Goal: Navigation & Orientation: Find specific page/section

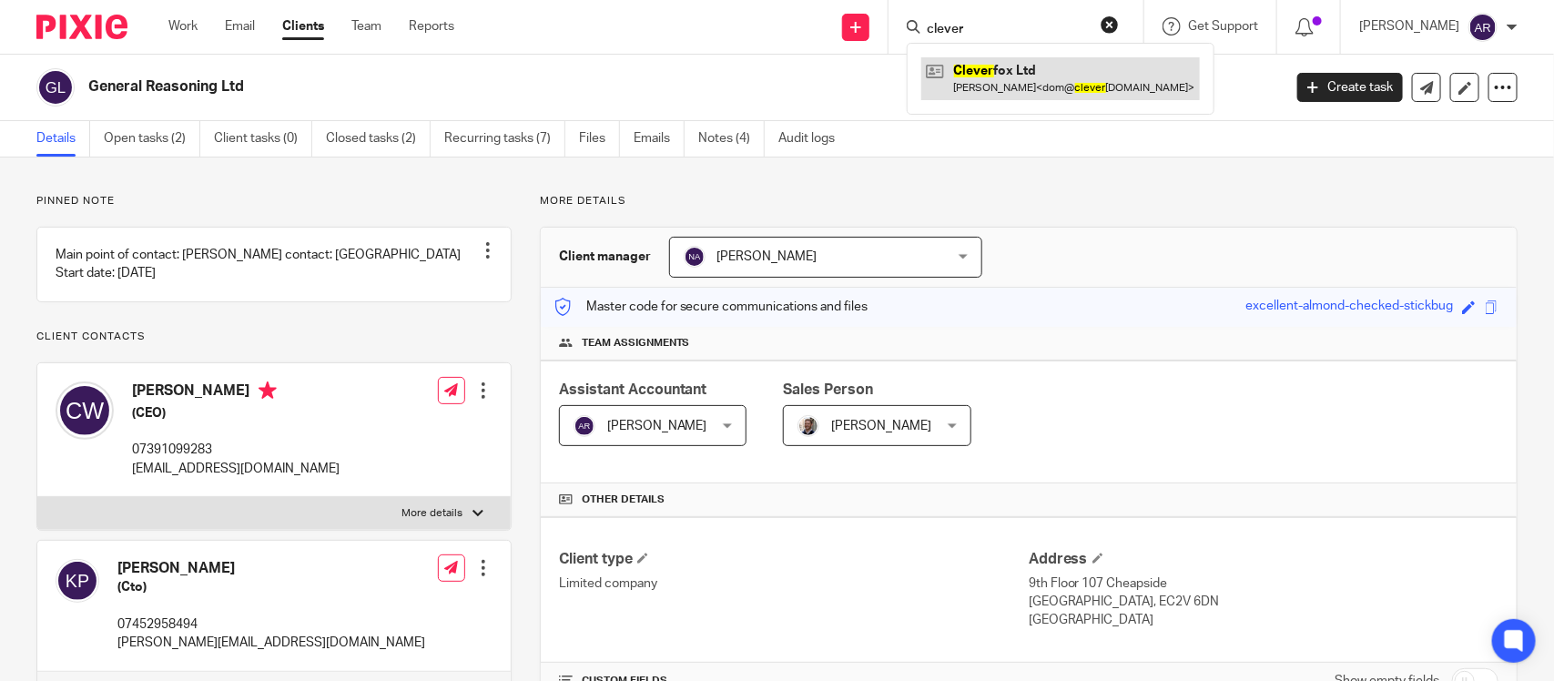
type input "clever"
click at [978, 84] on link at bounding box center [1060, 78] width 279 height 42
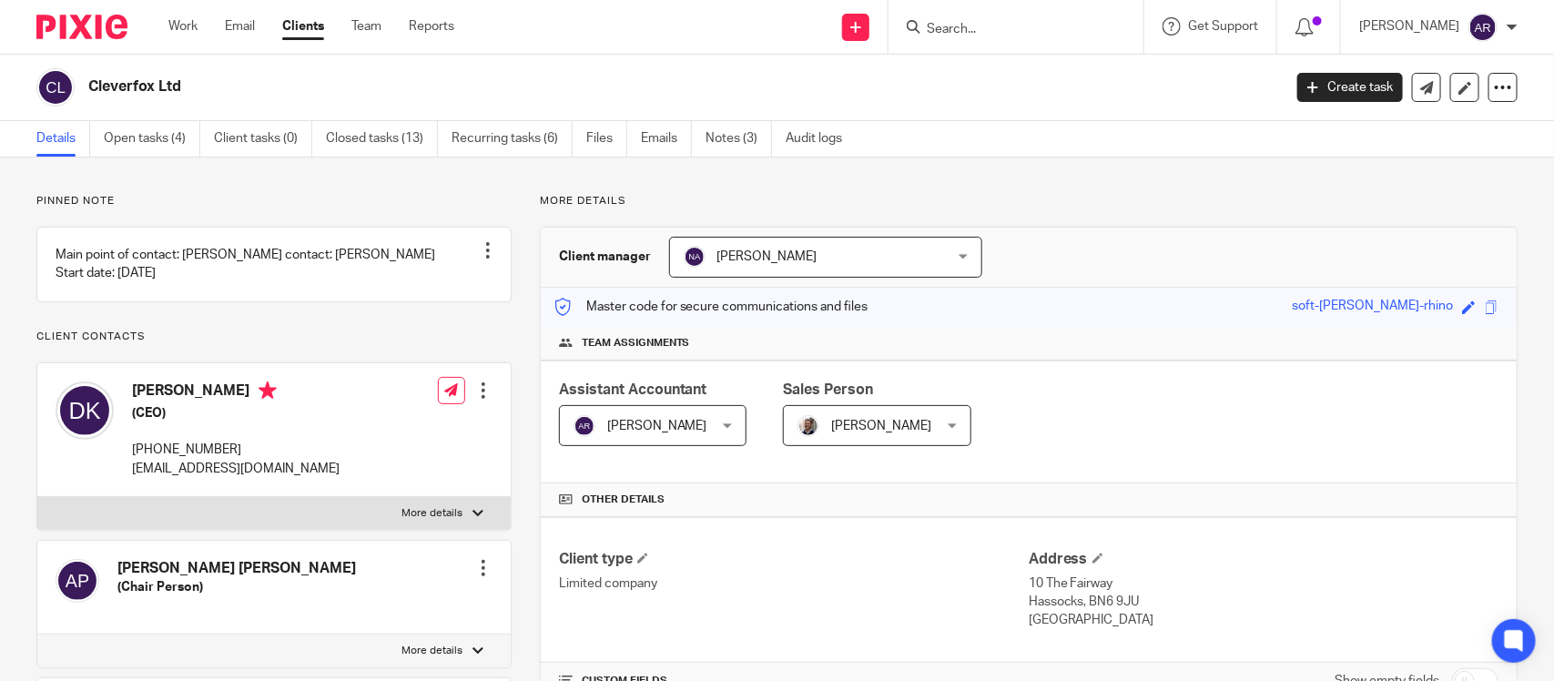
click at [1140, 235] on div "Client manager Nimra Amin Nimra Amin Aashish A Abinandhana P.K Abirami Senthilk…" at bounding box center [1029, 258] width 976 height 60
click at [925, 28] on input "Search" at bounding box center [1007, 30] width 164 height 16
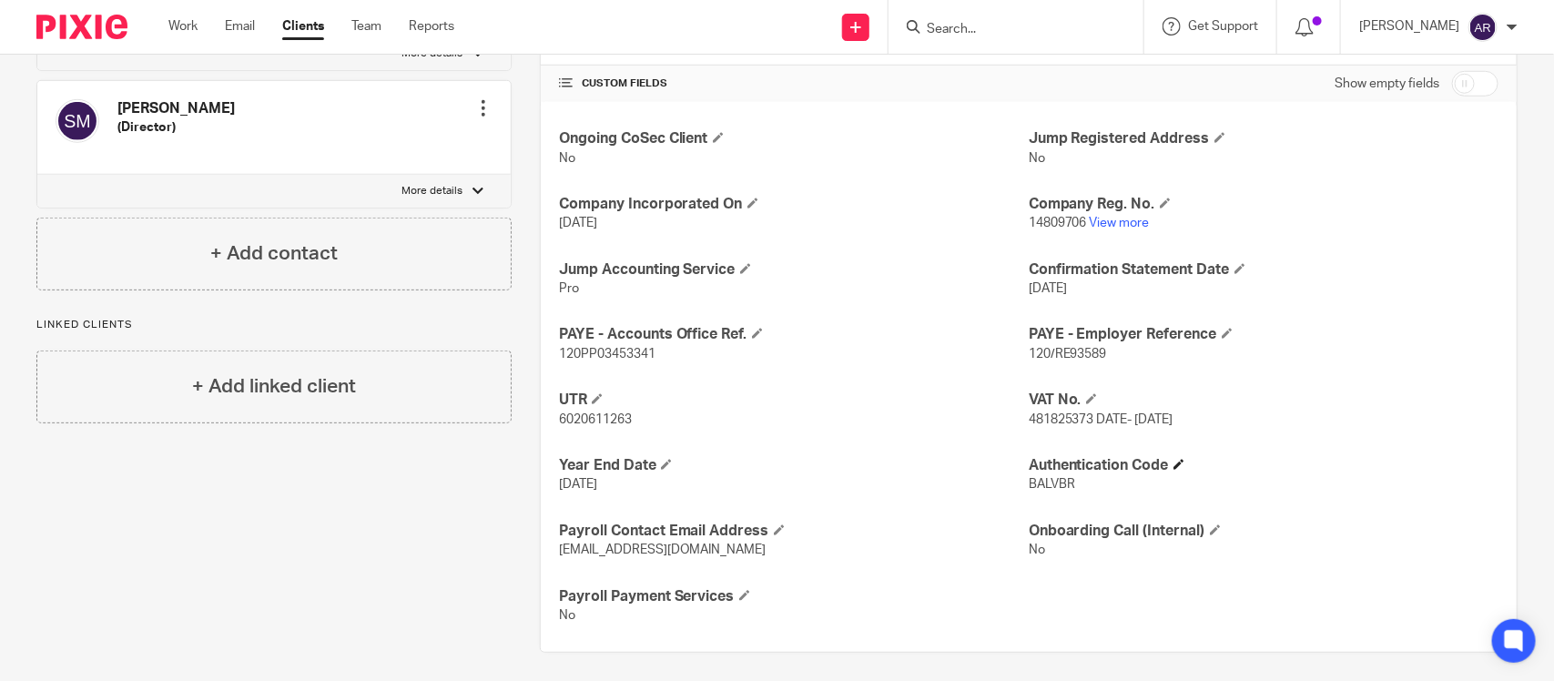
scroll to position [607, 0]
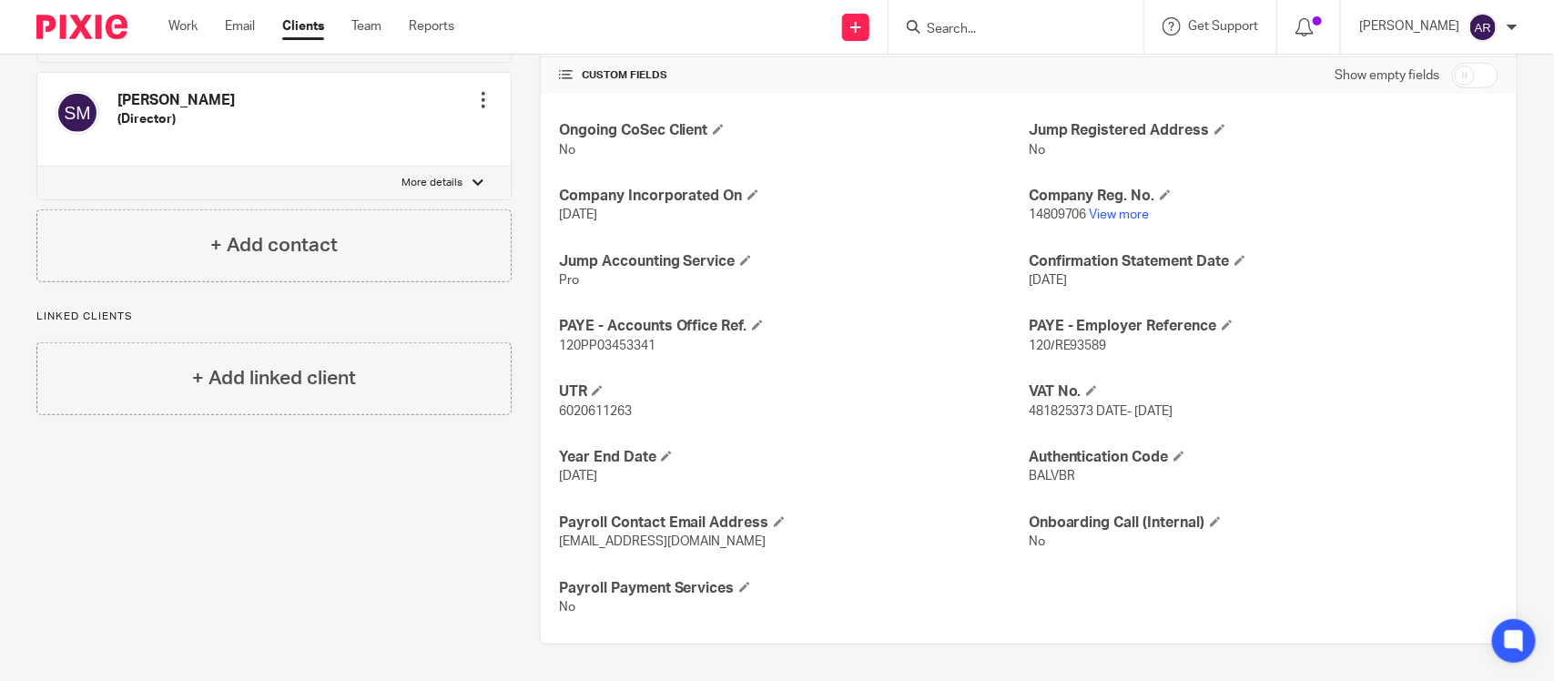
click at [1051, 410] on span "481825373 DATE- 15 dec 2024" at bounding box center [1101, 411] width 145 height 13
copy span "481825373"
click at [925, 25] on input "Search" at bounding box center [1007, 30] width 164 height 16
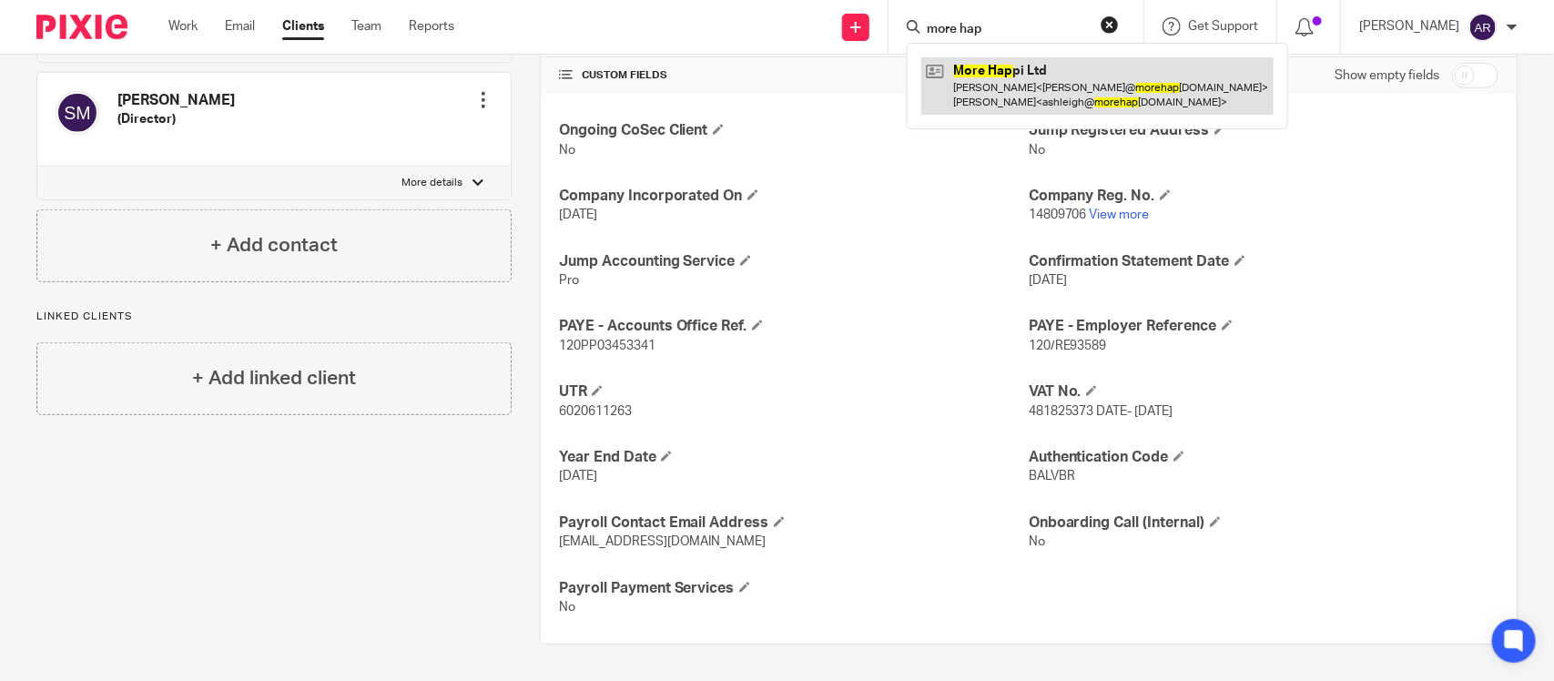
type input "more hap"
click at [956, 86] on link at bounding box center [1097, 85] width 352 height 56
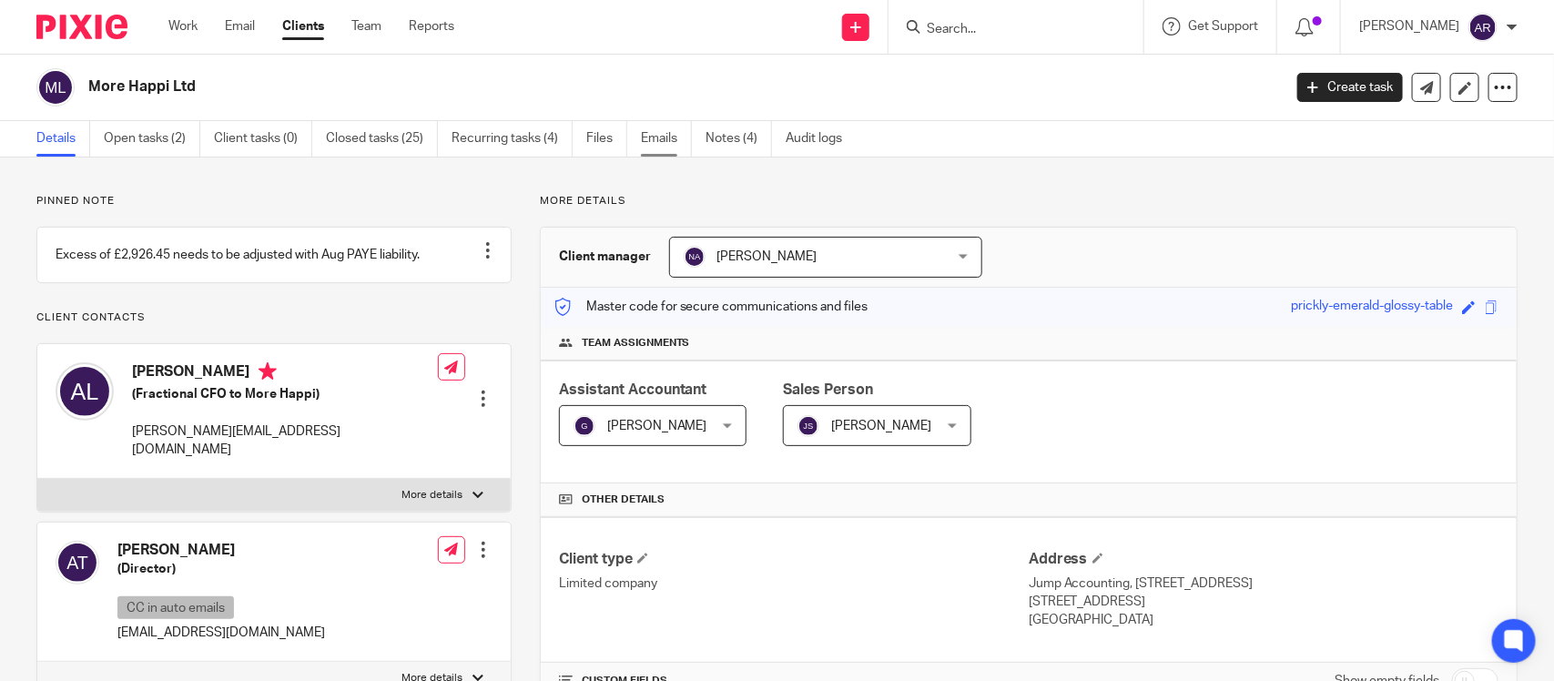
click at [654, 141] on link "Emails" at bounding box center [666, 138] width 51 height 35
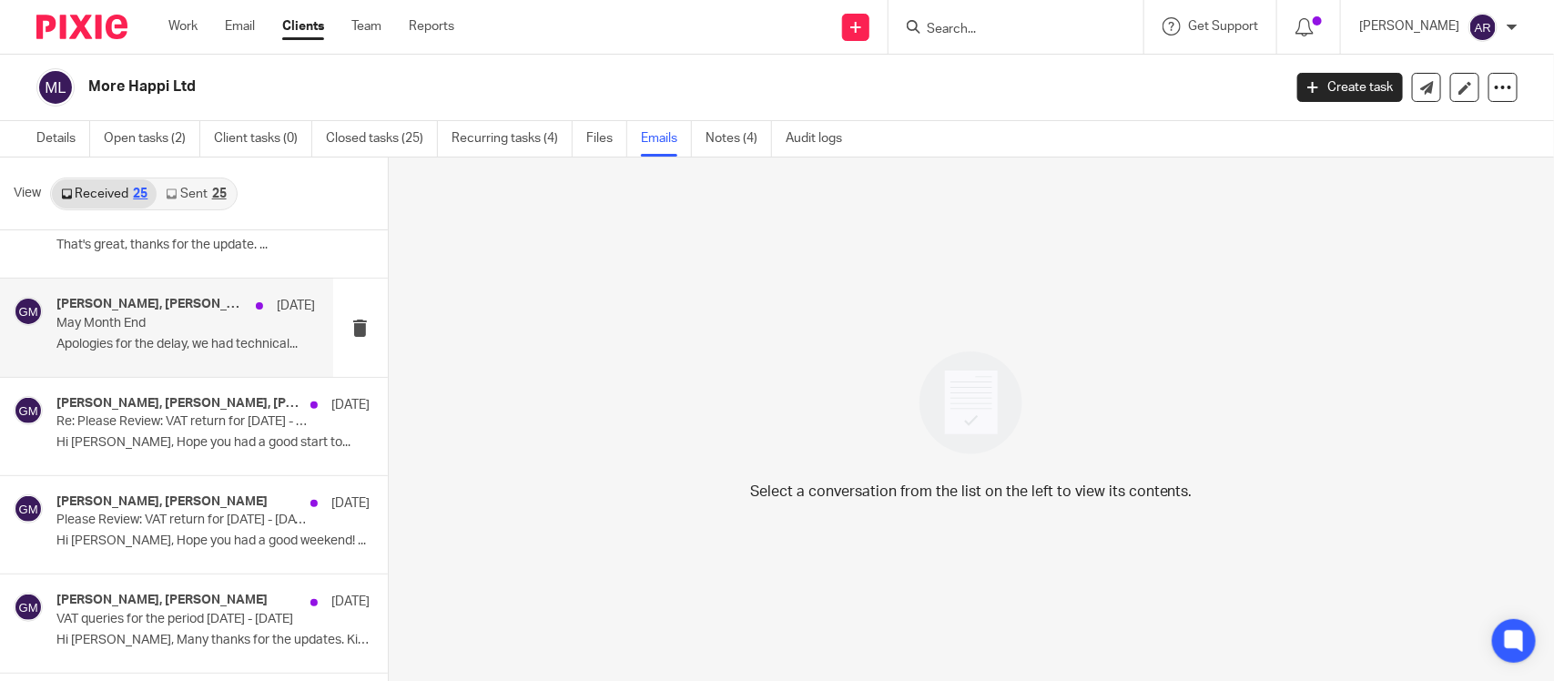
scroll to position [1138, 0]
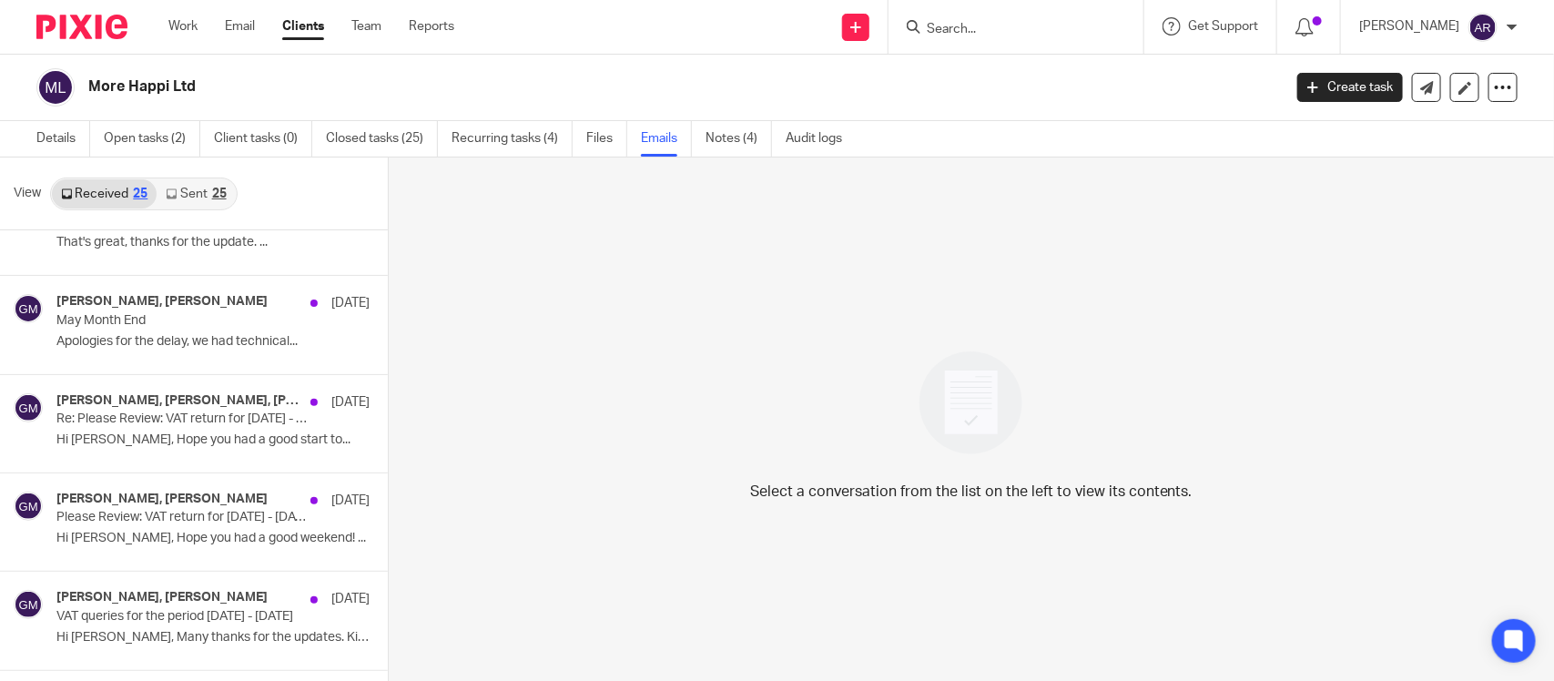
click at [183, 191] on link "Sent 25" at bounding box center [196, 193] width 78 height 29
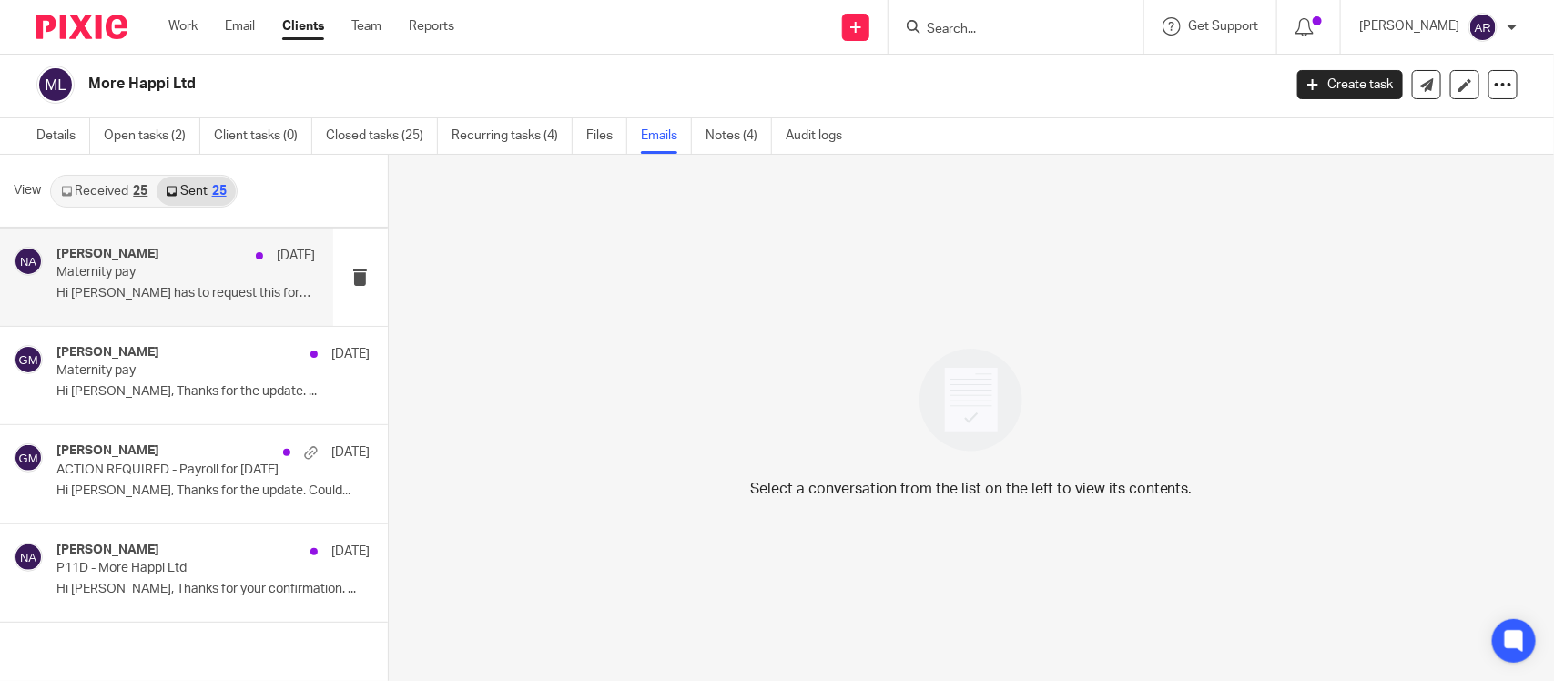
scroll to position [2075, 0]
click at [166, 279] on div "Nimra Amin 24 Apr Maternity pay Hi Alexis, Katie has to request this form..." at bounding box center [185, 276] width 258 height 61
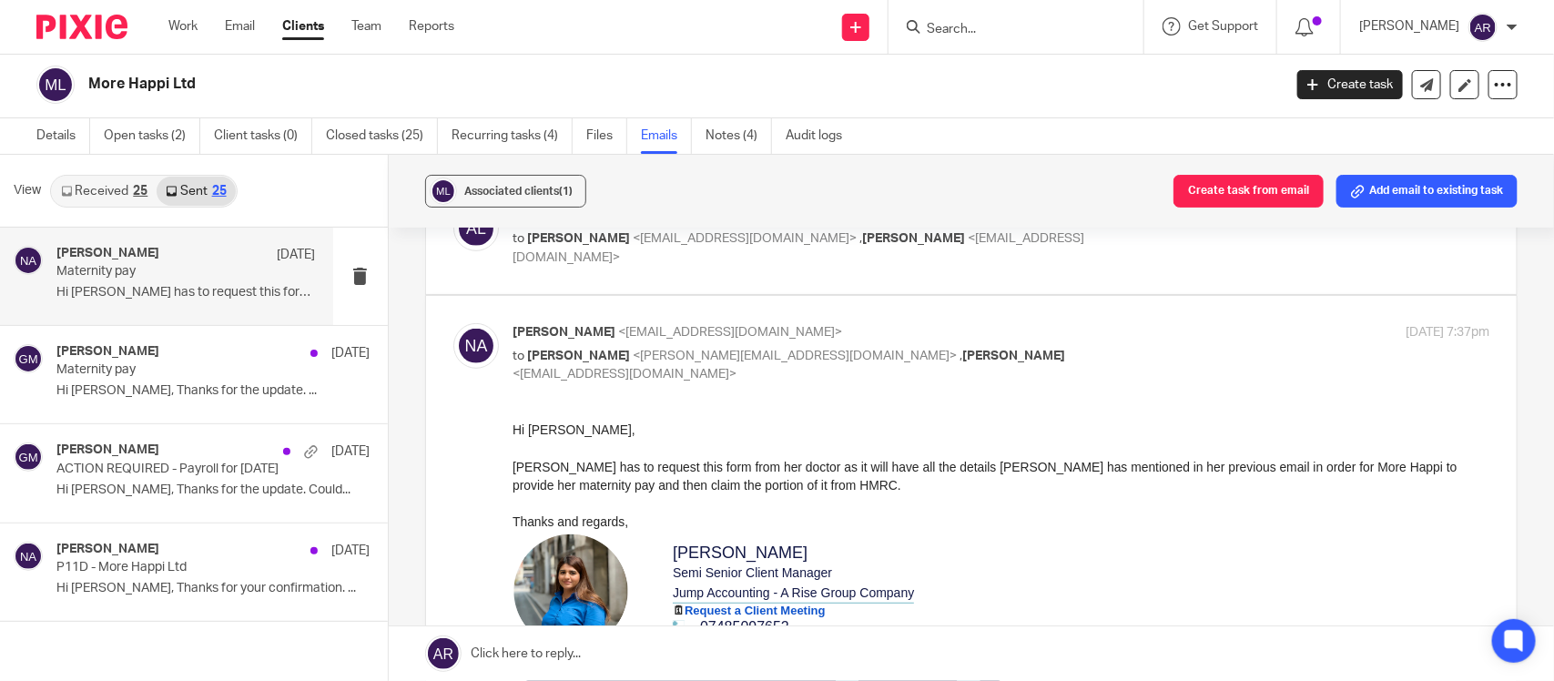
scroll to position [114, 0]
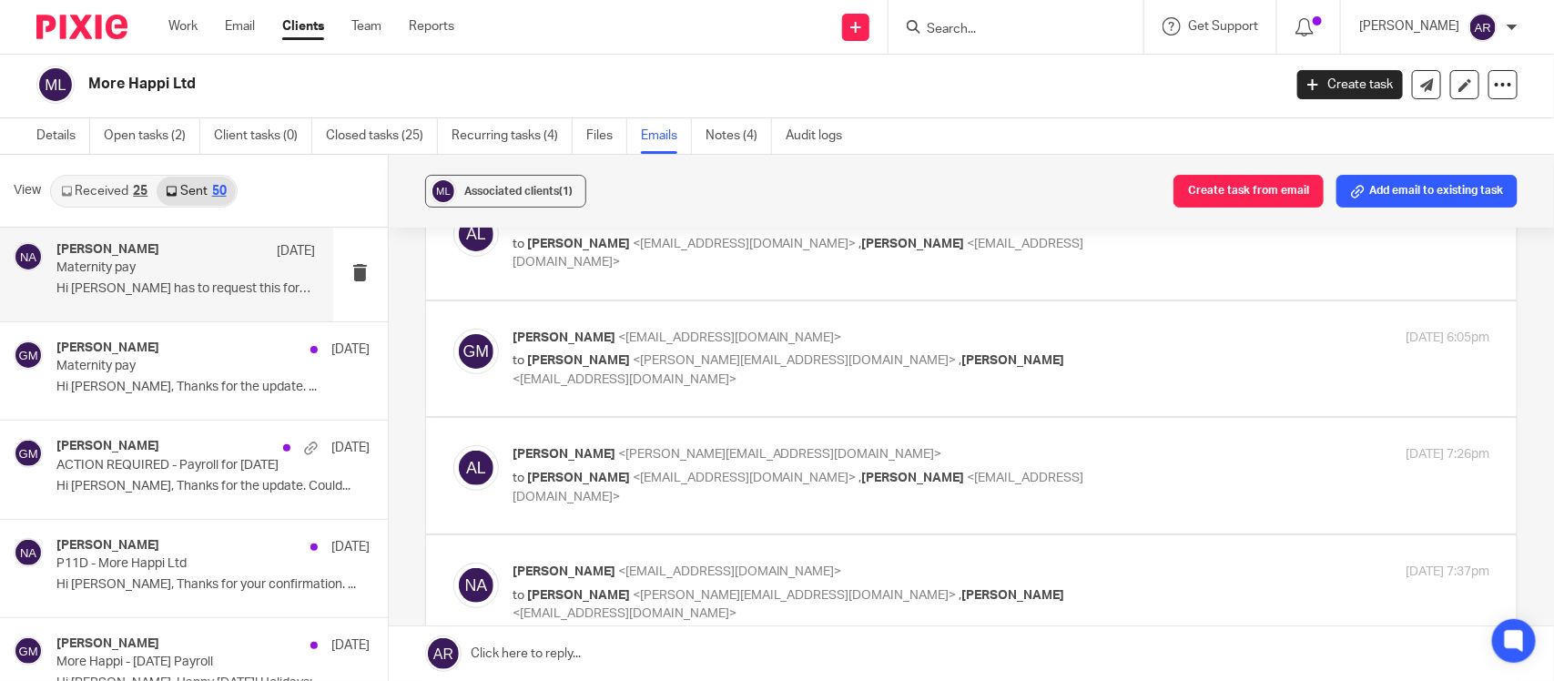
click at [618, 338] on span "<geetha@jumpaccounting.co.uk>" at bounding box center [730, 337] width 224 height 13
checkbox input "true"
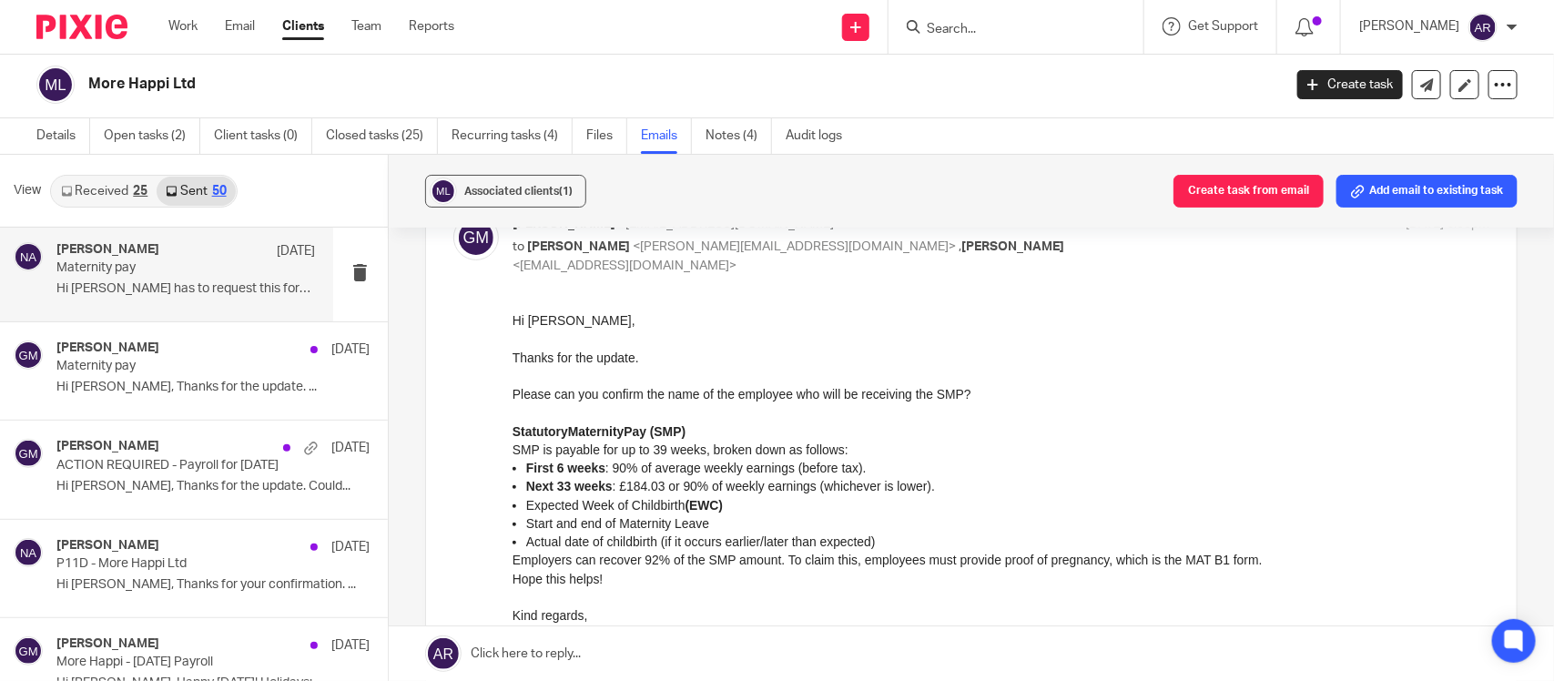
scroll to position [0, 0]
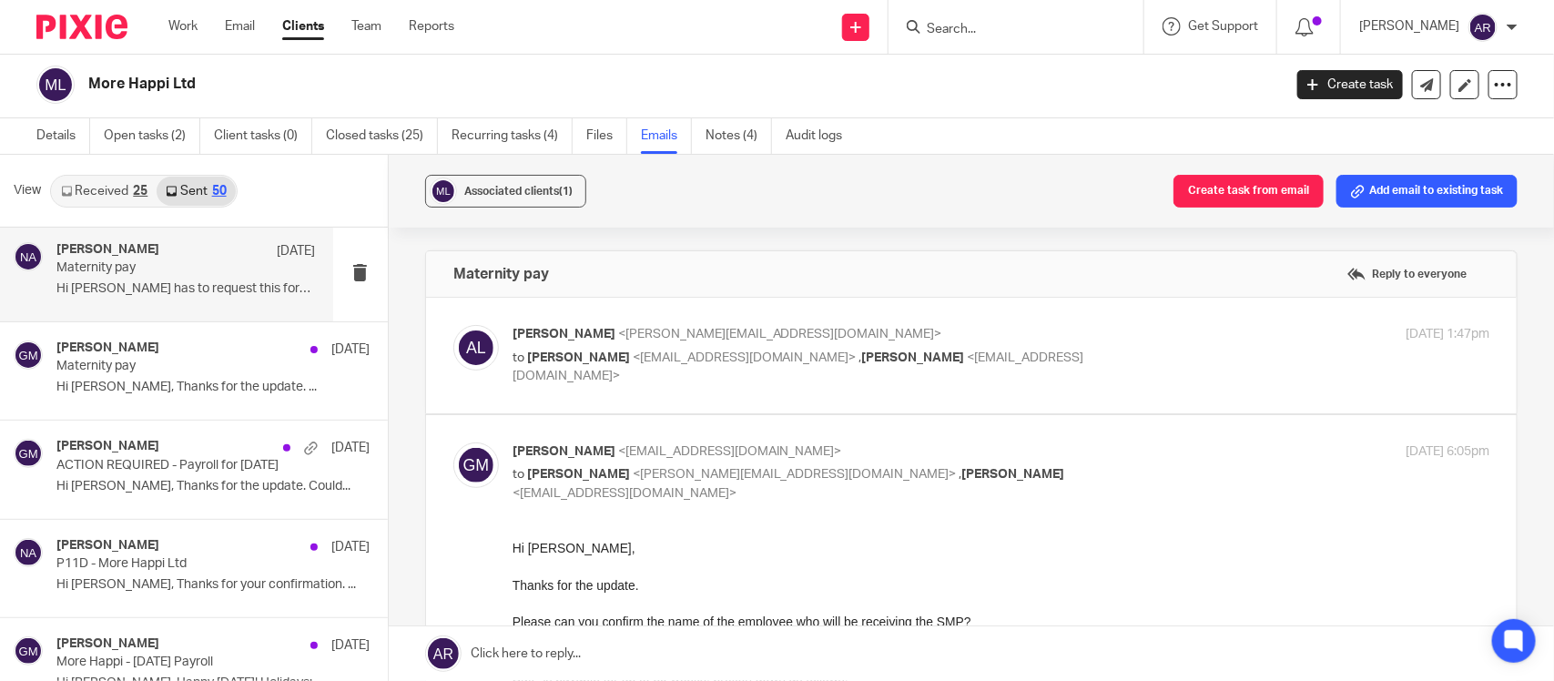
click at [551, 329] on span "Alexis Liming" at bounding box center [563, 334] width 103 height 13
checkbox input "true"
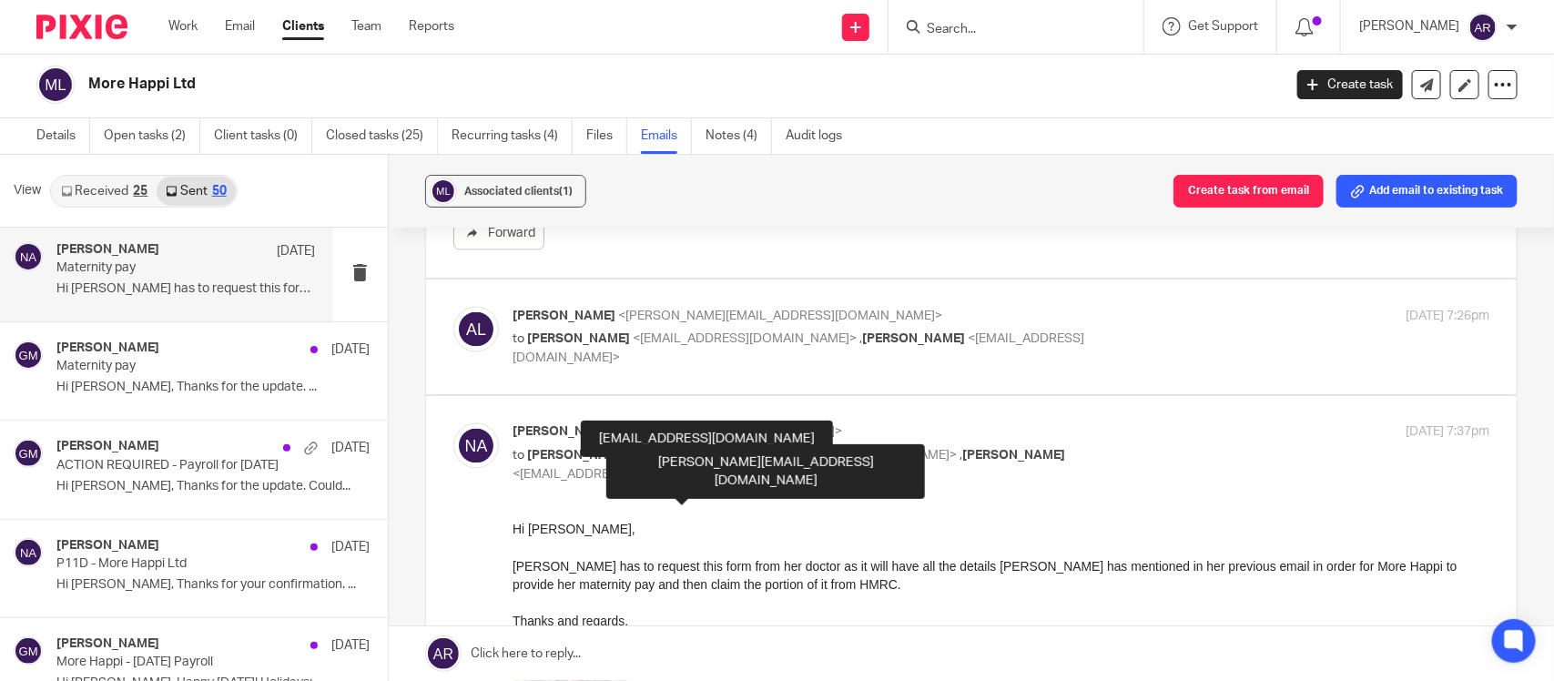
scroll to position [1288, 0]
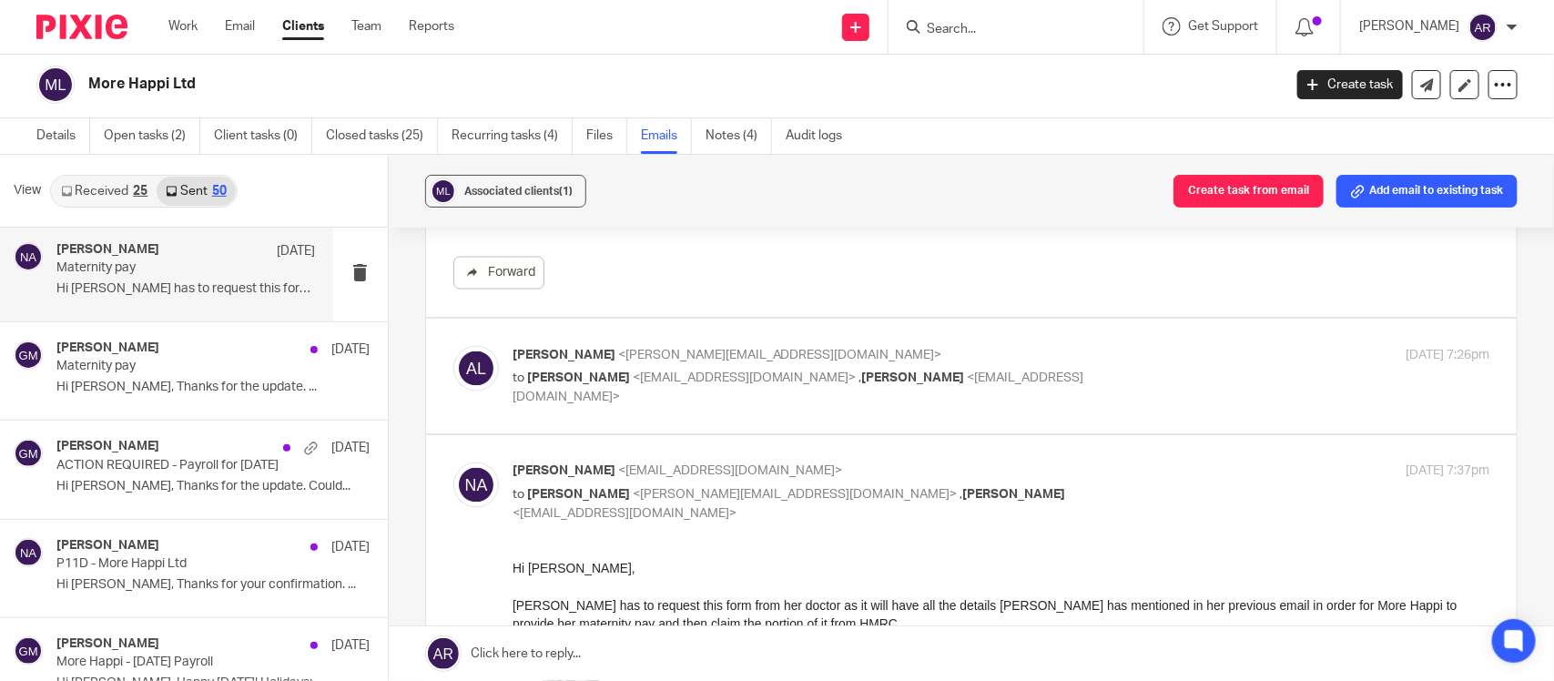
click at [552, 356] on span "Alexis Liming" at bounding box center [563, 355] width 103 height 13
checkbox input "true"
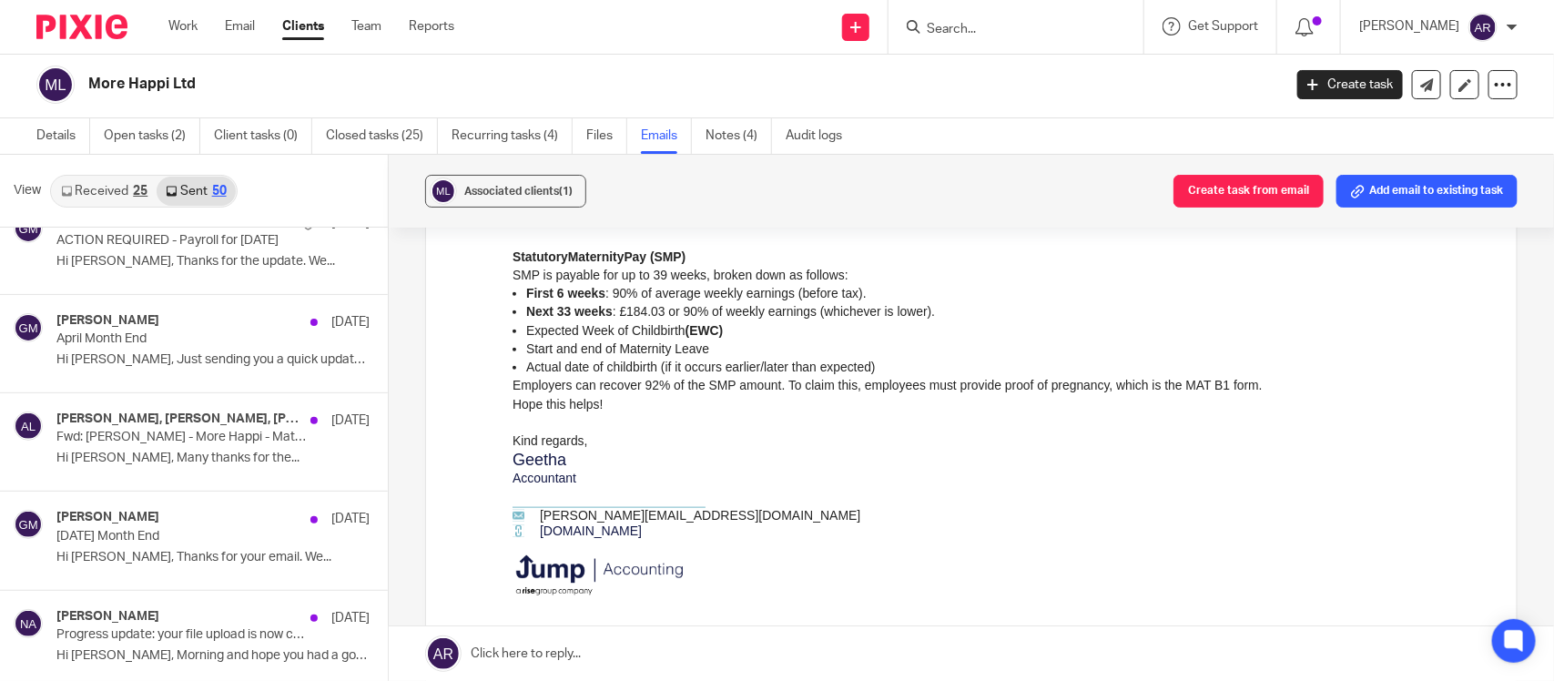
scroll to position [1506, 0]
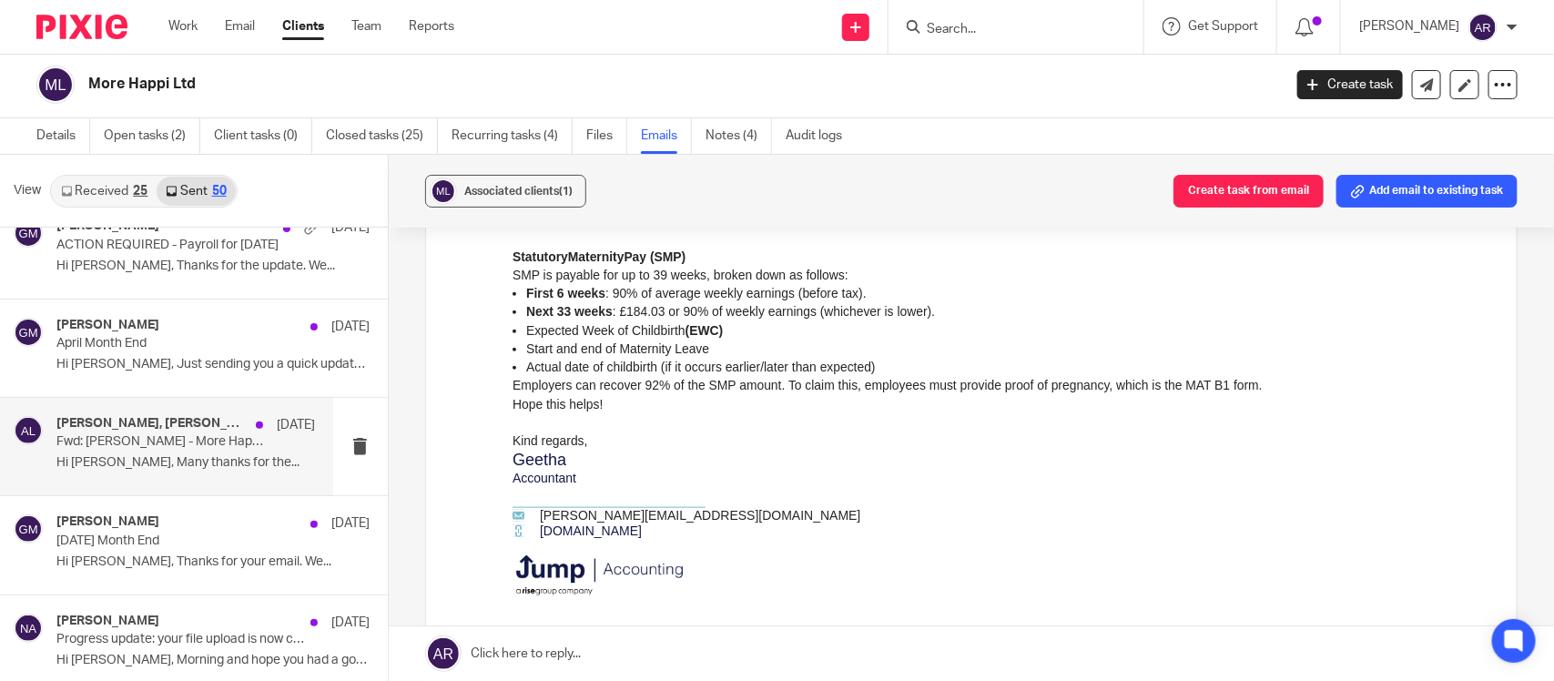
click at [165, 457] on div "Alexis Liming, Geetha M, Nimra Amin 9 May Fwd: Katie Campbell - More Happi - Ma…" at bounding box center [185, 446] width 258 height 61
click at [152, 450] on p "Fwd: Katie Campbell - More Happi - Mat Leave 2025-26" at bounding box center [159, 441] width 207 height 15
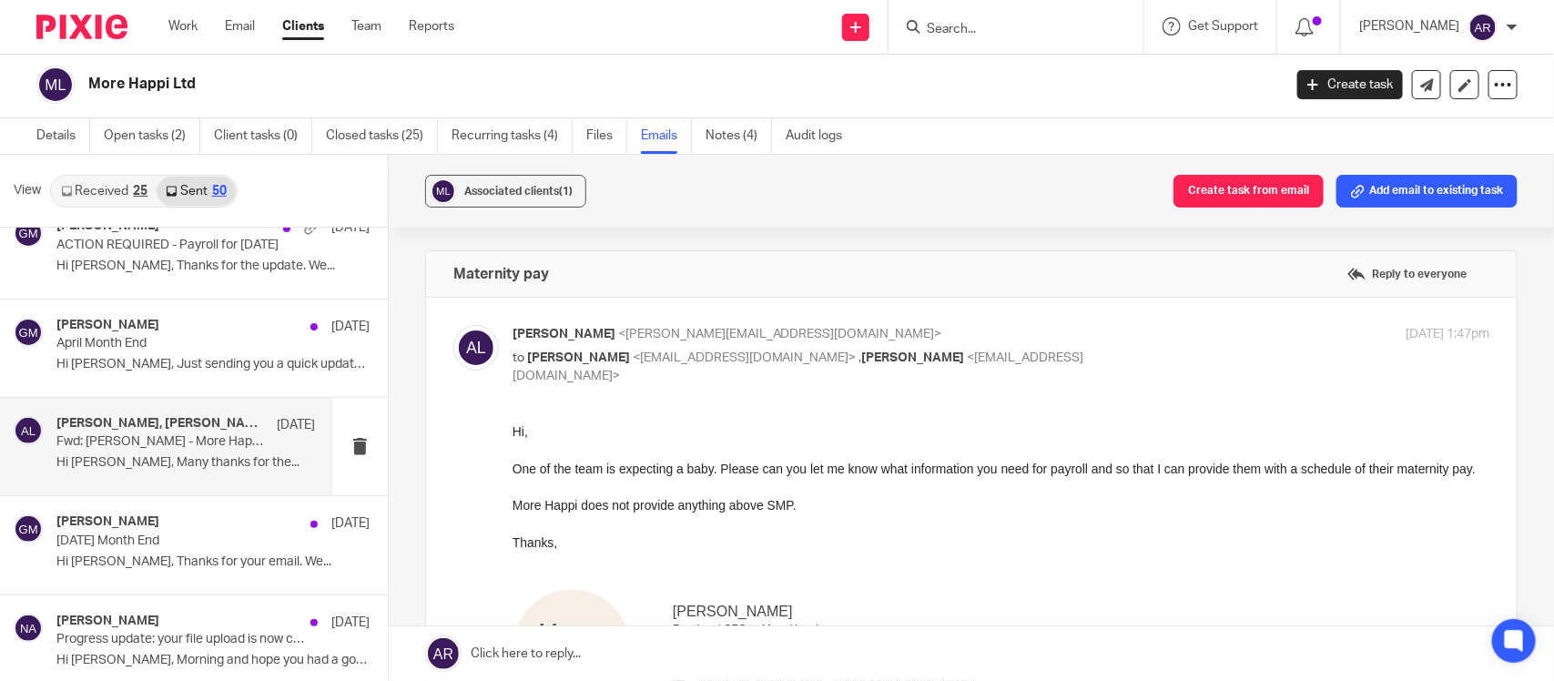
scroll to position [0, 0]
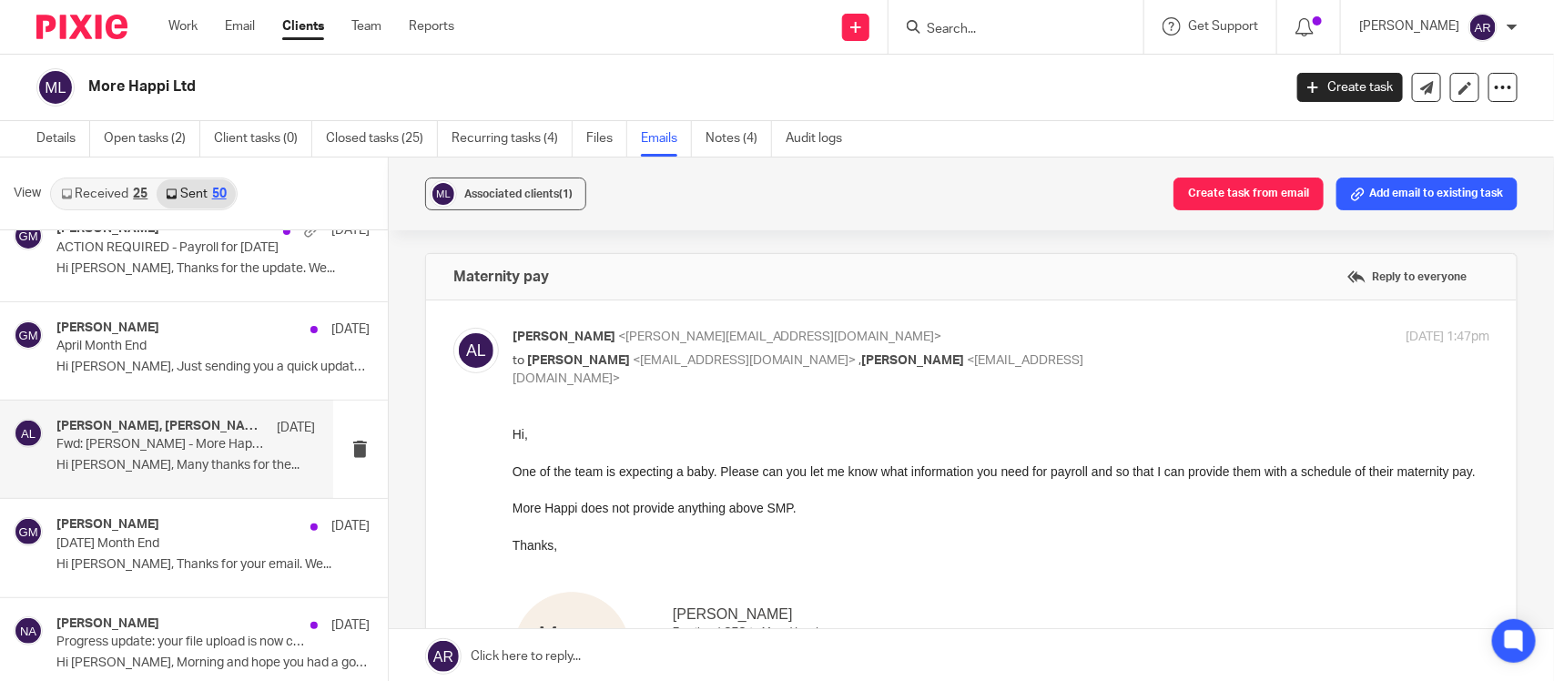
click at [153, 434] on h4 "Alexis Liming, Geetha M, Nimra Amin" at bounding box center [161, 426] width 211 height 15
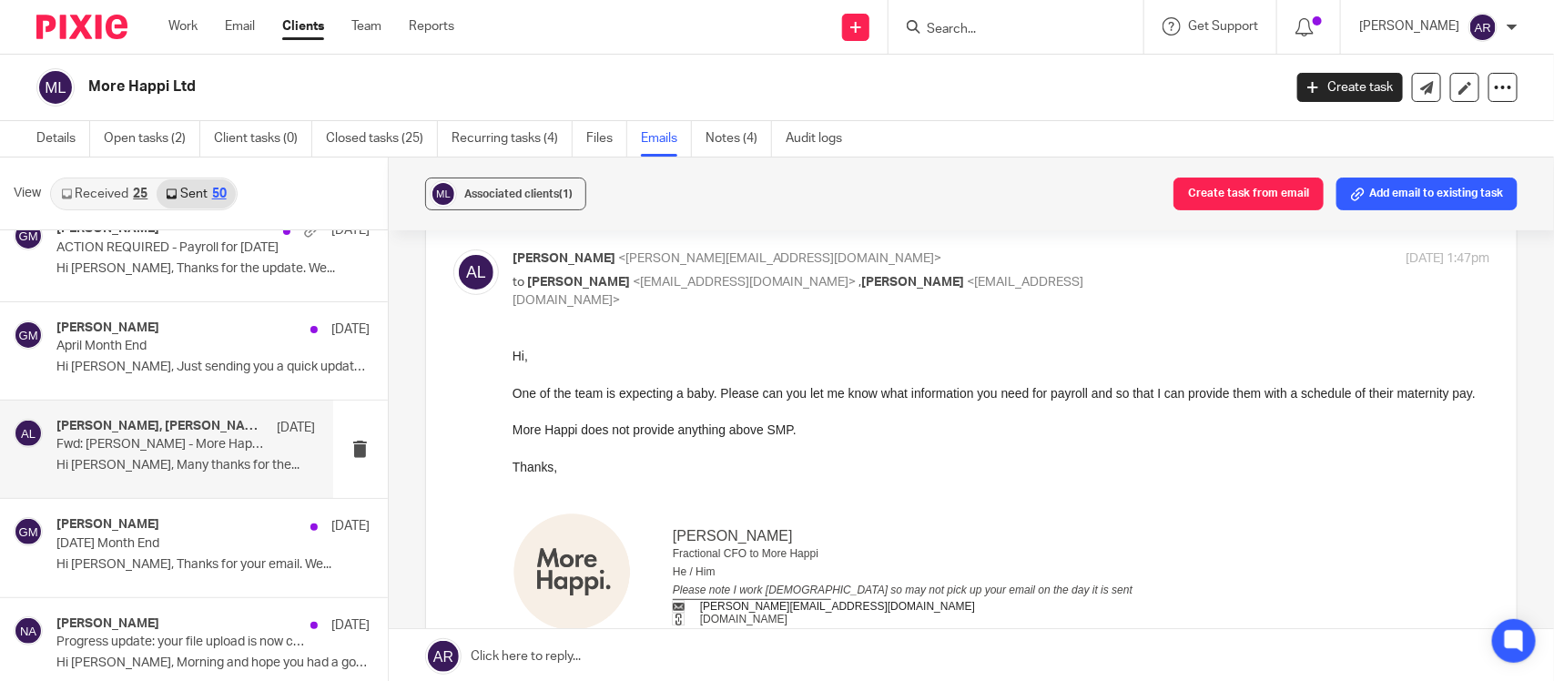
scroll to position [228, 0]
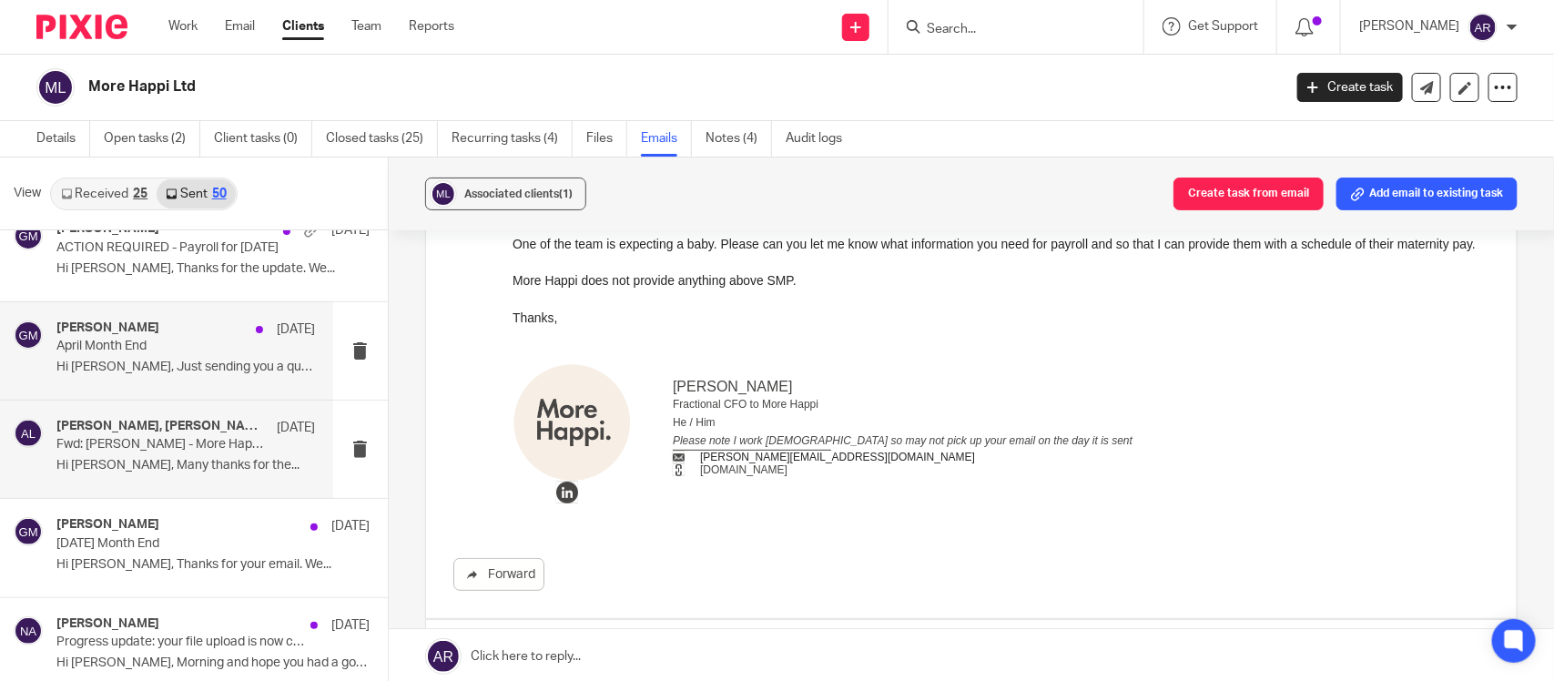
click at [221, 360] on div "Geetha M 13 May April Month End Hi Alexis, Just sending you a quick update..." at bounding box center [185, 350] width 258 height 61
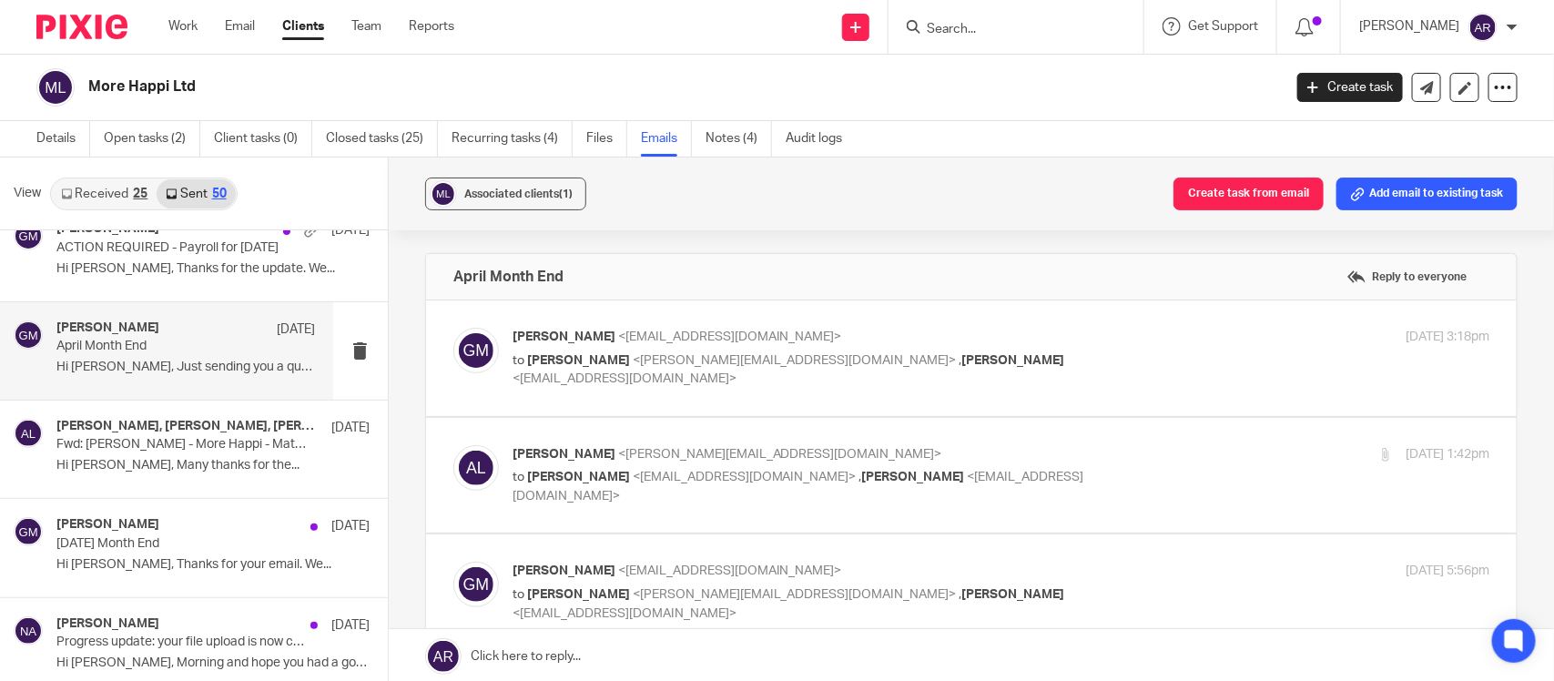
scroll to position [0, 0]
click at [146, 440] on p "Fwd: Katie Campbell - More Happi - Mat Leave 2025-26" at bounding box center [159, 444] width 207 height 15
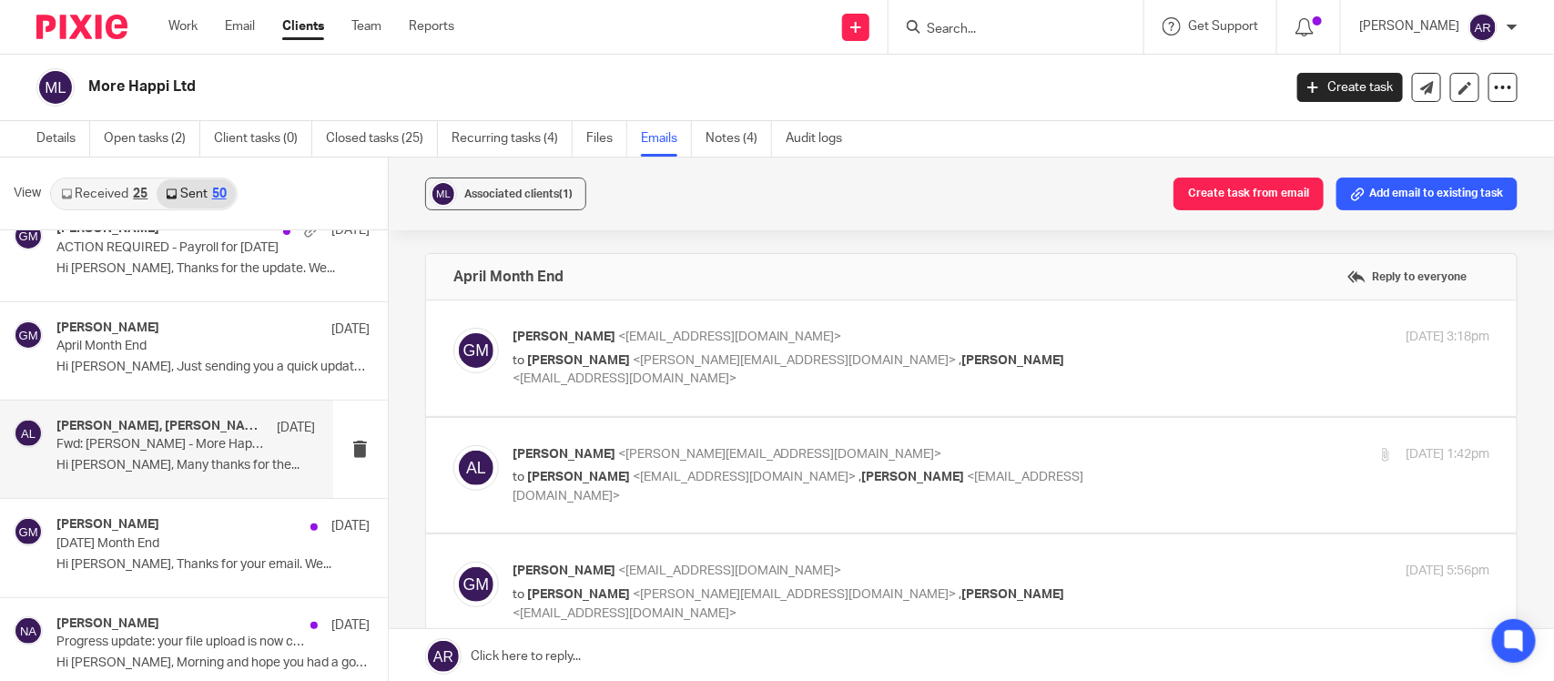
click at [200, 460] on div "Alexis Liming, Geetha M, Nimra Amin 9 May Fwd: Katie Campbell - More Happi - Ma…" at bounding box center [185, 449] width 258 height 61
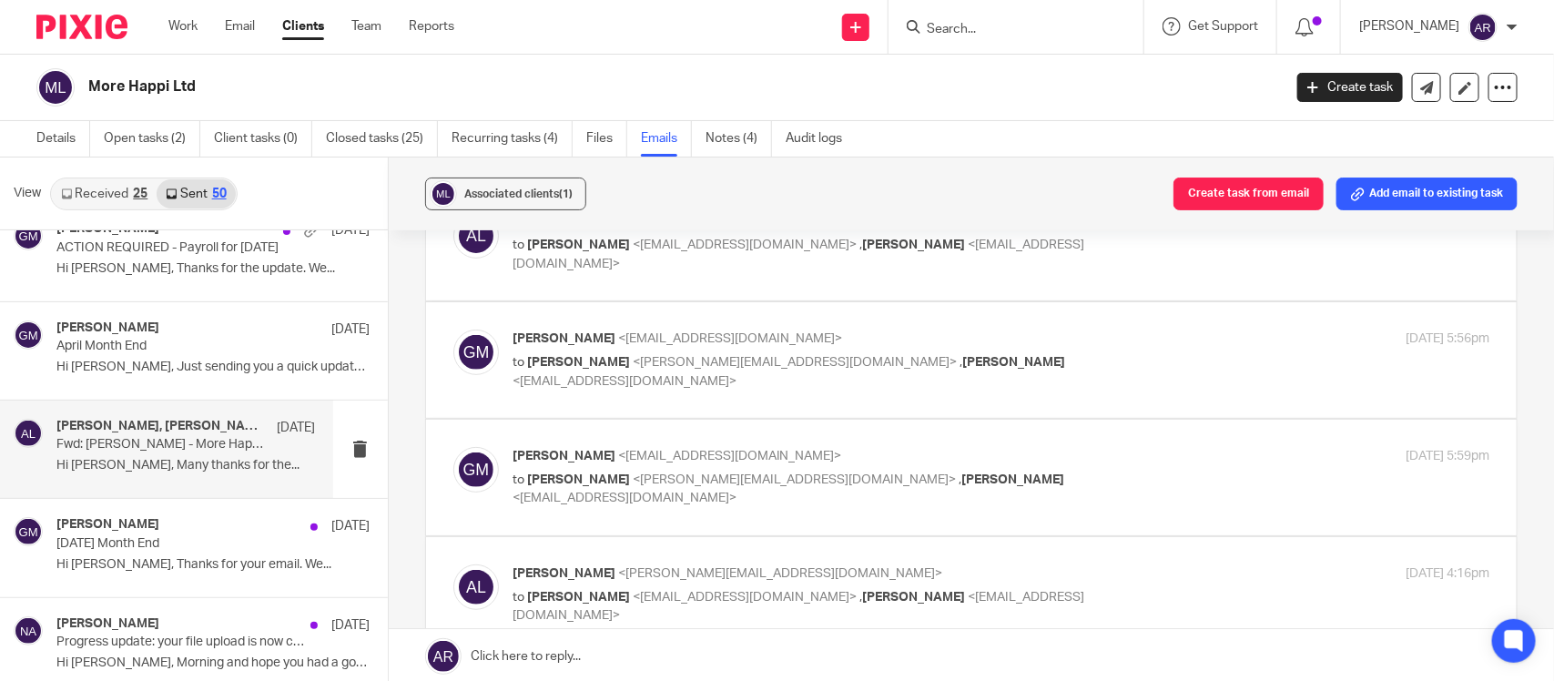
scroll to position [118, 0]
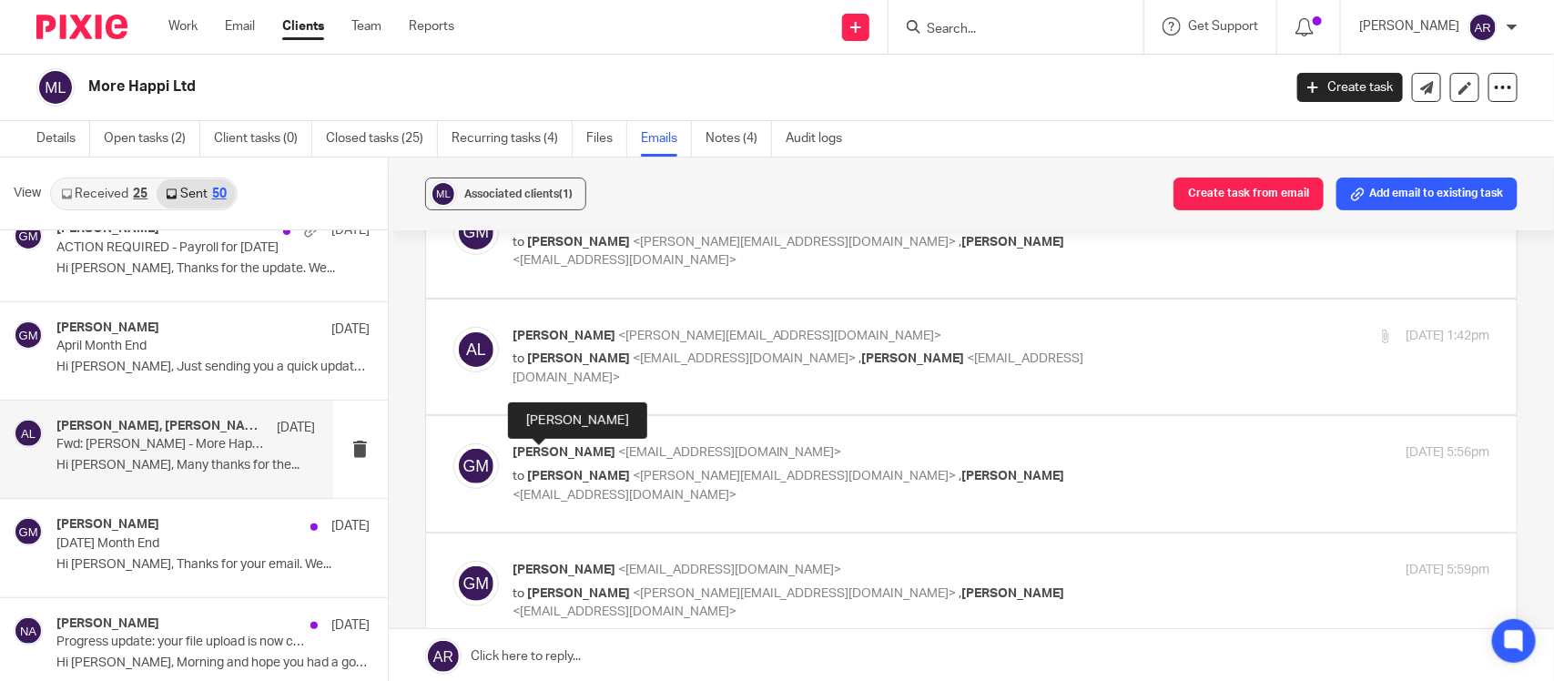
click at [548, 455] on span "[PERSON_NAME]" at bounding box center [563, 452] width 103 height 13
checkbox input "true"
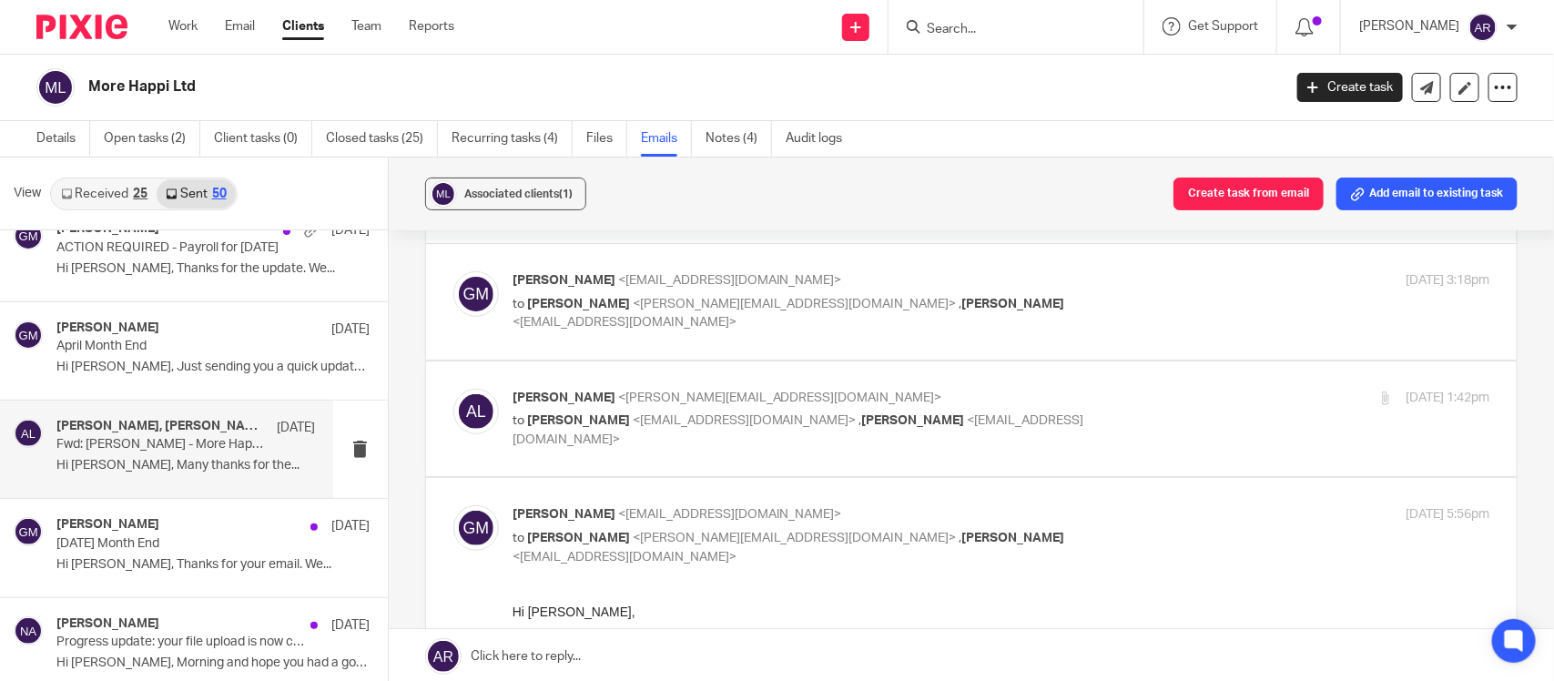
scroll to position [0, 0]
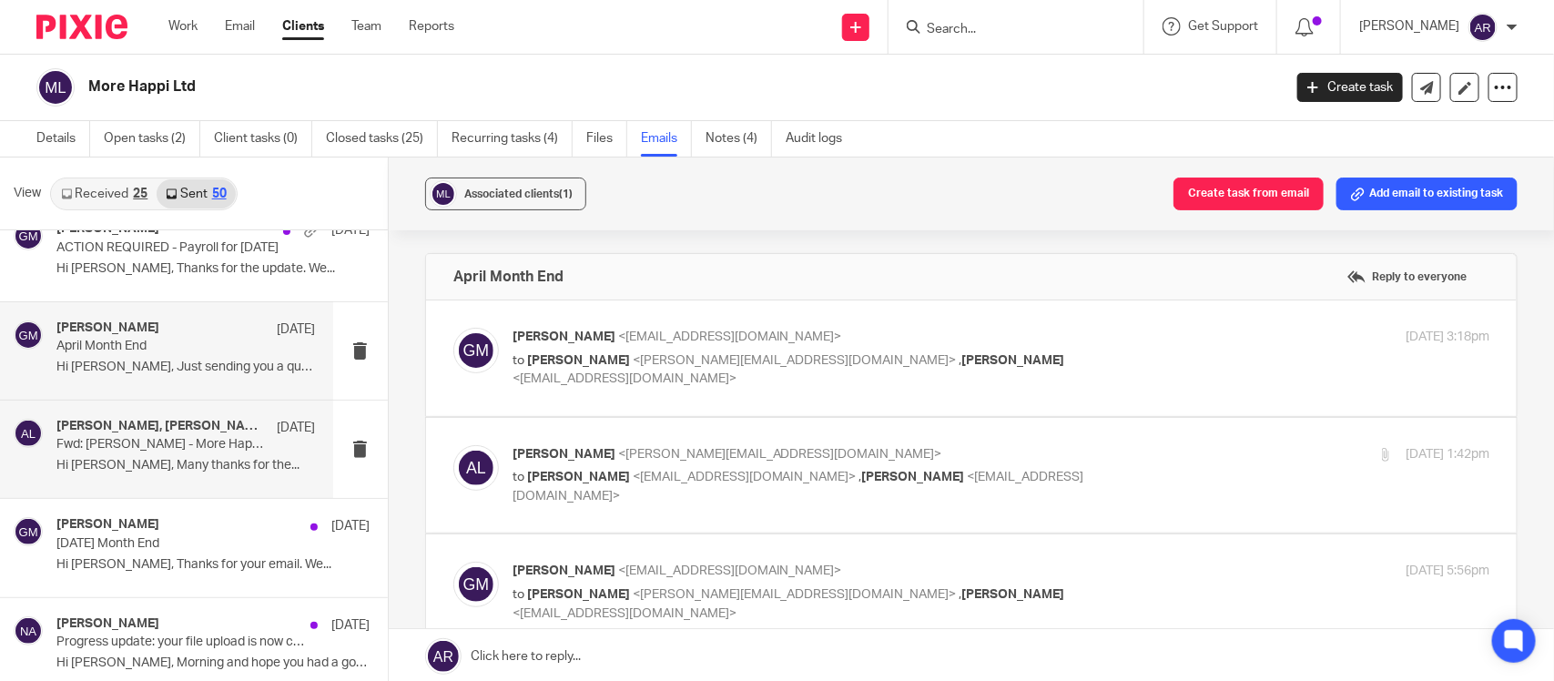
click at [134, 342] on p "April Month End" at bounding box center [159, 346] width 207 height 15
click at [152, 423] on h4 "Alexis Liming, Geetha M, Nimra Amin" at bounding box center [161, 426] width 211 height 15
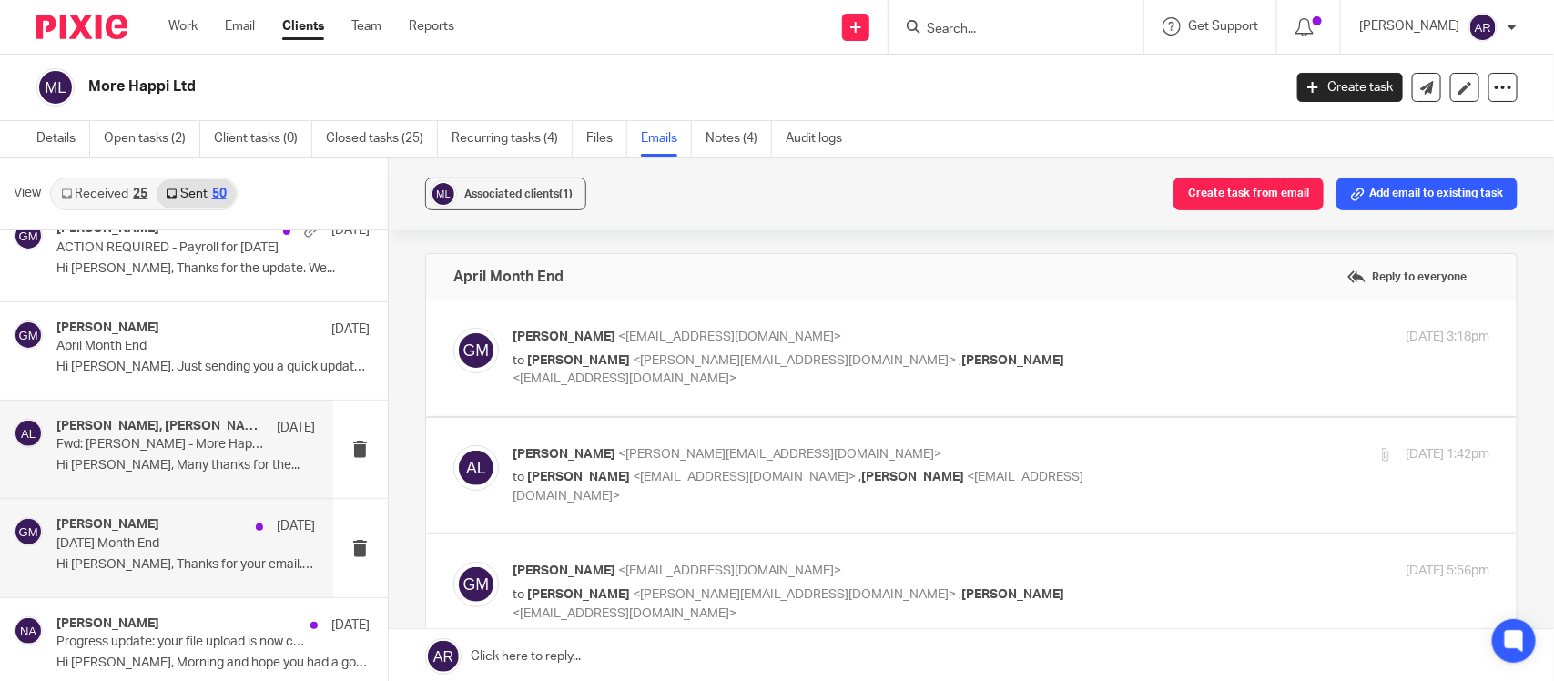
click at [147, 560] on div "Geetha M 30 Apr March 2025 Month End Hi Alexis, Thanks for your email. We..." at bounding box center [185, 547] width 258 height 61
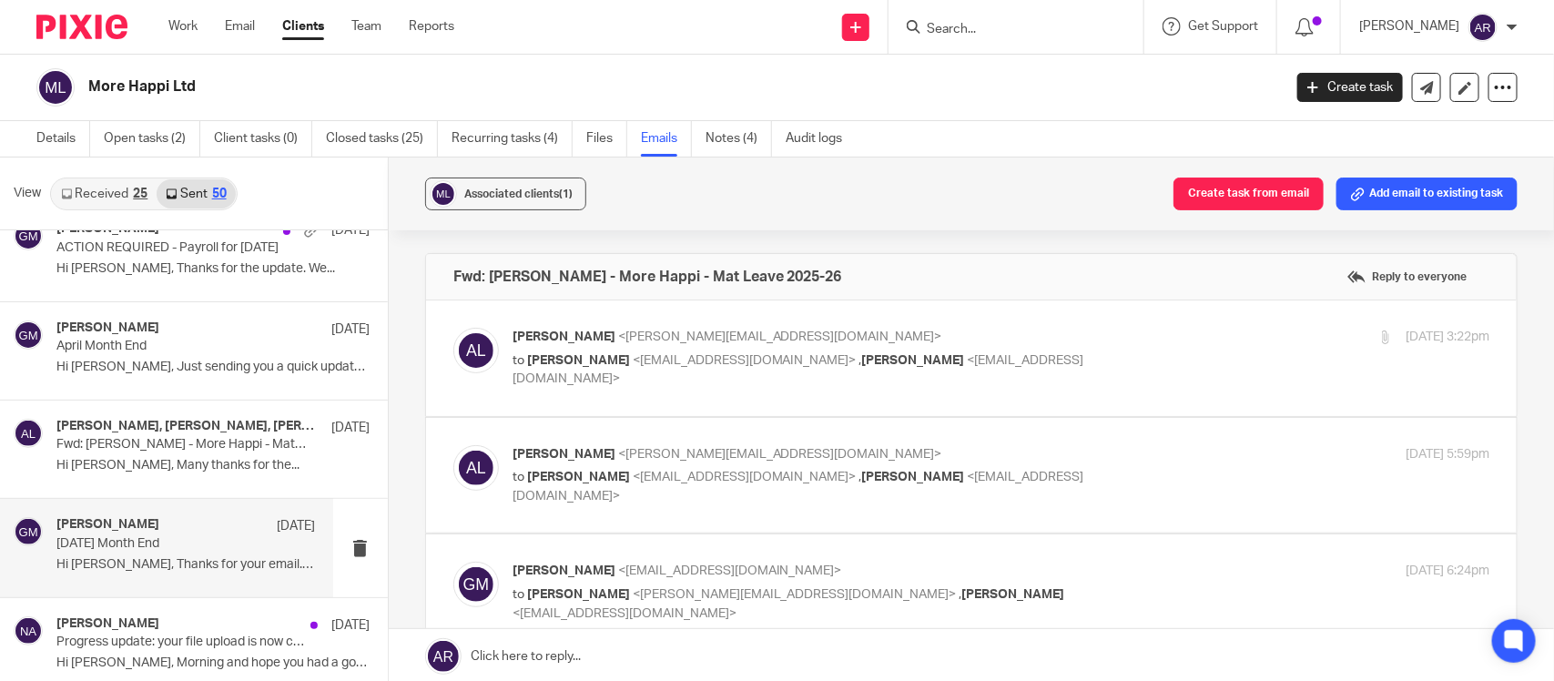
click at [552, 337] on span "Alexis Liming" at bounding box center [563, 336] width 103 height 13
checkbox input "true"
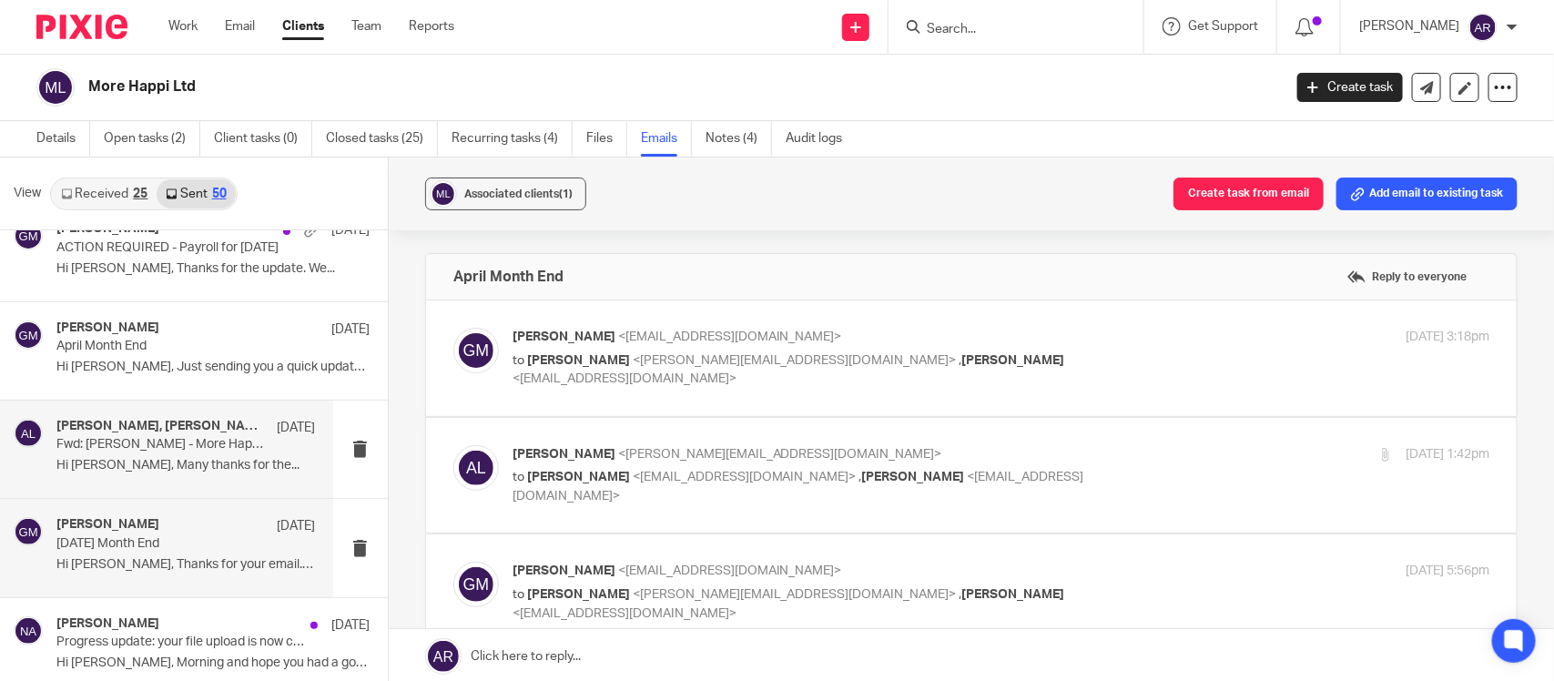
click at [134, 443] on p "Fwd: Katie Campbell - More Happi - Mat Leave 2025-26" at bounding box center [159, 444] width 207 height 15
click at [198, 447] on p "Fwd: Katie Campbell - More Happi - Mat Leave 2025-26" at bounding box center [159, 444] width 207 height 15
click at [178, 447] on p "Fwd: Katie Campbell - More Happi - Mat Leave 2025-26" at bounding box center [159, 444] width 207 height 15
click at [179, 451] on p "Fwd: Katie Campbell - More Happi - Mat Leave 2025-26" at bounding box center [159, 444] width 207 height 15
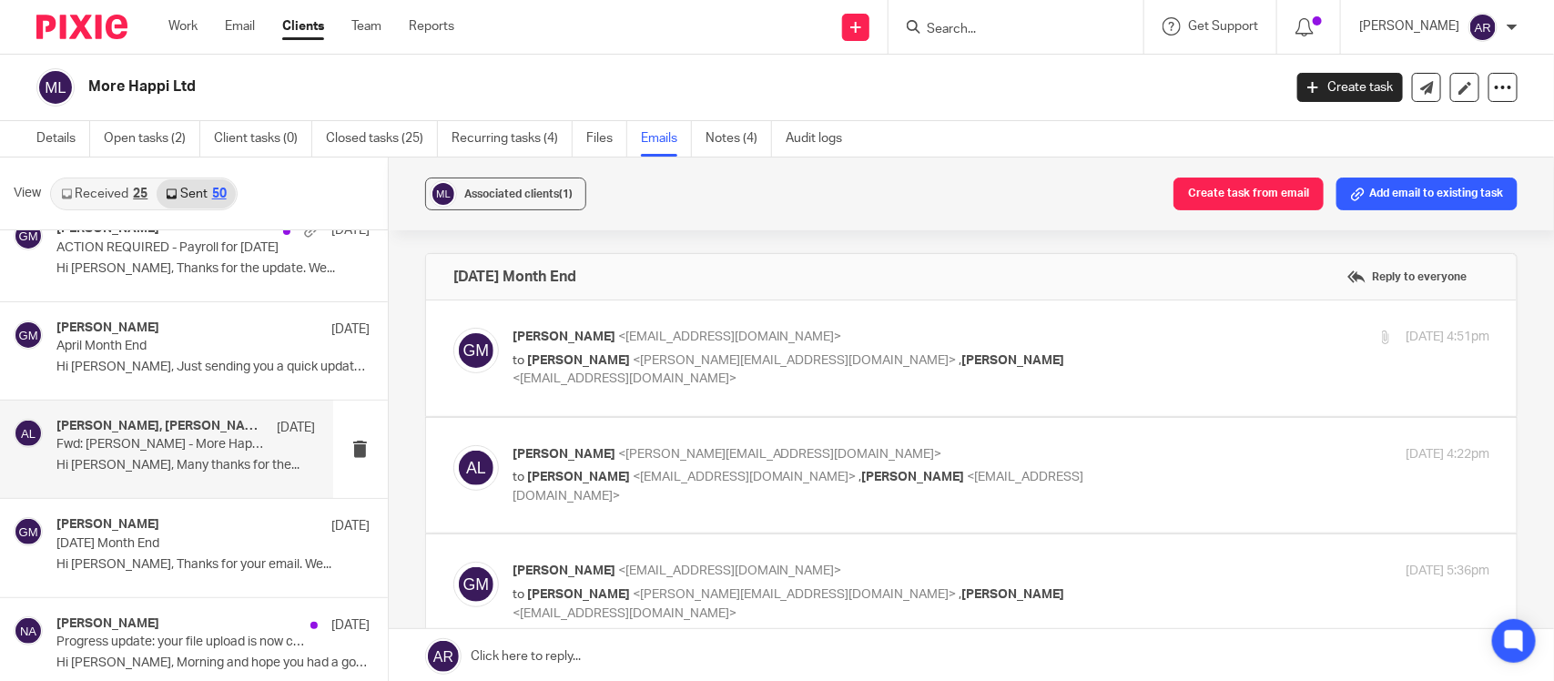
click at [150, 430] on h4 "Alexis Liming, Geetha M, Nimra Amin" at bounding box center [161, 426] width 211 height 15
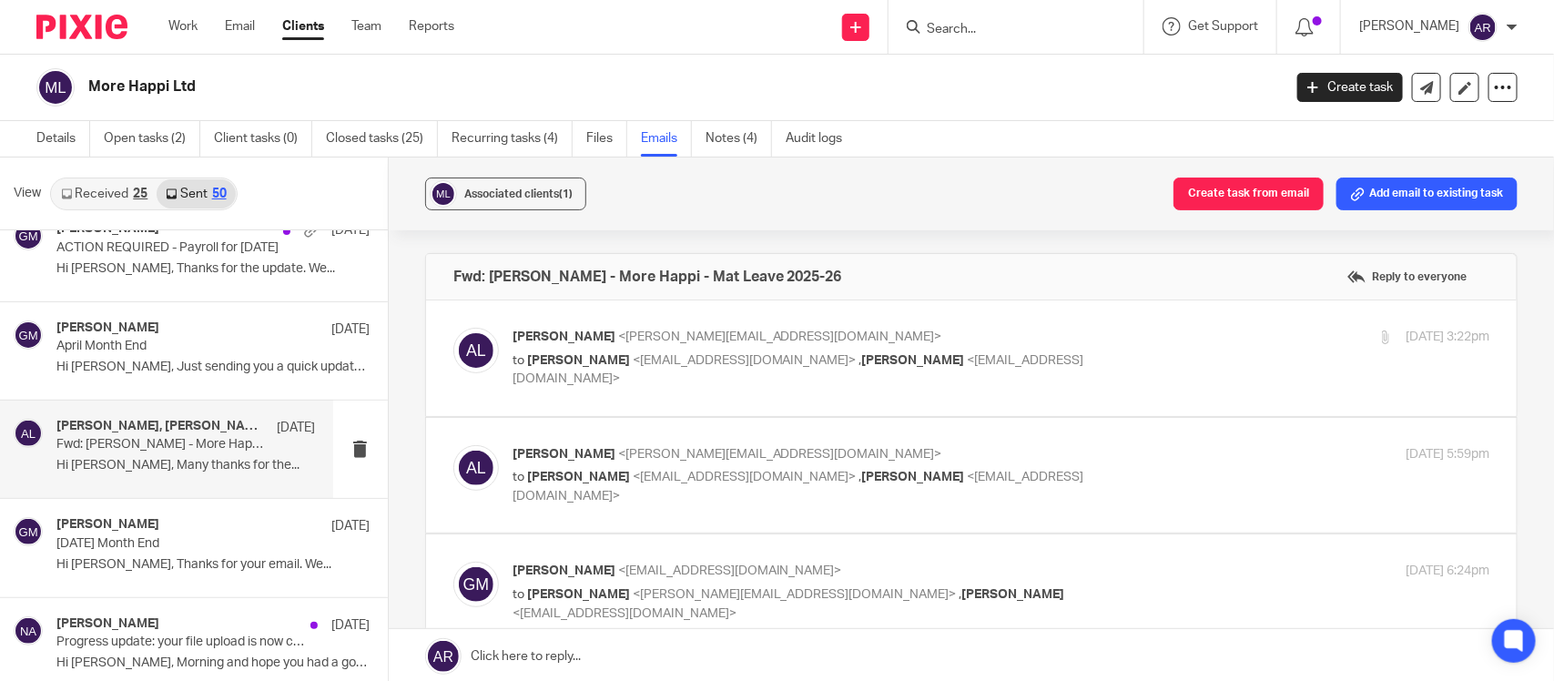
click at [575, 349] on div "Alexis Liming <alexis@morehappi.com> to Geetha M <geetha@jumpaccounting.co.uk> …" at bounding box center [838, 358] width 652 height 61
checkbox input "true"
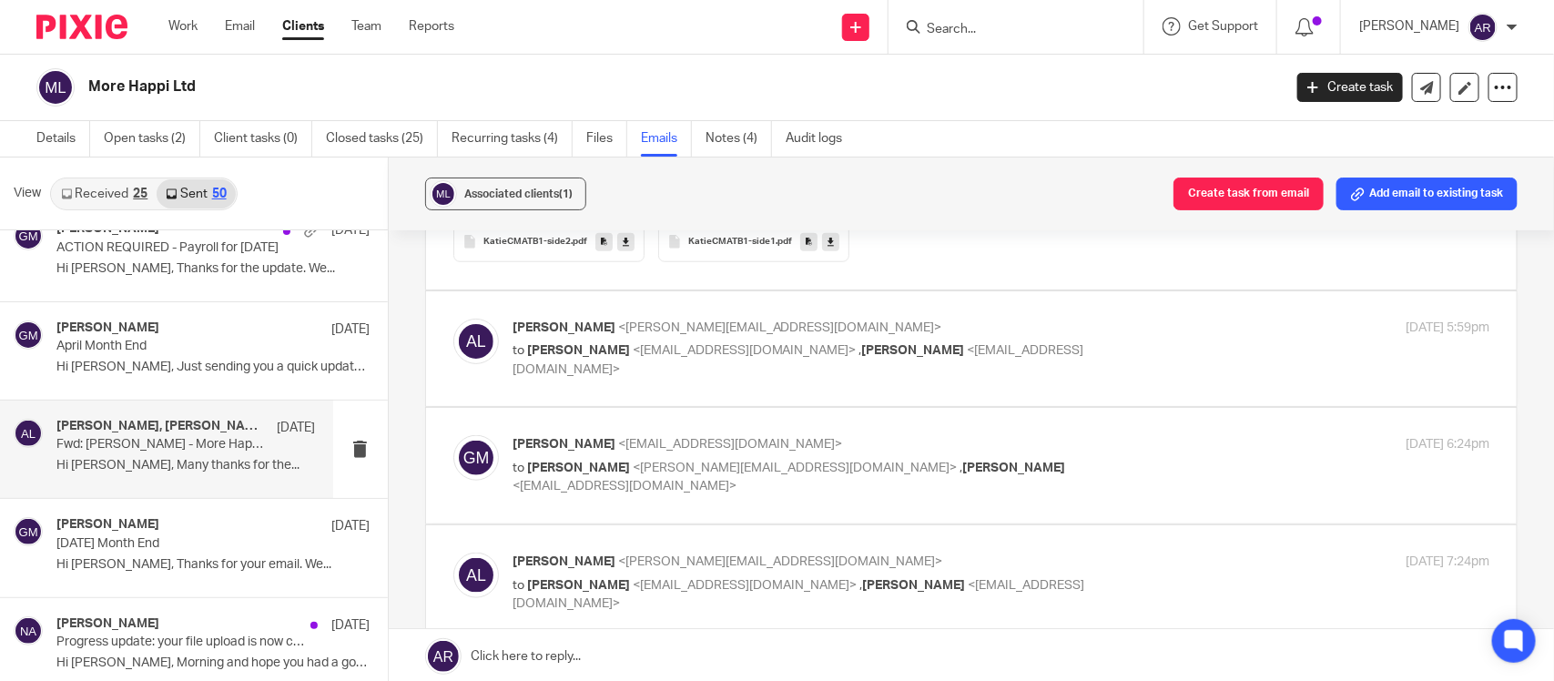
click at [558, 329] on span "Alexis Liming" at bounding box center [563, 327] width 103 height 13
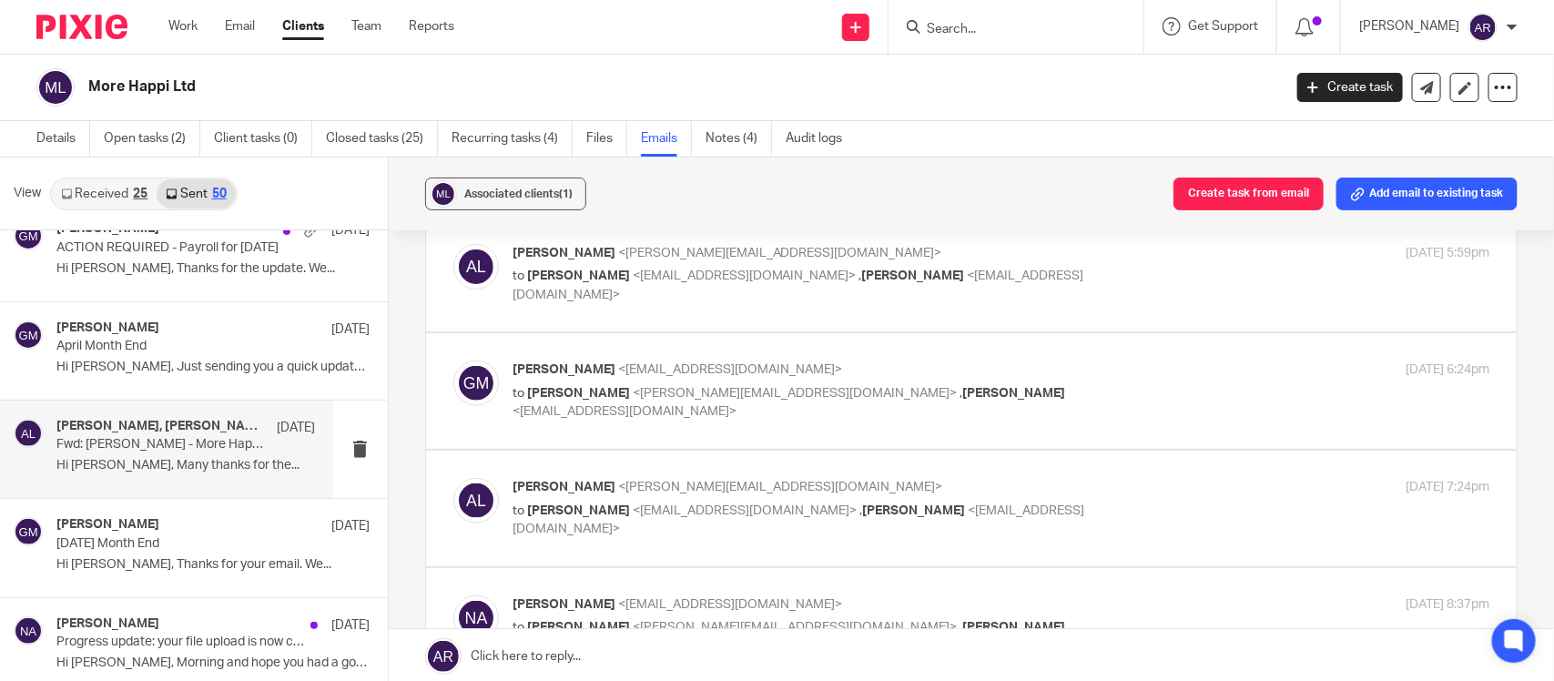
scroll to position [910, 0]
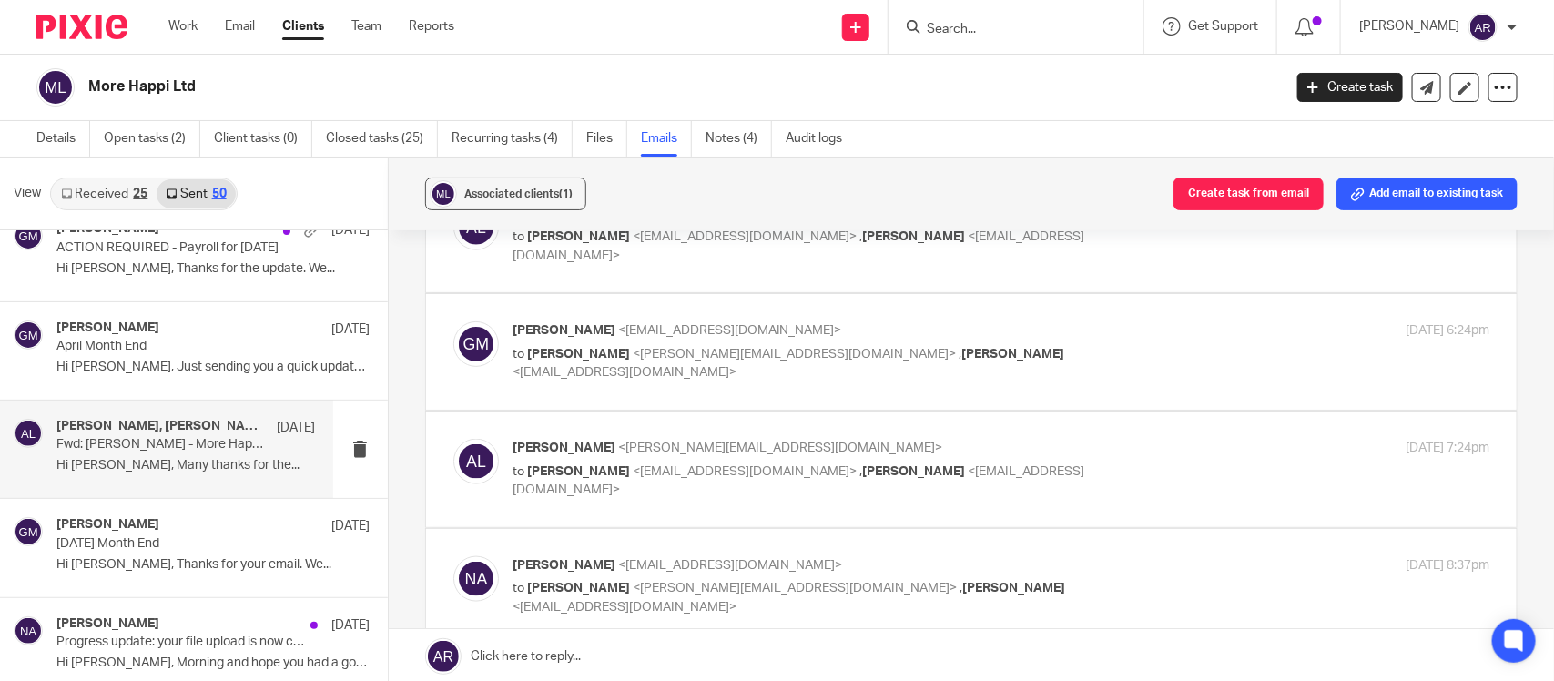
click at [605, 346] on p "to Alexis Liming <alexis@morehappi.com> , Nimra Amin <nimra@jumpaccounting.co.u…" at bounding box center [838, 363] width 652 height 37
checkbox input "true"
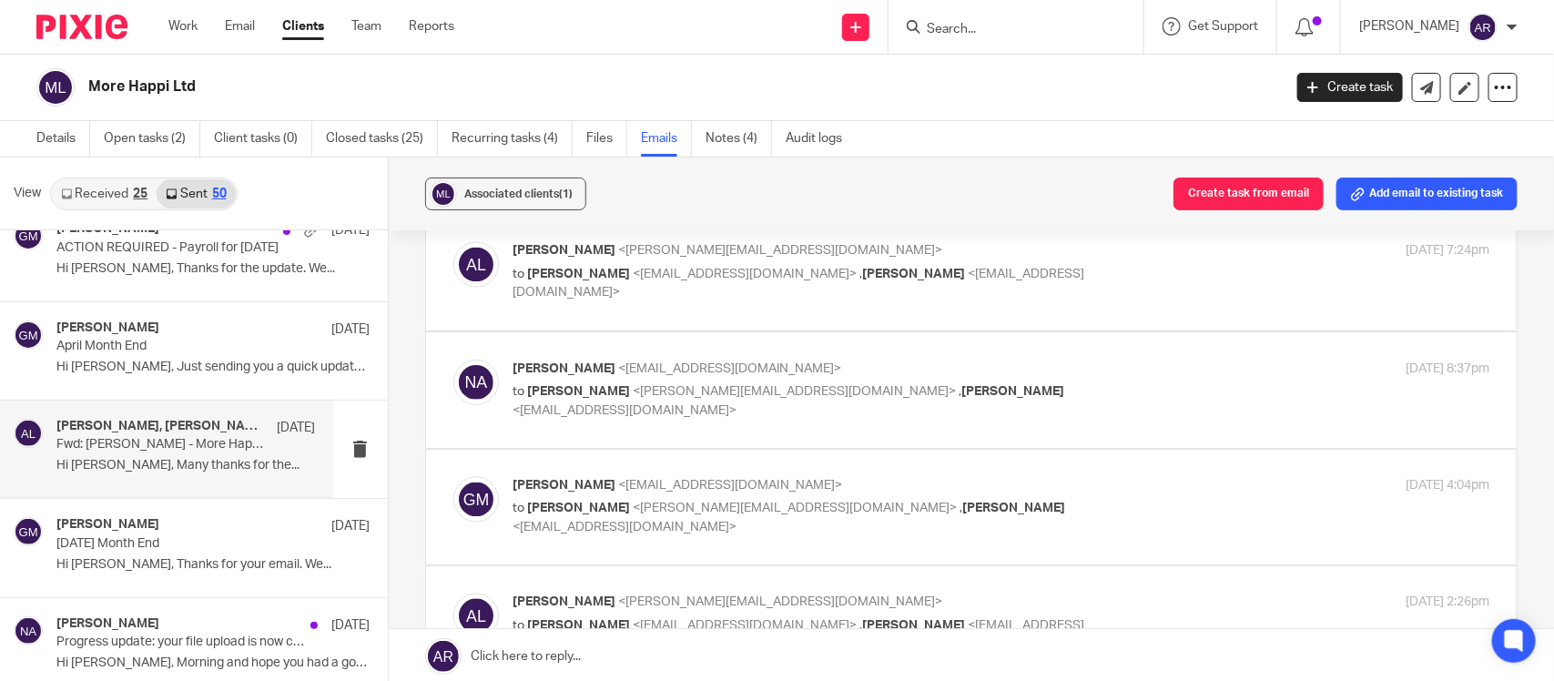
scroll to position [1593, 0]
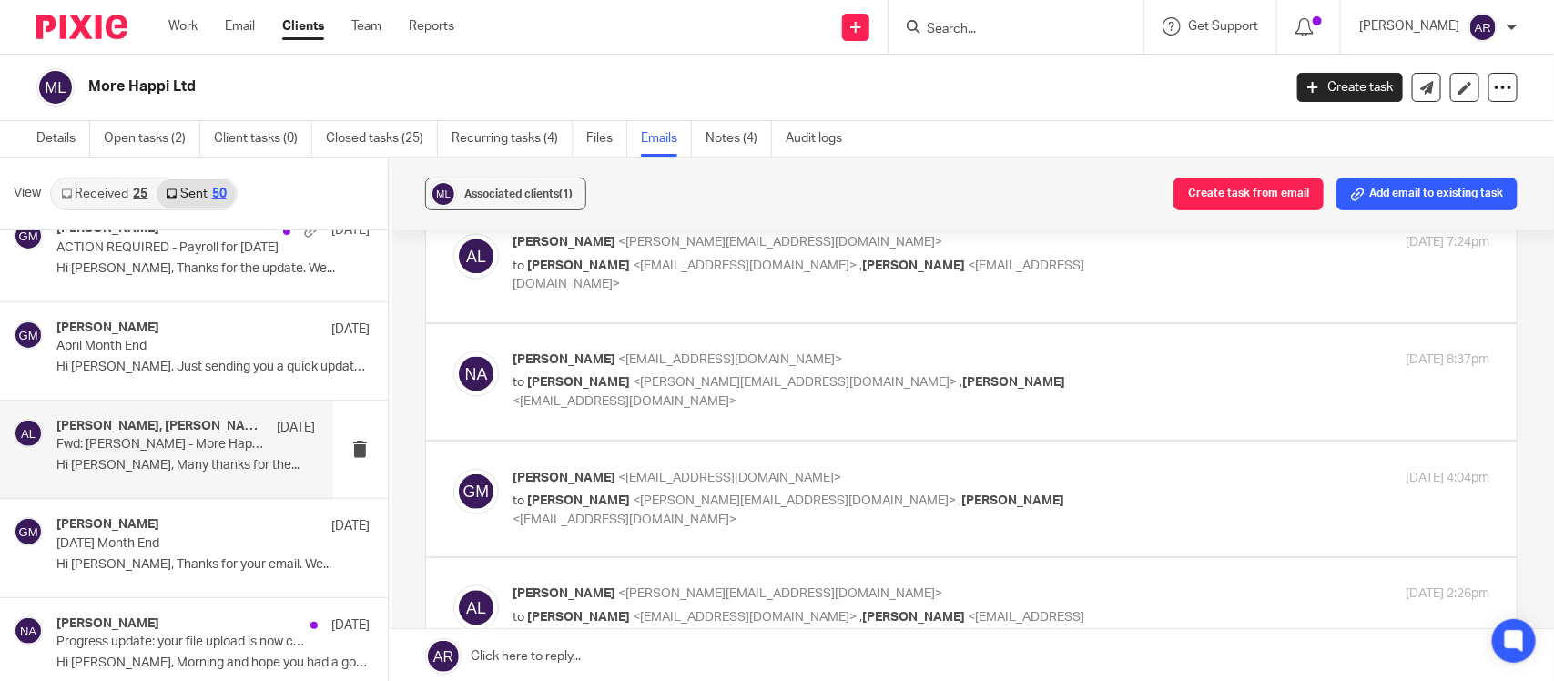
click at [628, 488] on p "Geetha M <geetha@jumpaccounting.co.uk>" at bounding box center [838, 478] width 652 height 19
checkbox input "true"
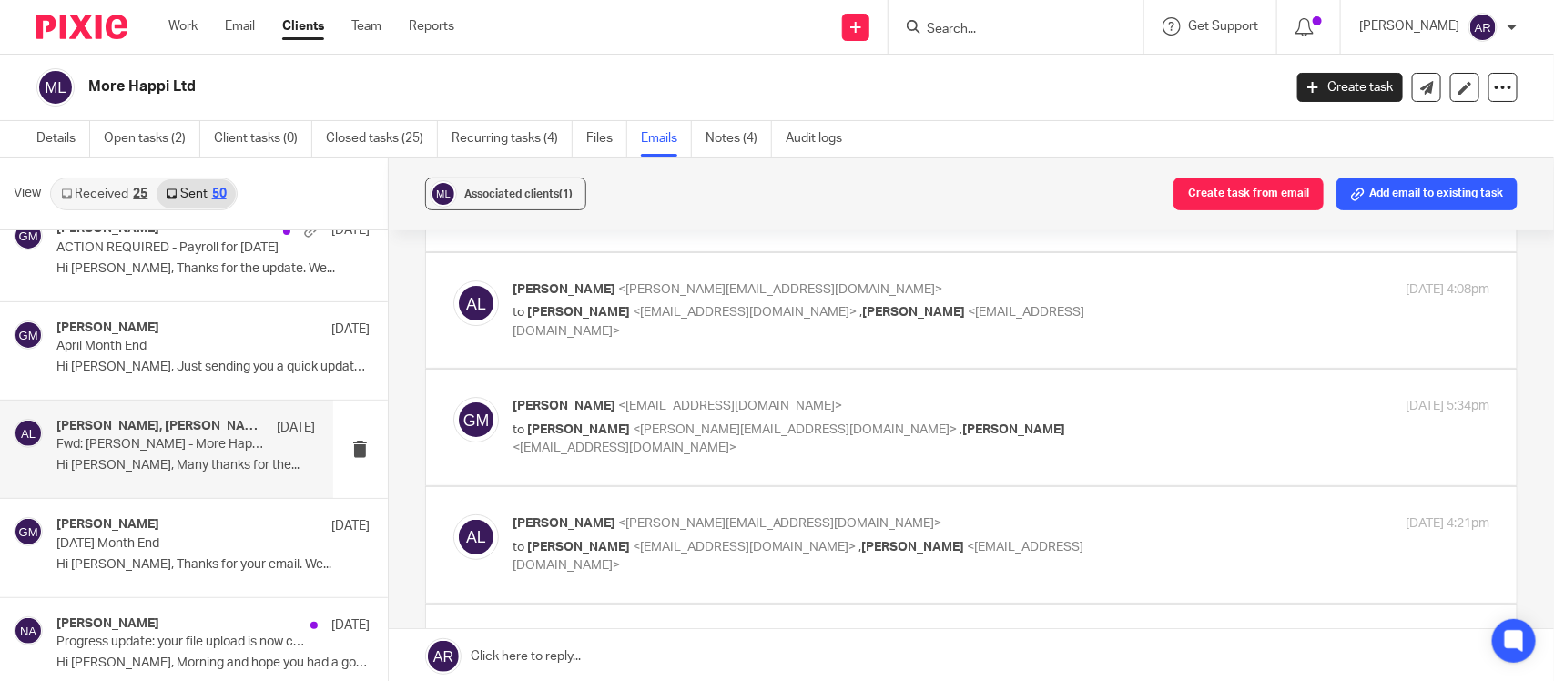
scroll to position [2844, 0]
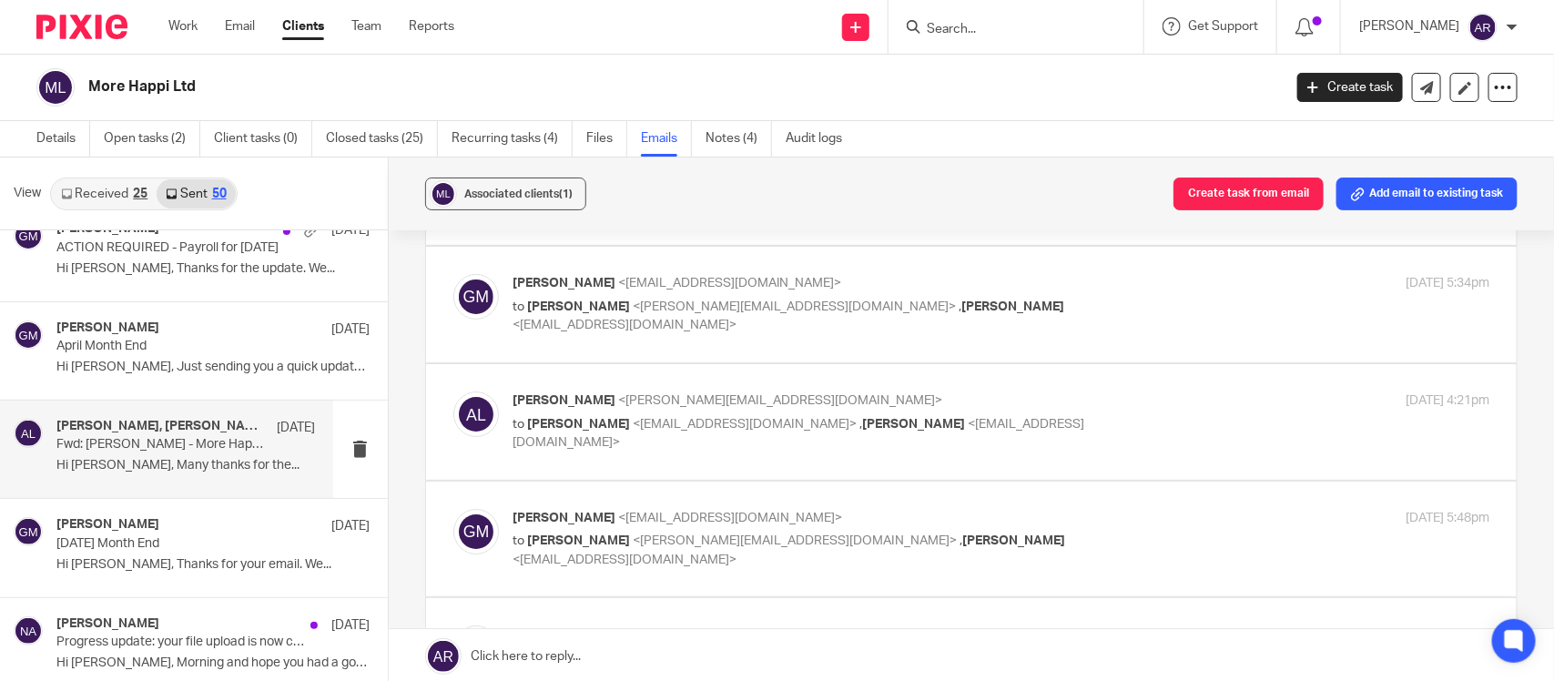
click at [616, 293] on p "Geetha M <geetha@jumpaccounting.co.uk>" at bounding box center [838, 283] width 652 height 19
checkbox input "true"
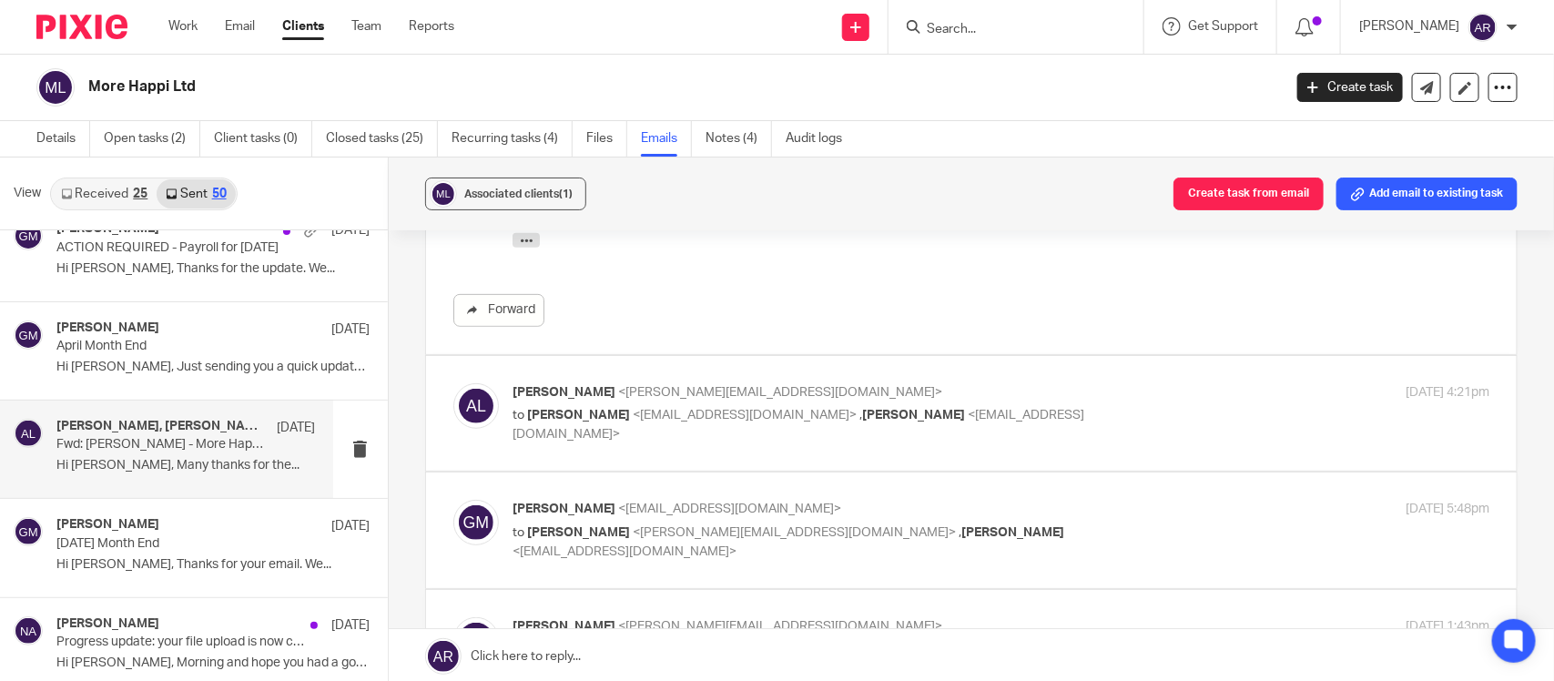
scroll to position [3527, 0]
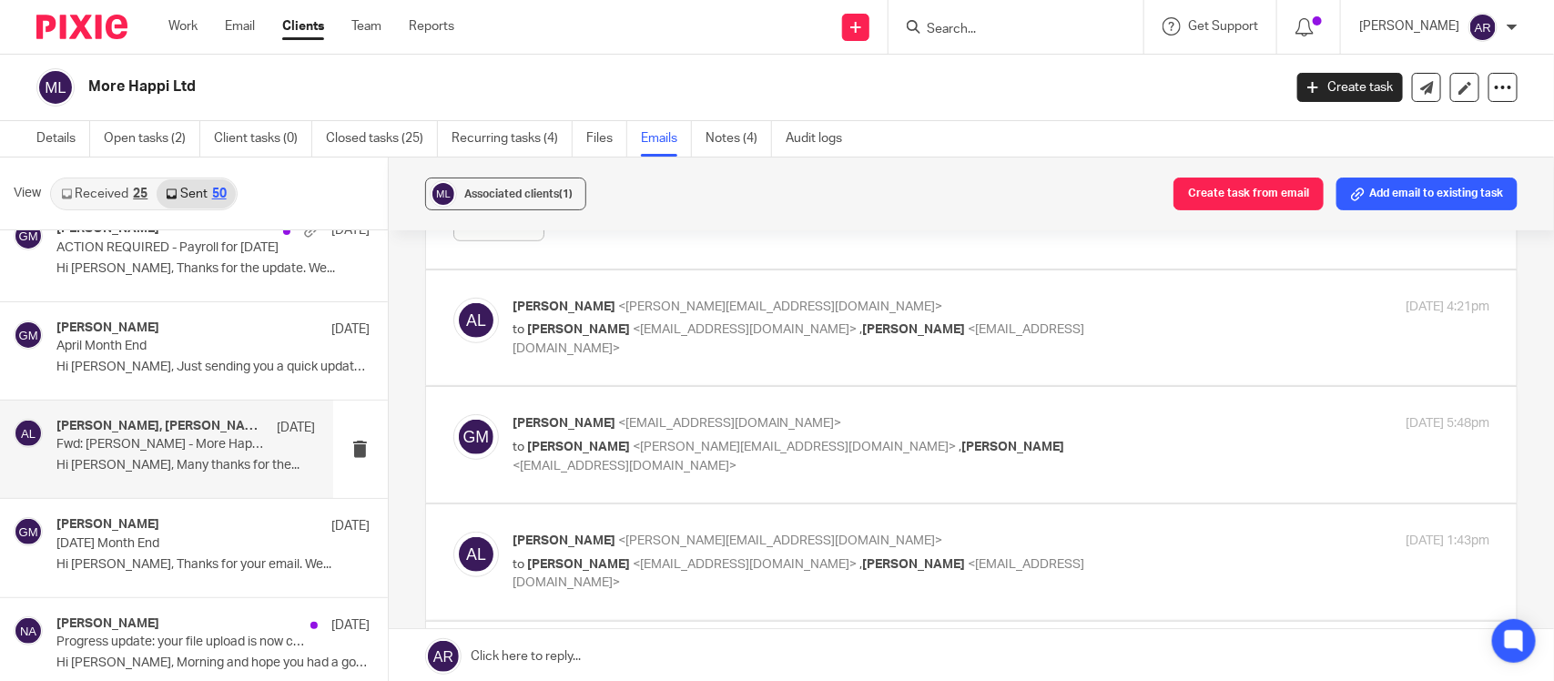
click at [674, 442] on div "Geetha M <geetha@jumpaccounting.co.uk> to Alexis Liming <alexis@morehappi.com> …" at bounding box center [838, 444] width 652 height 61
checkbox input "true"
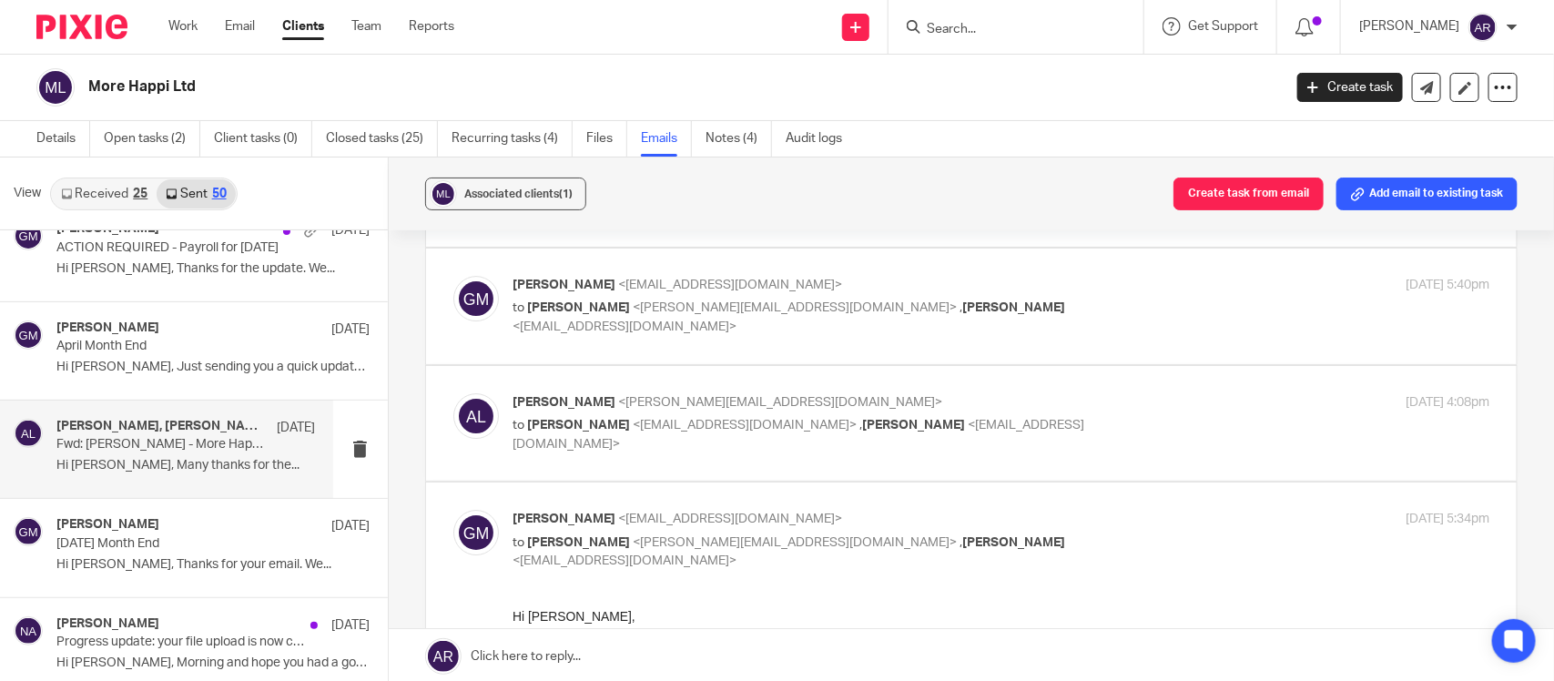
scroll to position [2617, 0]
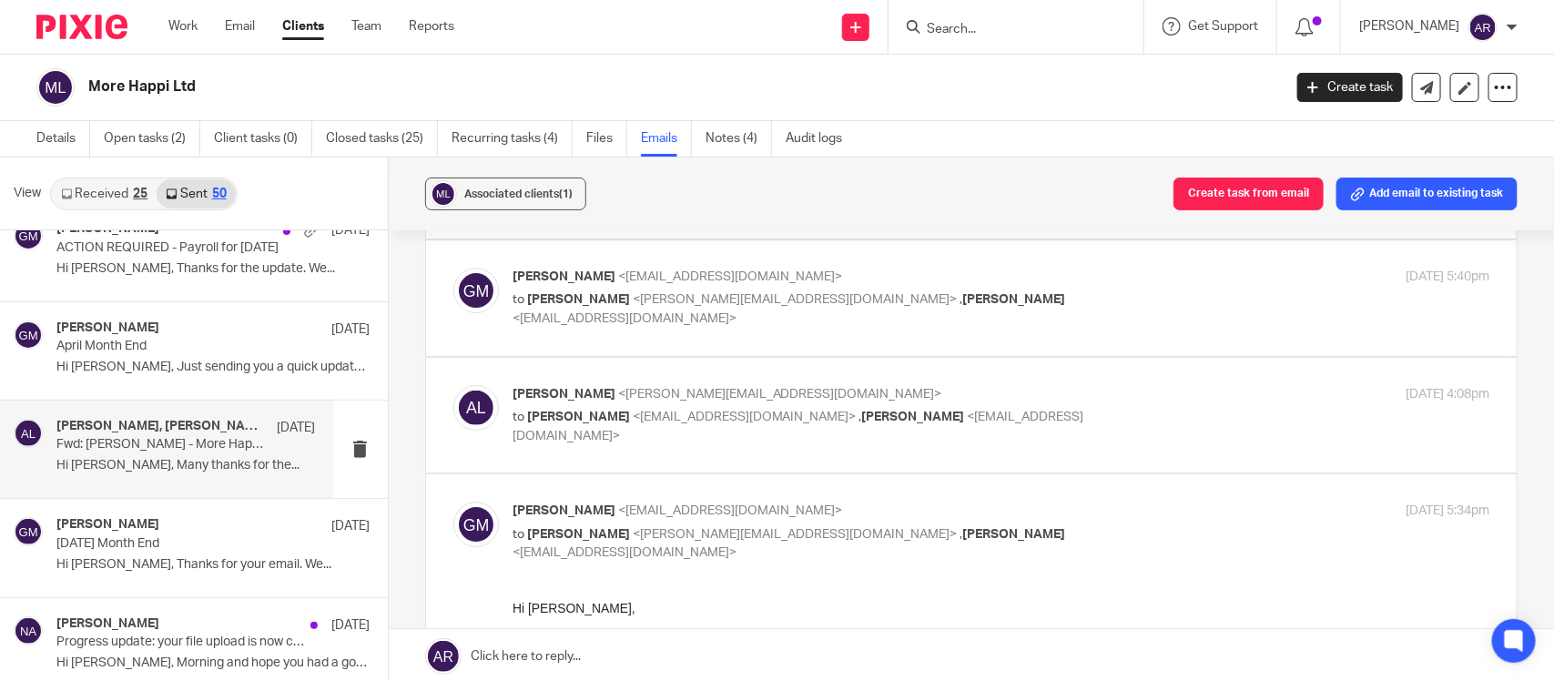
click at [661, 400] on span "<alexis@morehappi.com>" at bounding box center [780, 394] width 324 height 13
checkbox input "true"
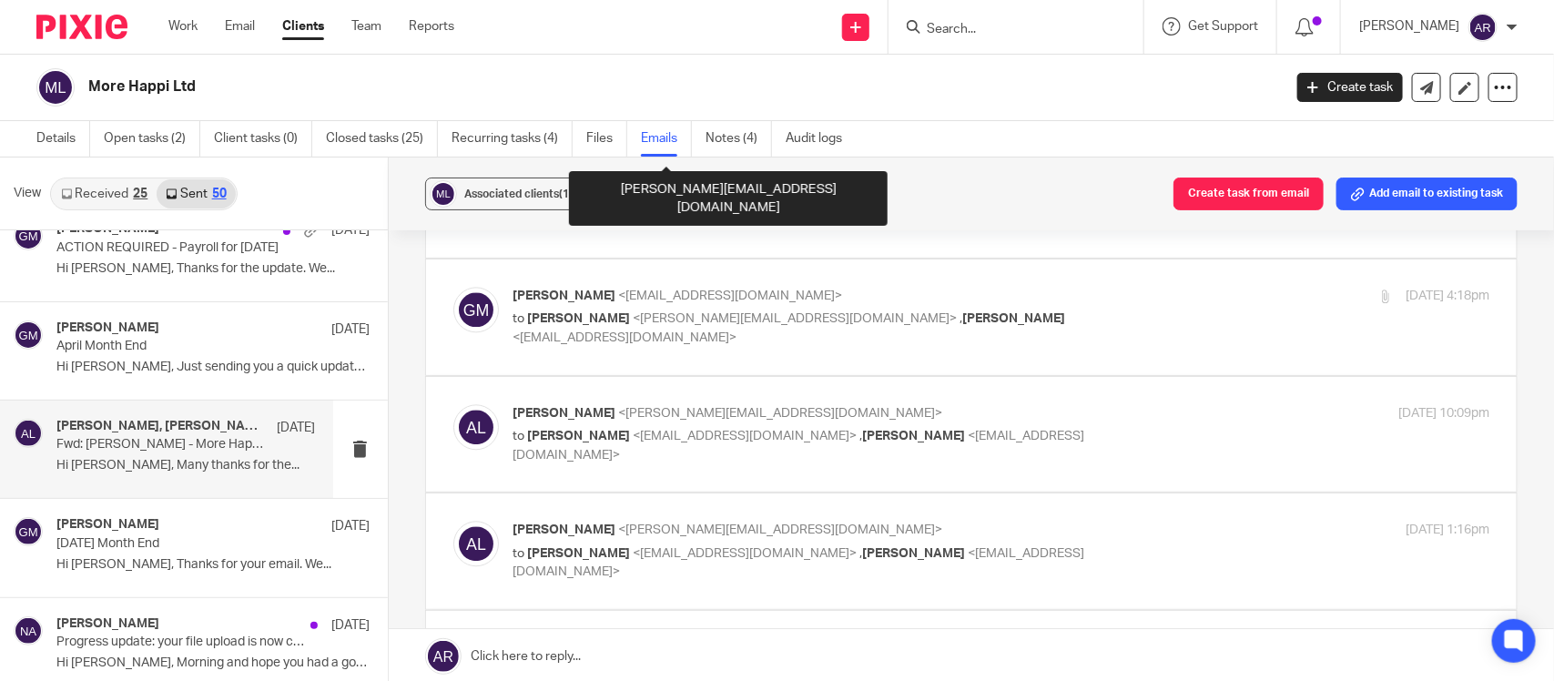
scroll to position [5120, 0]
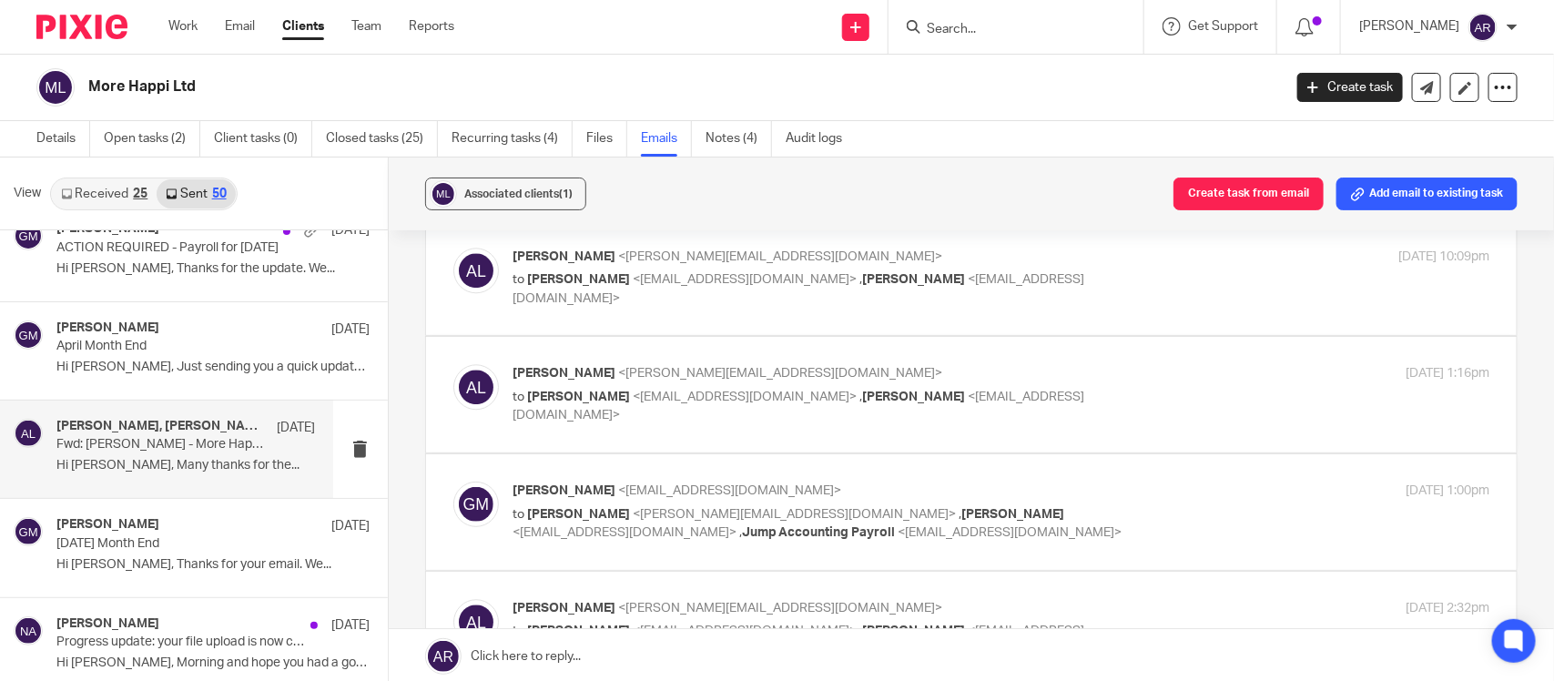
click at [730, 487] on label at bounding box center [971, 512] width 1090 height 116
click at [453, 481] on input "checkbox" at bounding box center [452, 481] width 1 height 1
checkbox input "true"
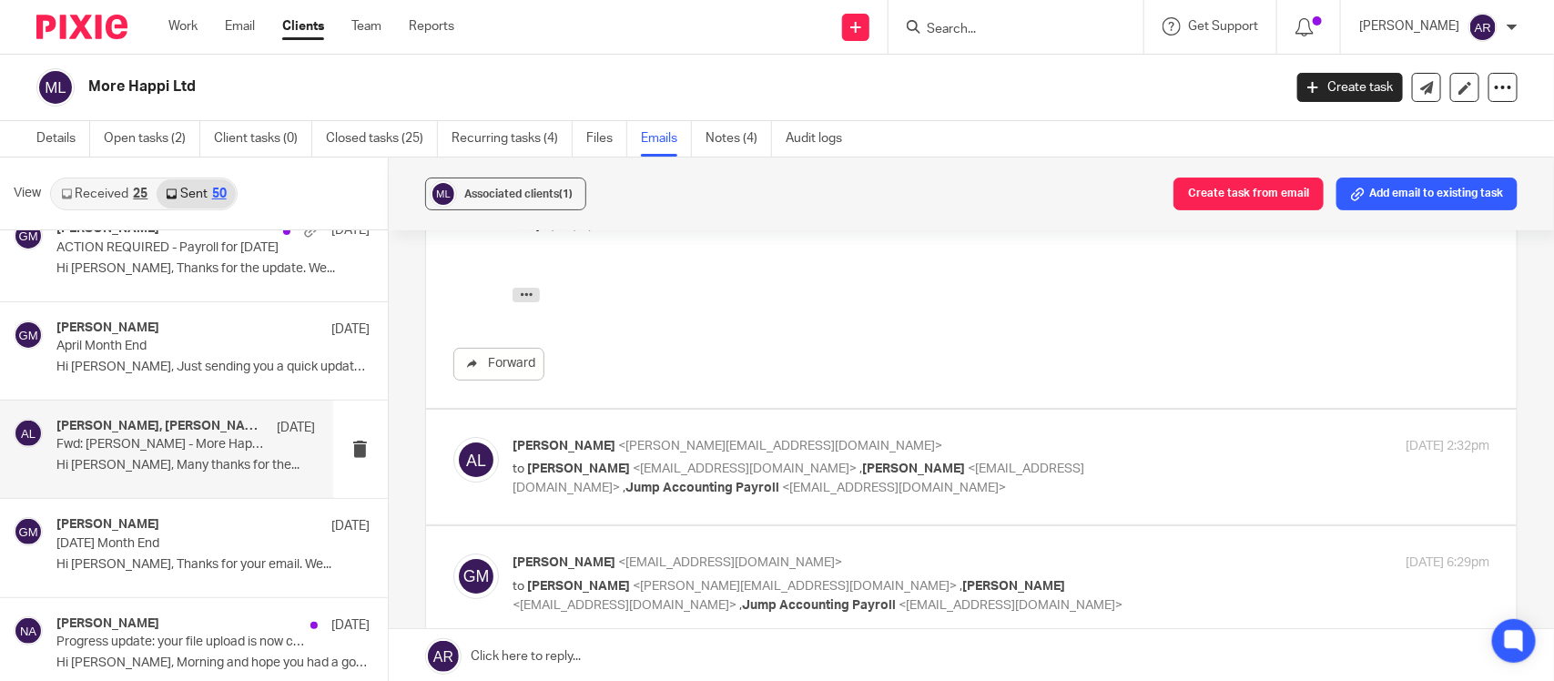
scroll to position [6144, 0]
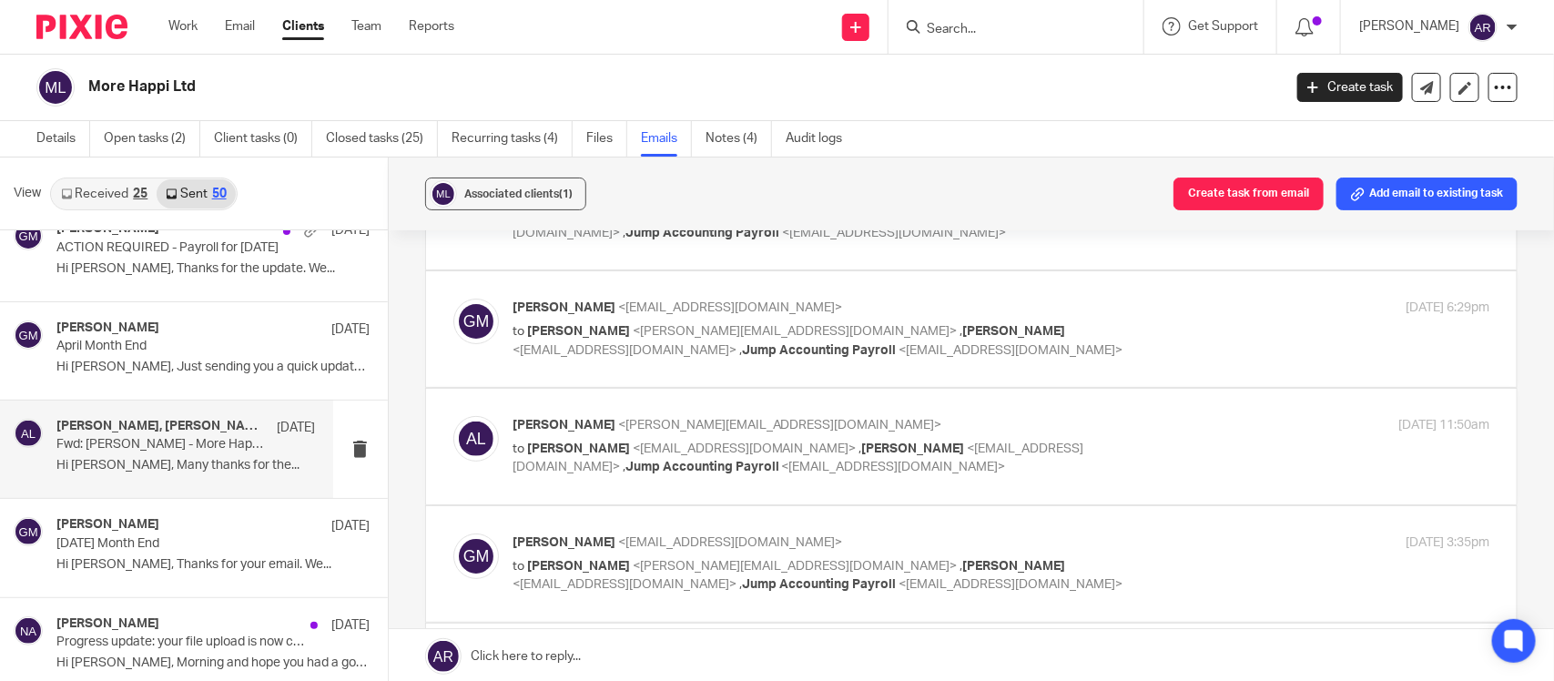
click at [694, 451] on p "to Geetha M <geetha@jumpaccounting.co.uk> , Nimra Amin <nimra@jumpaccounting.co…" at bounding box center [838, 458] width 652 height 37
checkbox input "true"
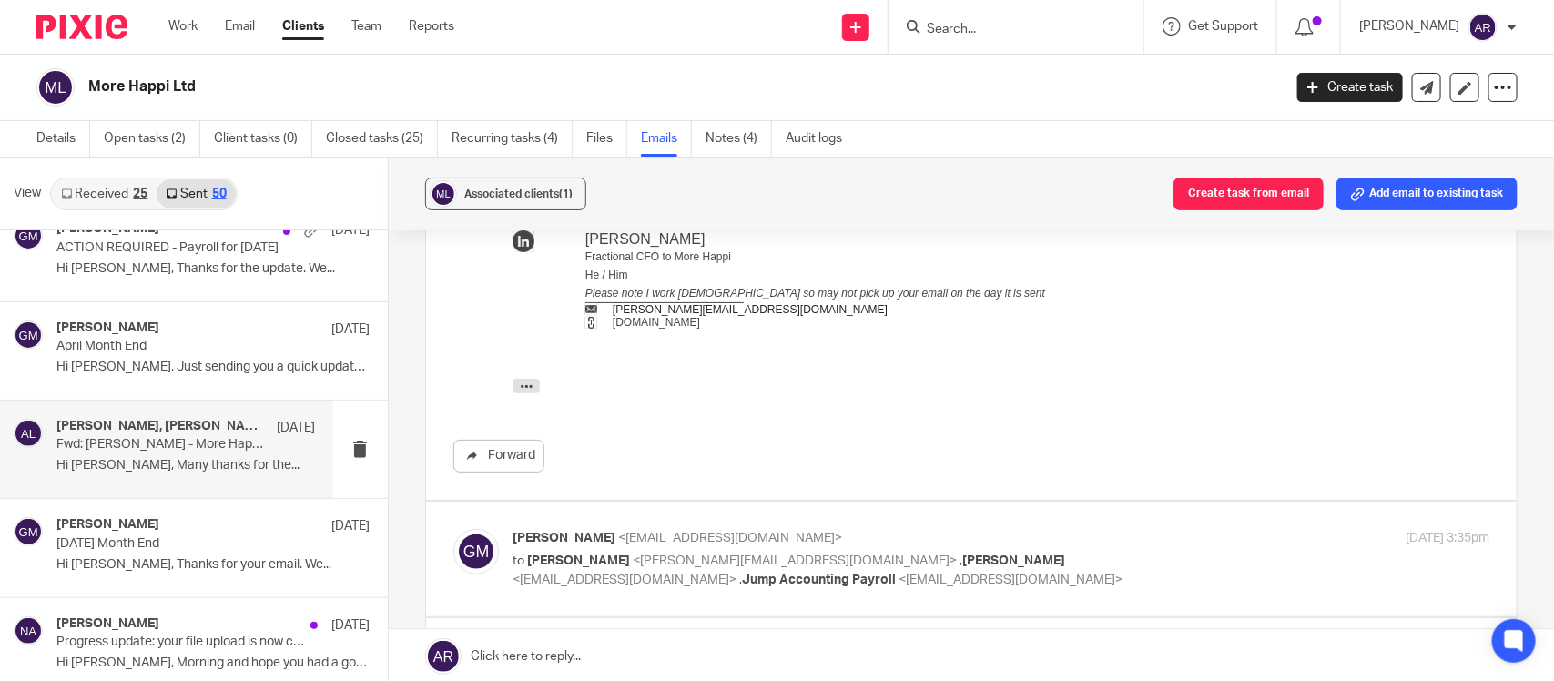
scroll to position [6713, 0]
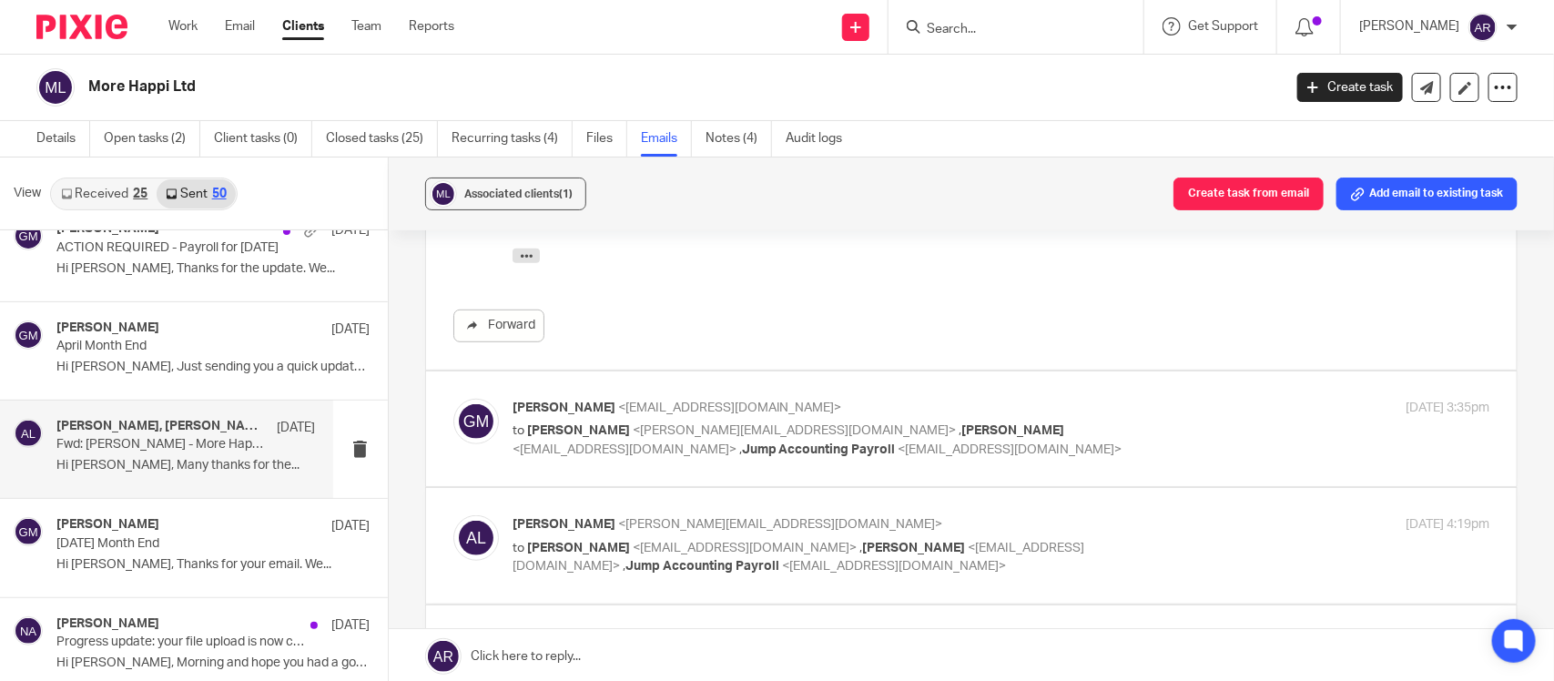
click at [766, 430] on div "Geetha M <geetha@jumpaccounting.co.uk> to Alexis Liming <alexis@morehappi.com> …" at bounding box center [838, 429] width 652 height 61
checkbox input "true"
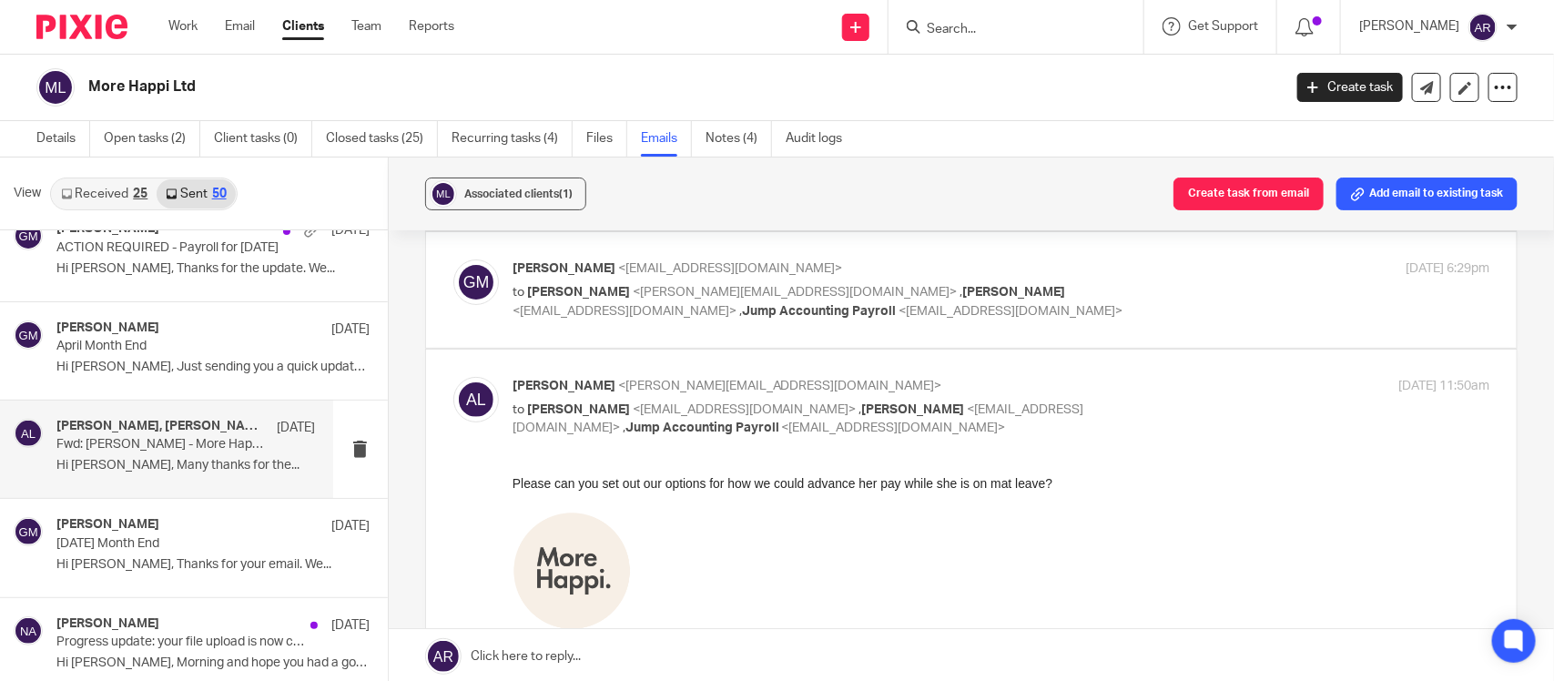
scroll to position [6144, 0]
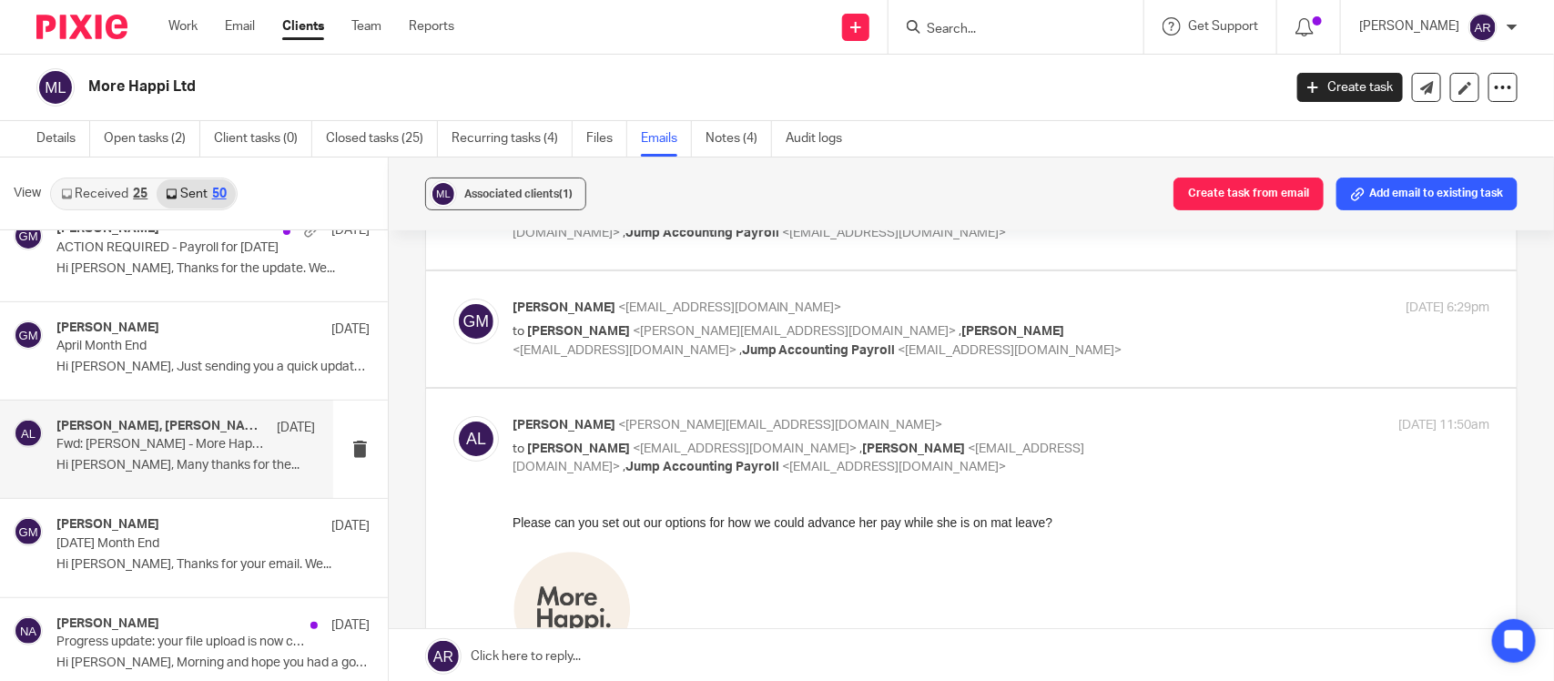
click at [566, 314] on span "[PERSON_NAME]" at bounding box center [563, 307] width 103 height 13
checkbox input "true"
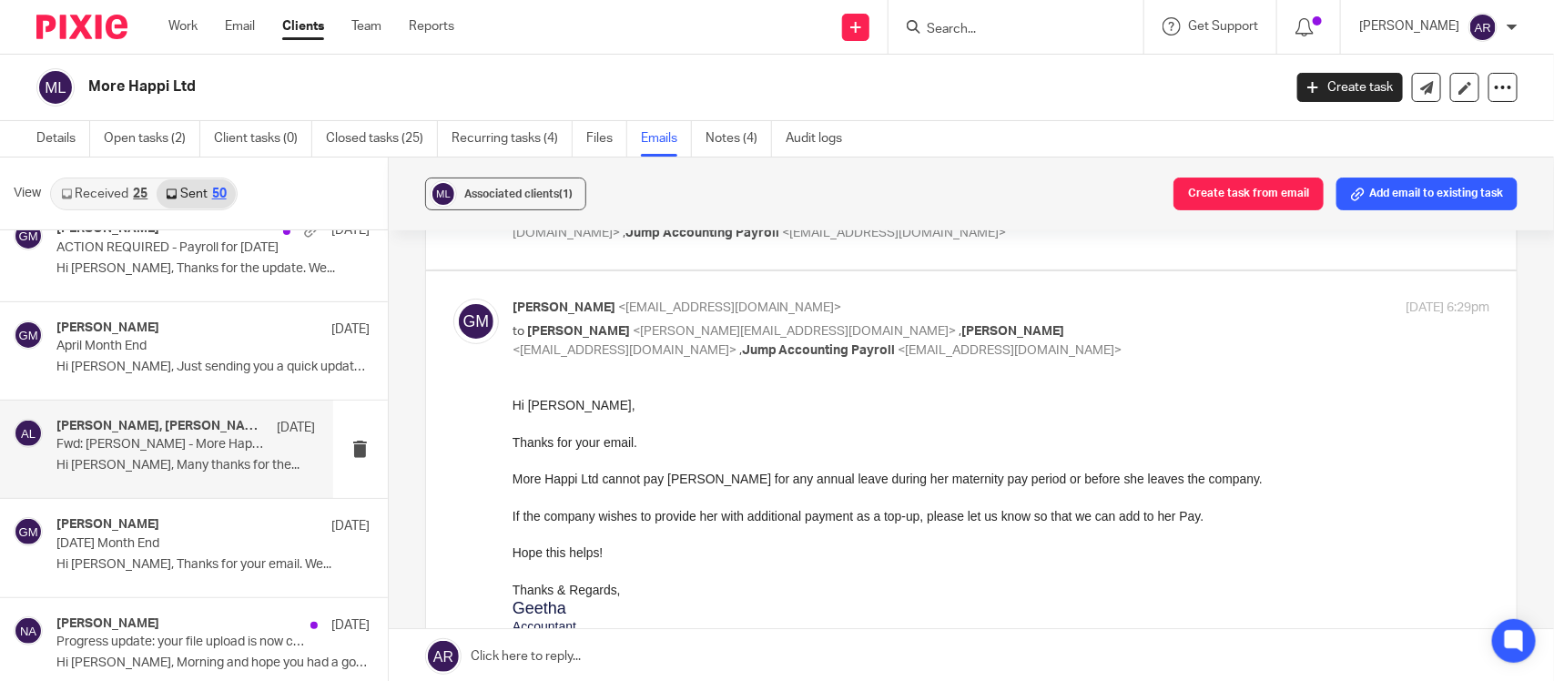
scroll to position [0, 0]
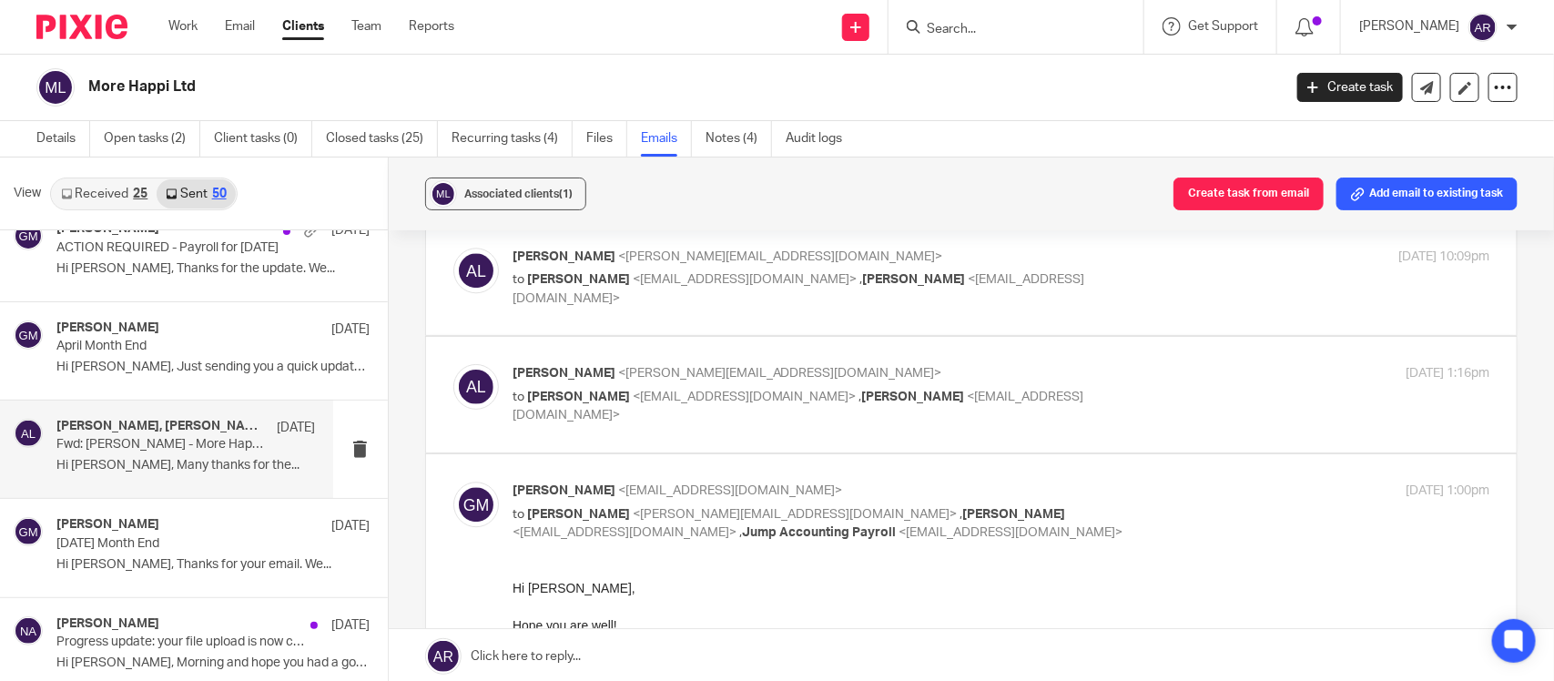
click at [672, 383] on p "Alexis Liming <alexis@morehappi.com>" at bounding box center [838, 373] width 652 height 19
checkbox input "true"
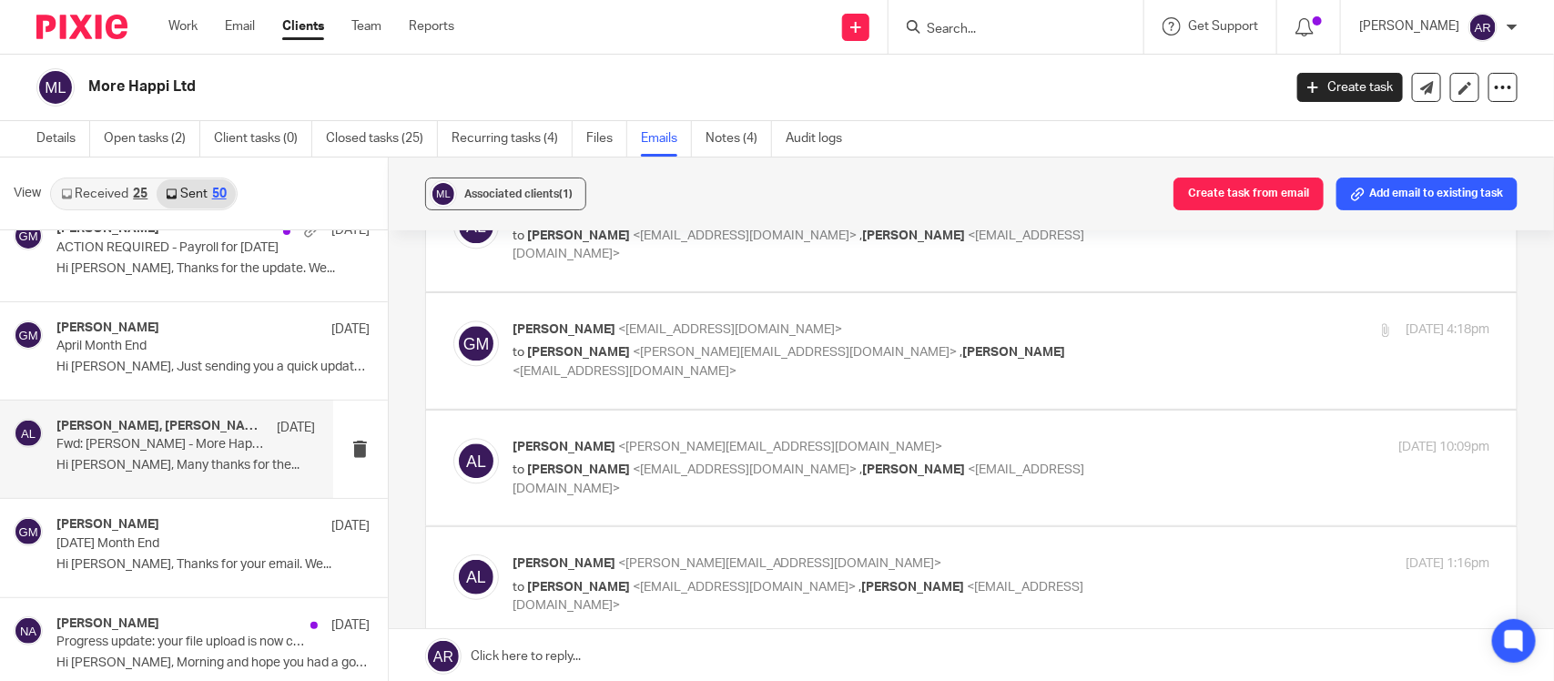
scroll to position [4892, 0]
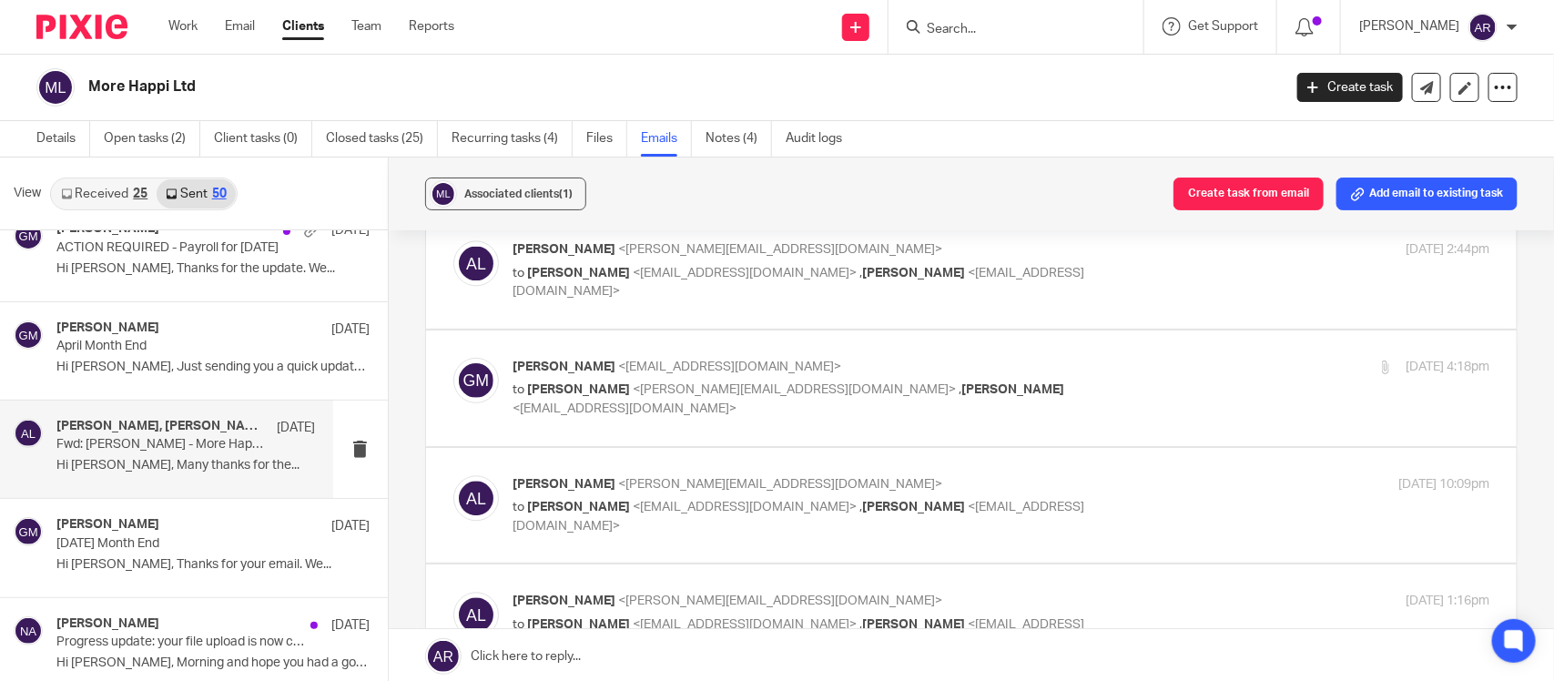
click at [542, 366] on span "[PERSON_NAME]" at bounding box center [563, 366] width 103 height 13
checkbox input "true"
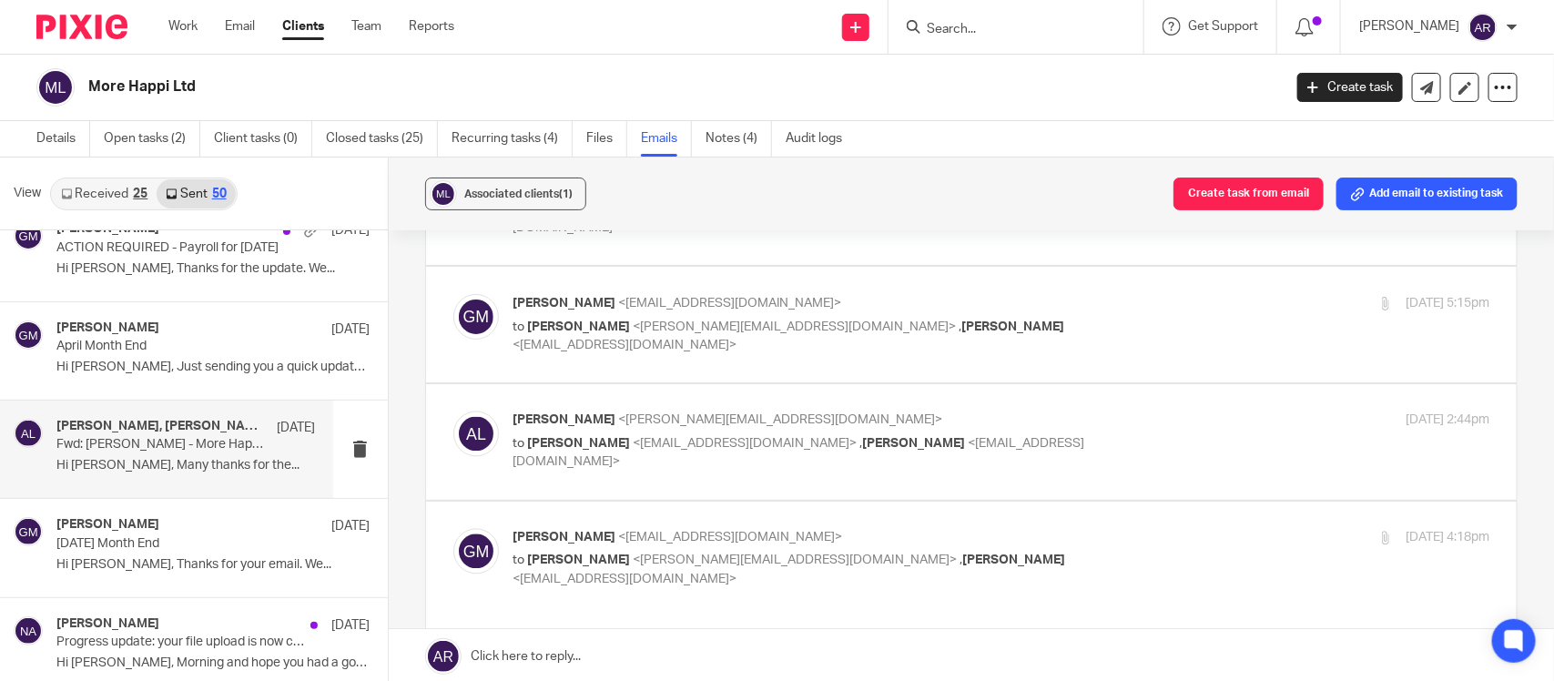
scroll to position [4665, 0]
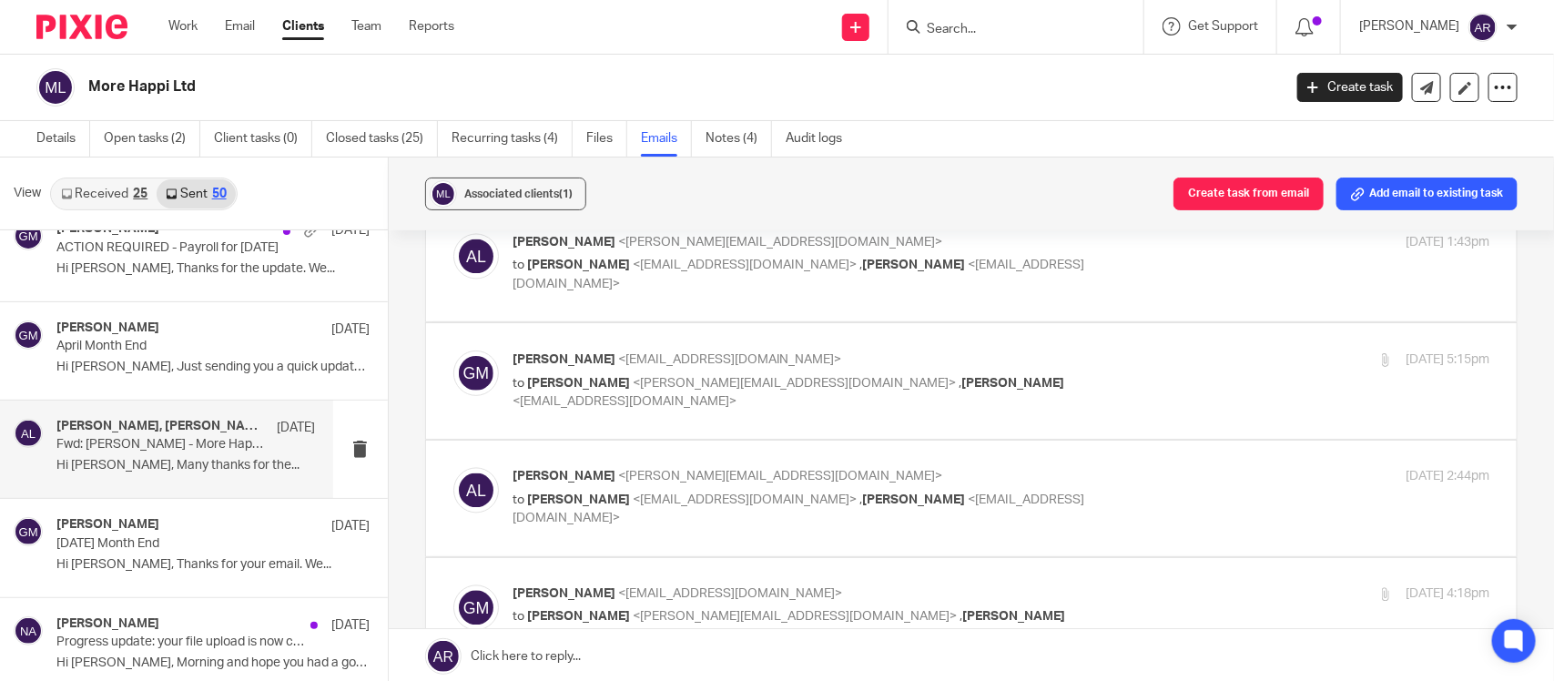
click at [578, 370] on p "Geetha M <geetha@jumpaccounting.co.uk>" at bounding box center [838, 359] width 652 height 19
checkbox input "true"
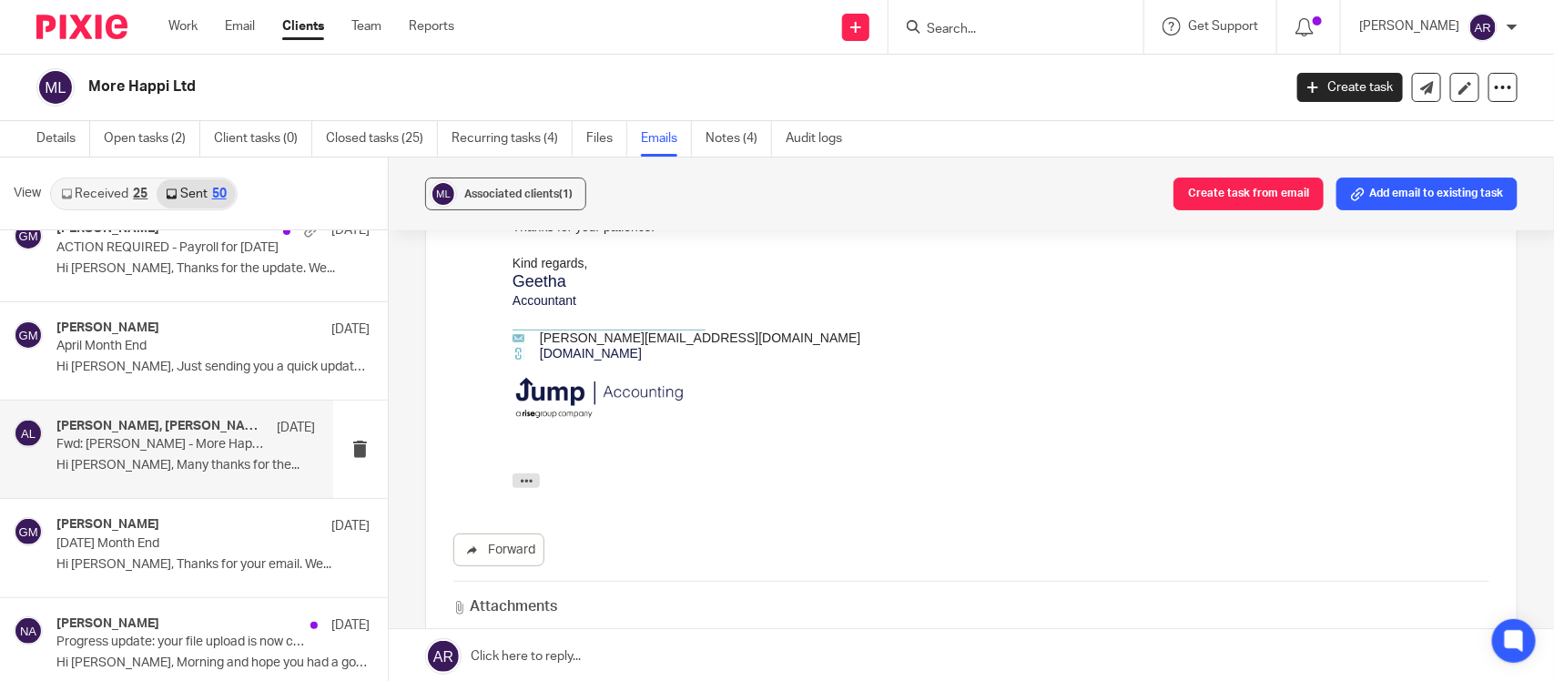
scroll to position [5120, 0]
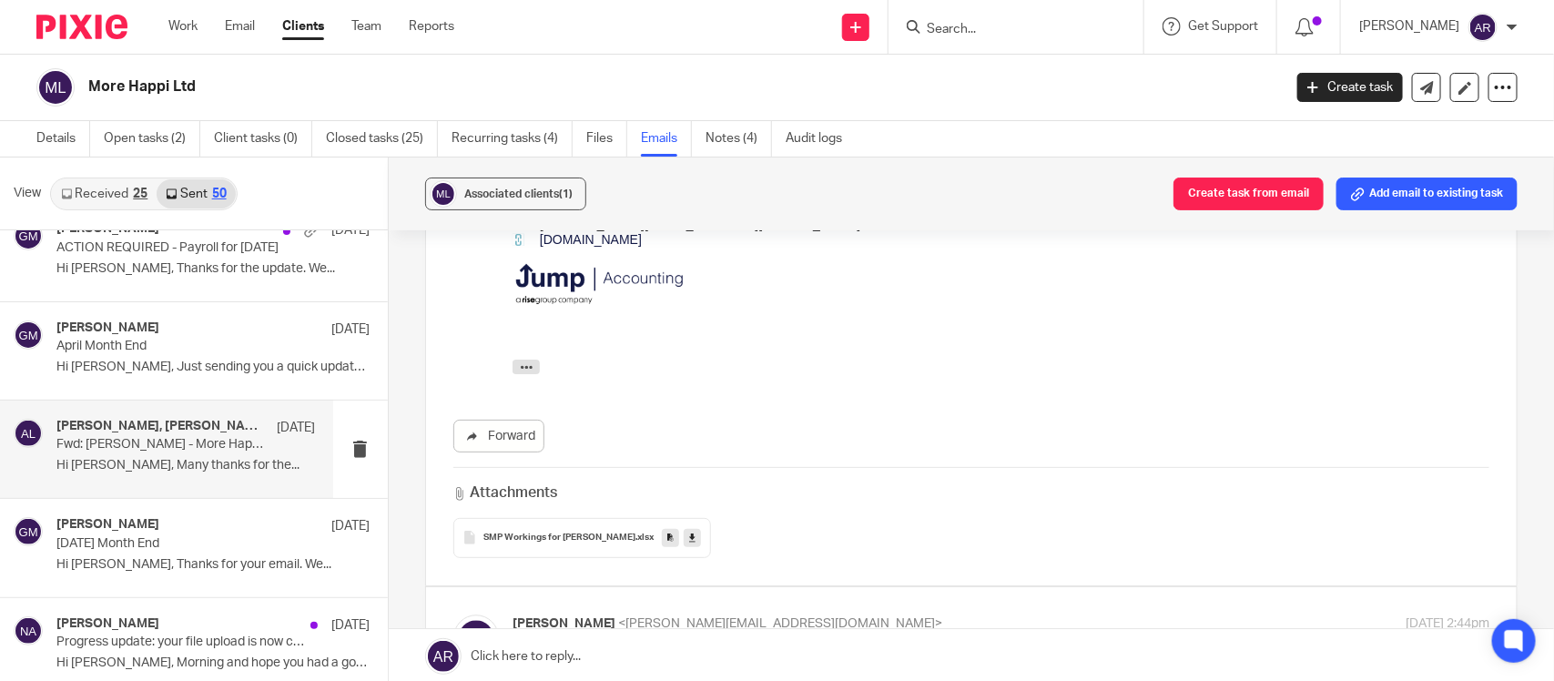
click at [689, 531] on icon at bounding box center [692, 538] width 6 height 14
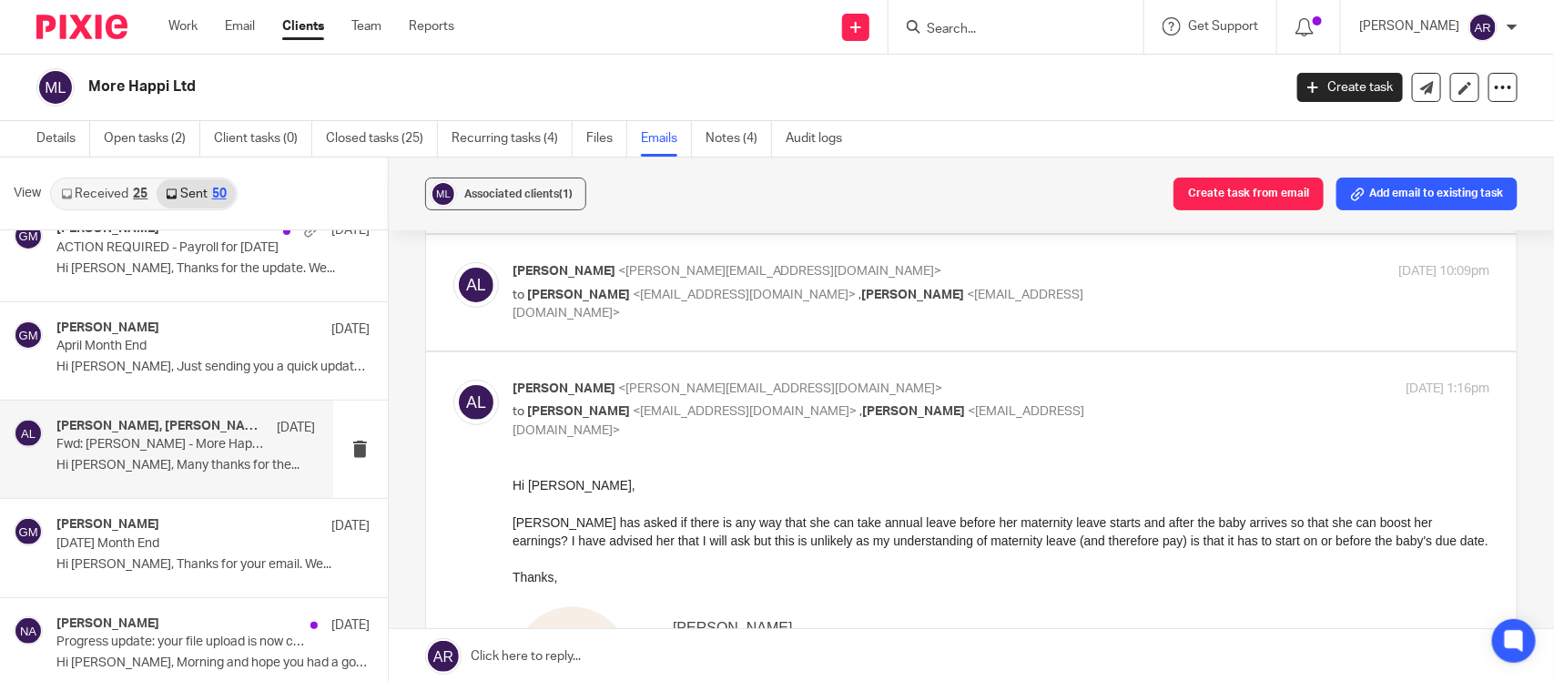
scroll to position [6371, 0]
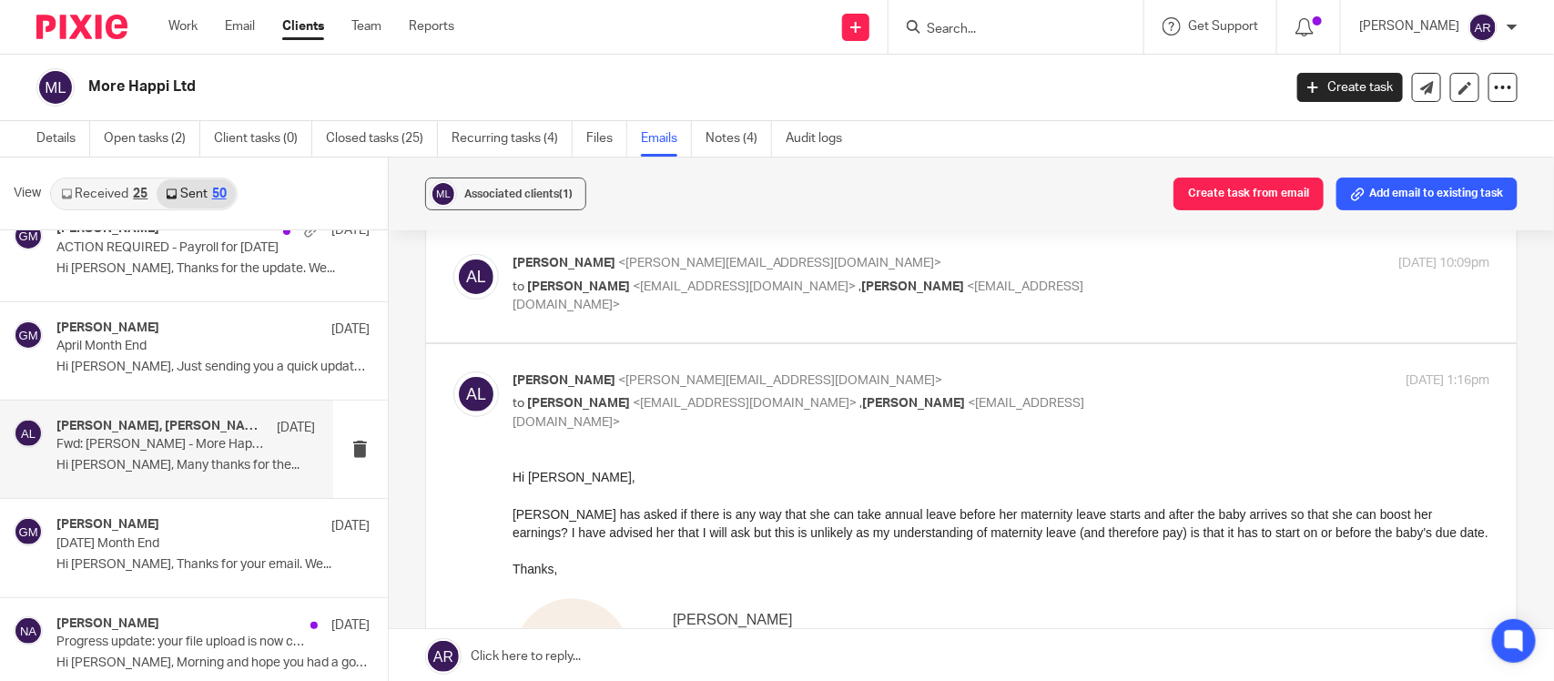
click at [608, 273] on p "Alexis Liming <alexis@morehappi.com>" at bounding box center [838, 263] width 652 height 19
checkbox input "true"
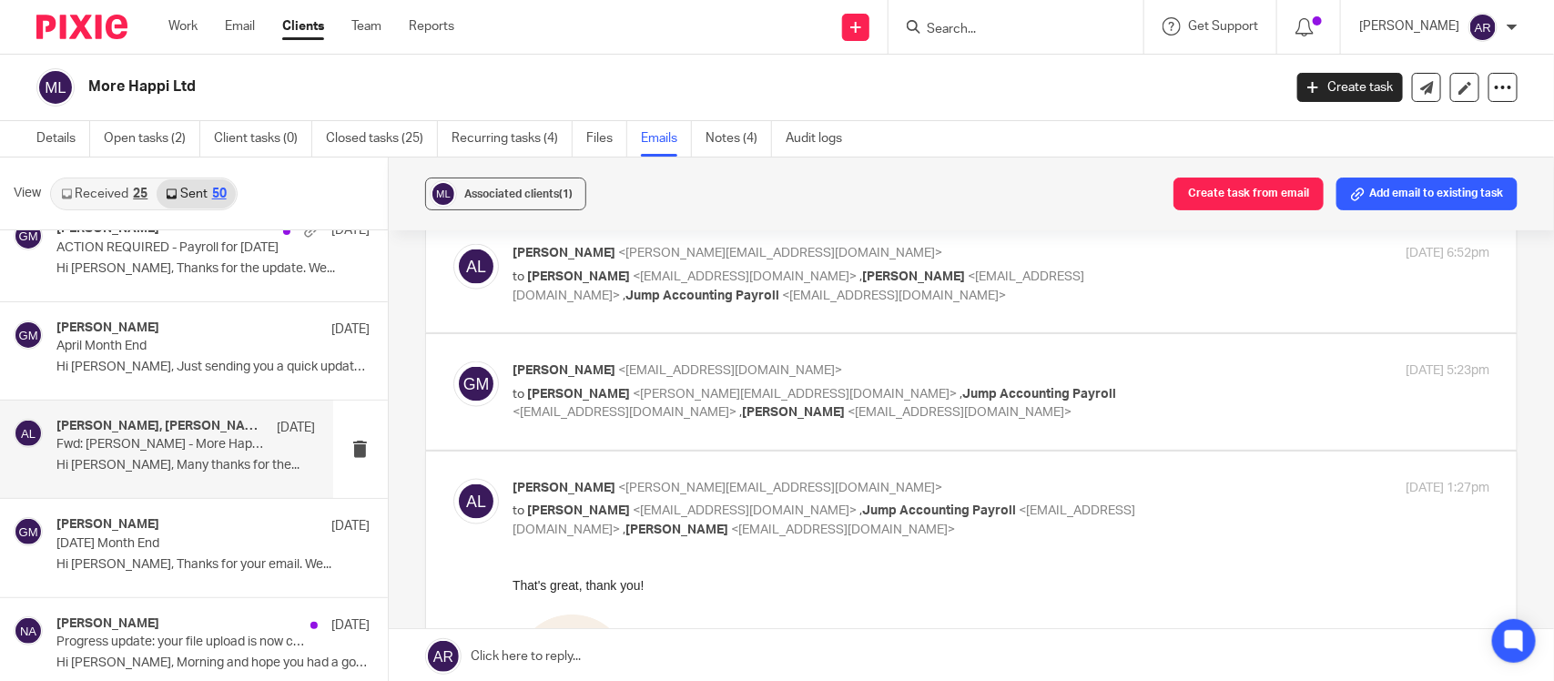
scroll to position [10240, 0]
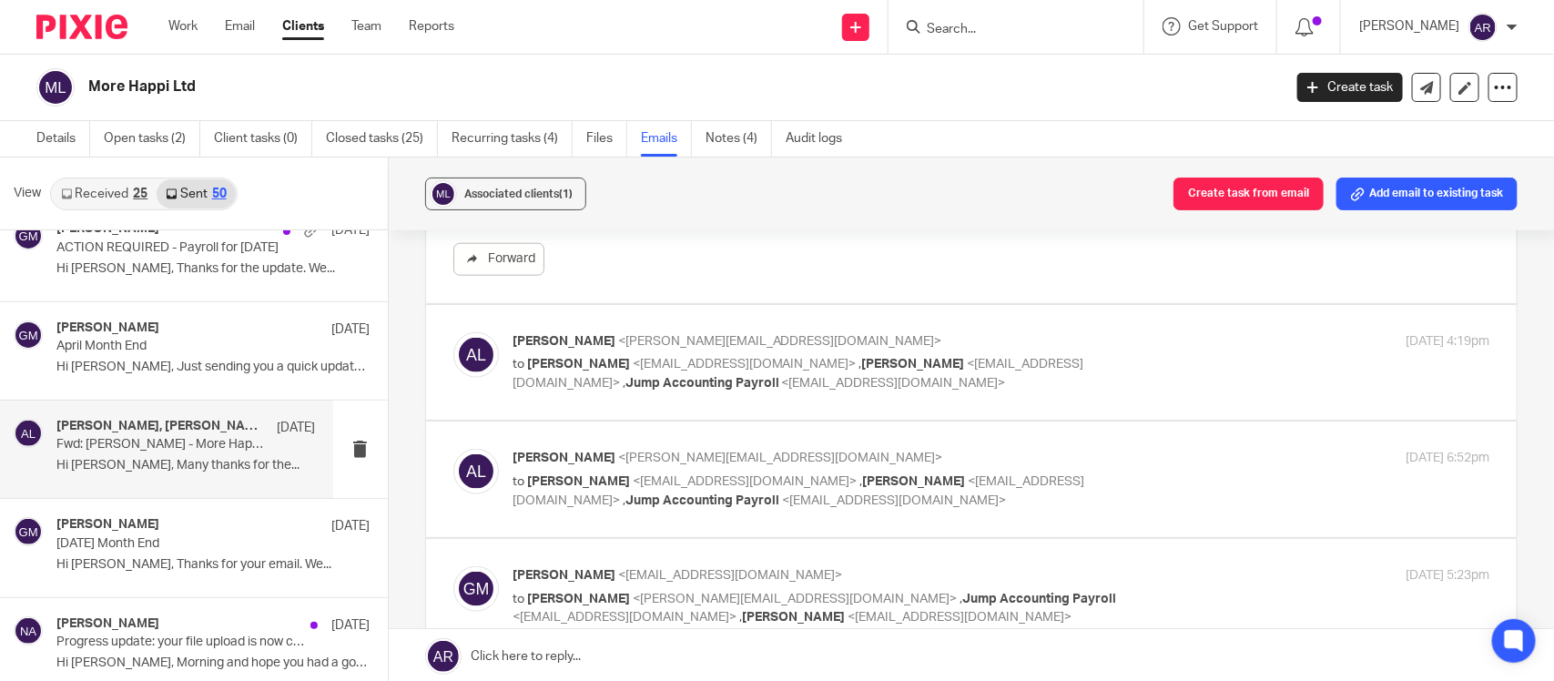
click at [665, 382] on p "to Geetha M <geetha@jumpaccounting.co.uk> , Nimra Amin <nimra@jumpaccounting.co…" at bounding box center [838, 373] width 652 height 37
checkbox input "true"
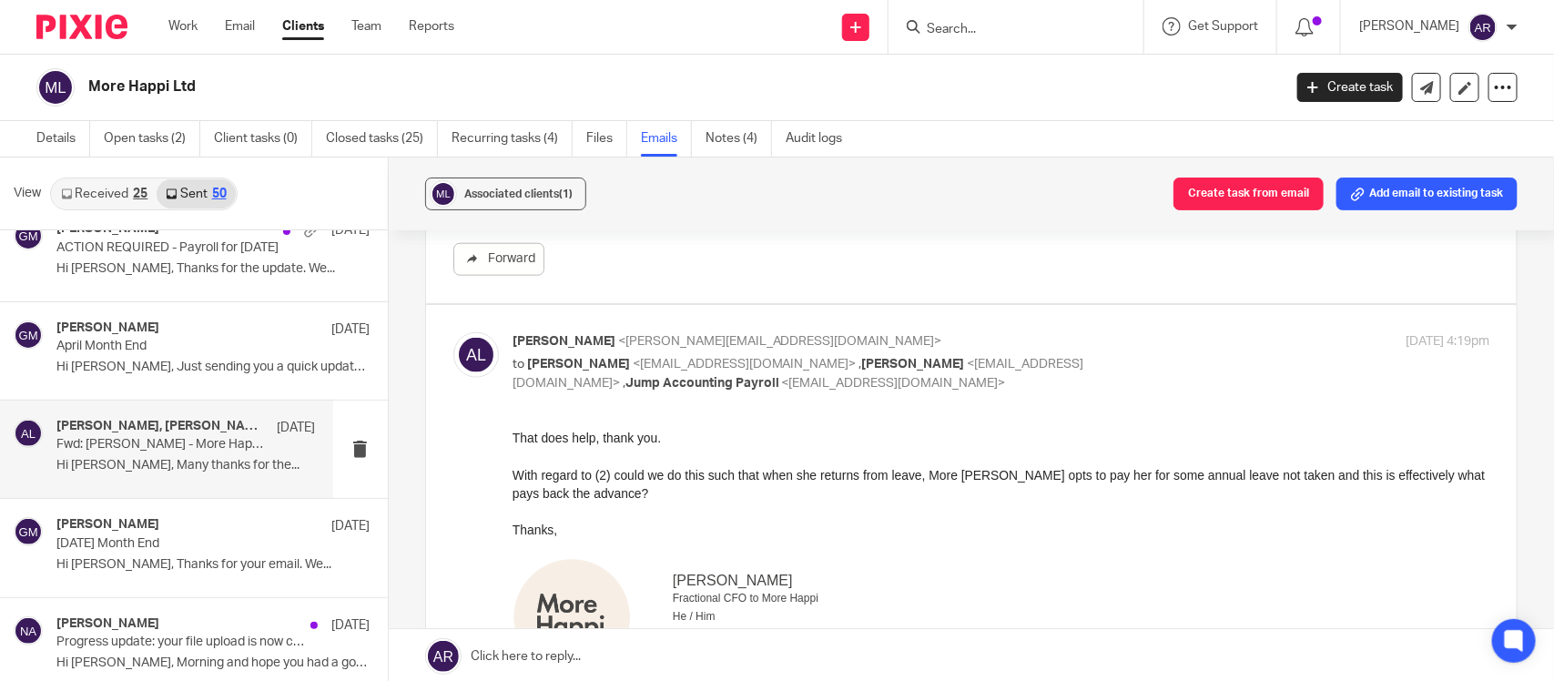
scroll to position [0, 0]
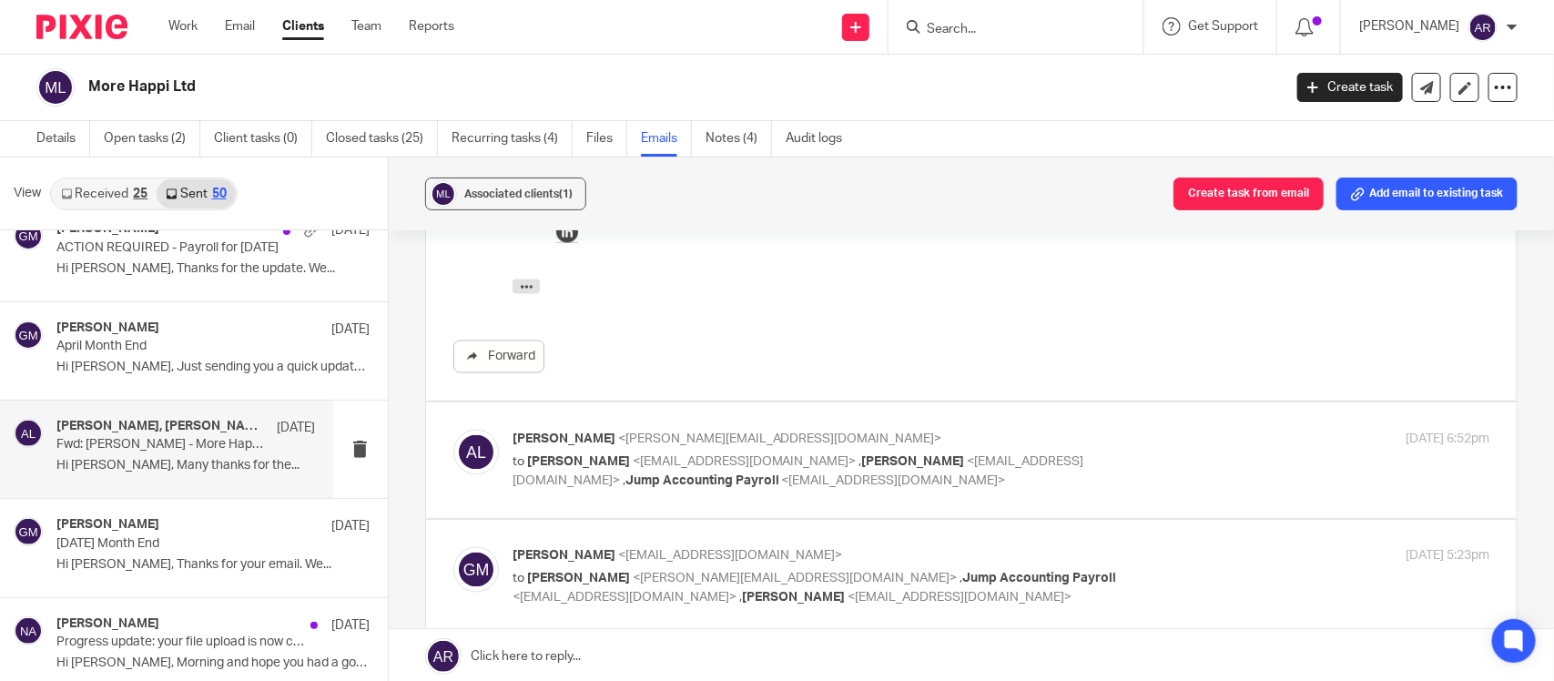
click at [605, 449] on p "Alexis Liming <alexis@morehappi.com>" at bounding box center [838, 439] width 652 height 19
checkbox input "true"
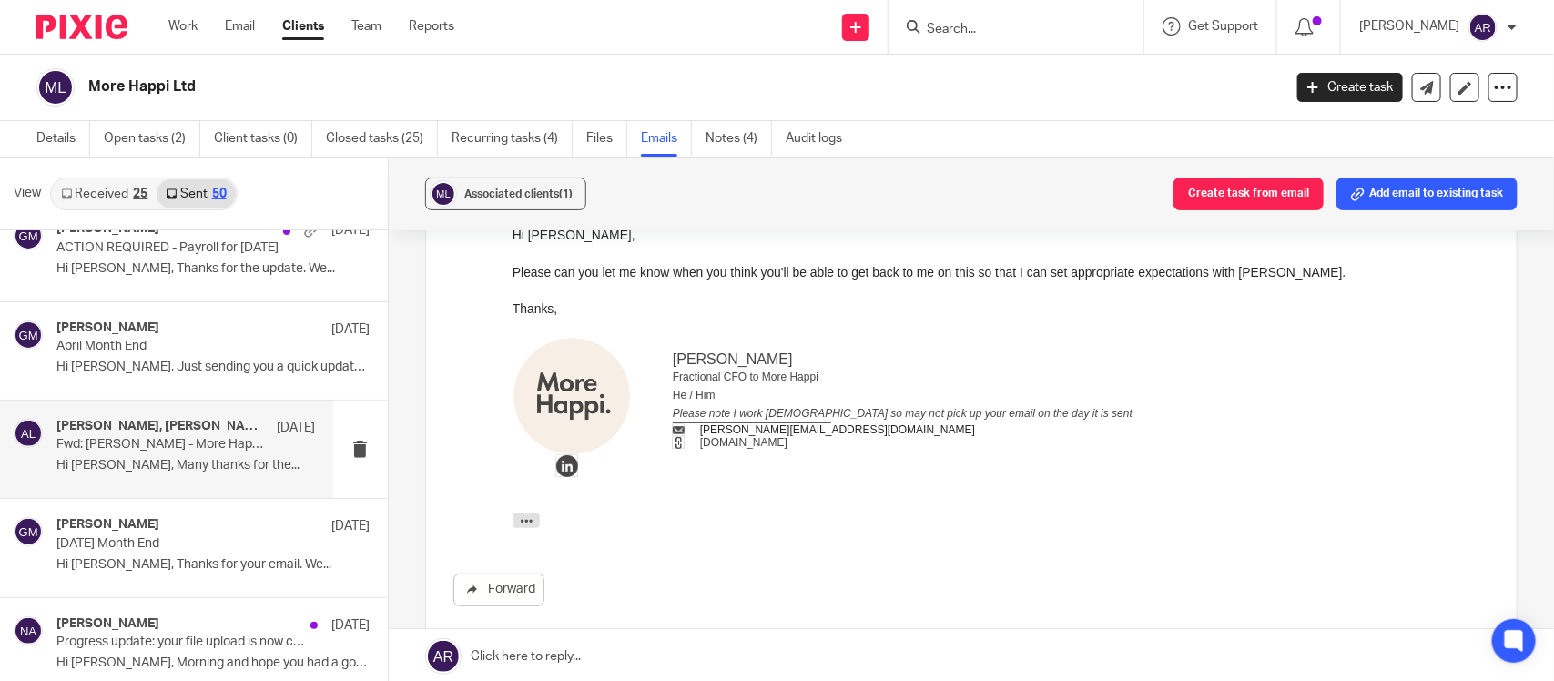
scroll to position [11150, 0]
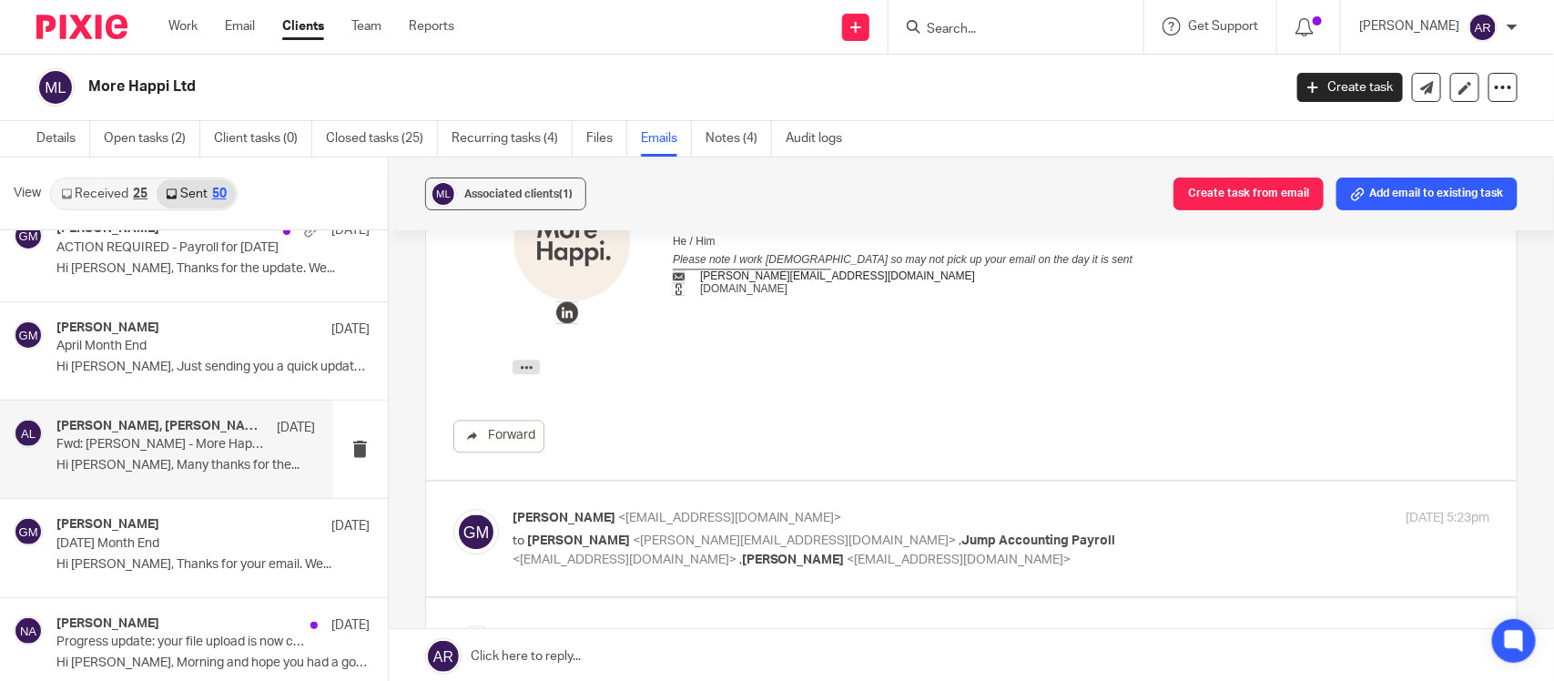
click at [576, 540] on div "Geetha M <geetha@jumpaccounting.co.uk> to Alexis Liming <alexis@morehappi.com> …" at bounding box center [838, 539] width 652 height 61
checkbox input "true"
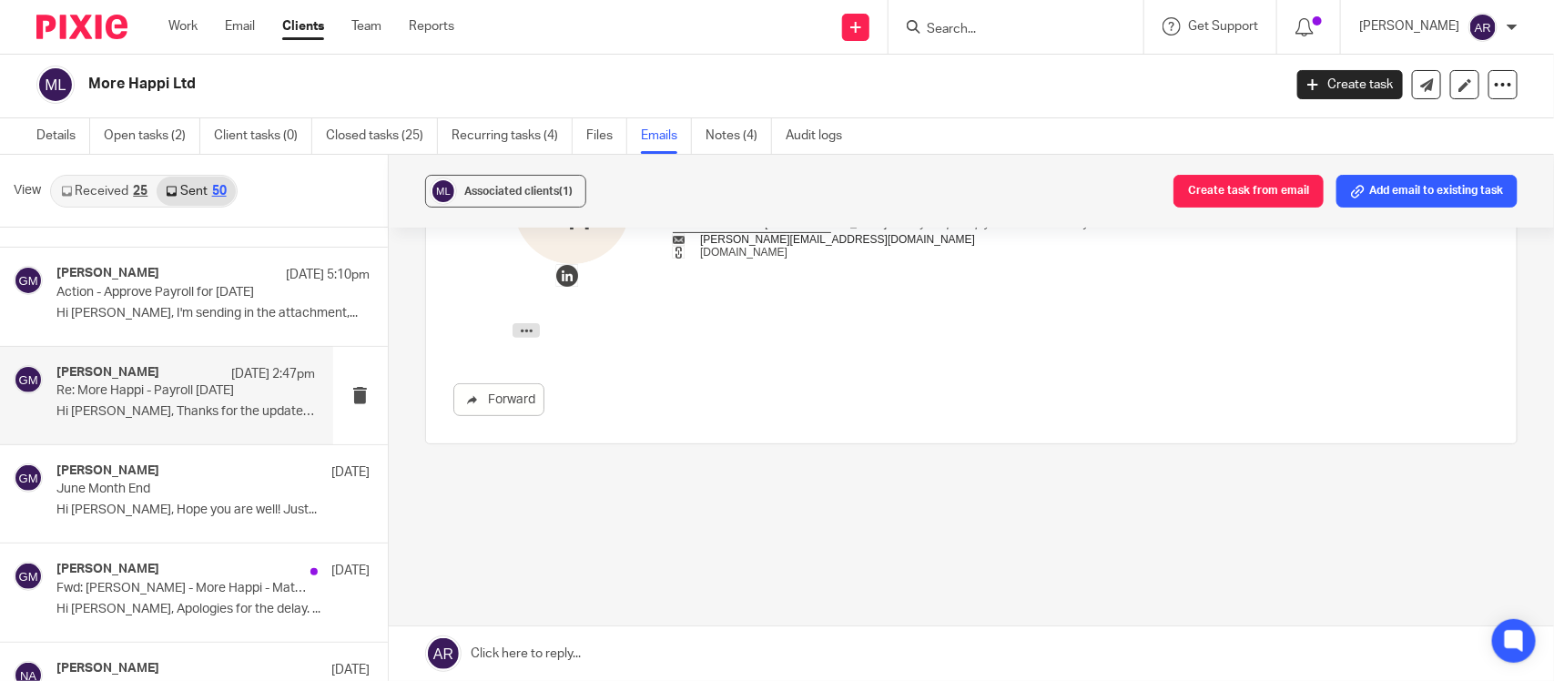
scroll to position [114, 0]
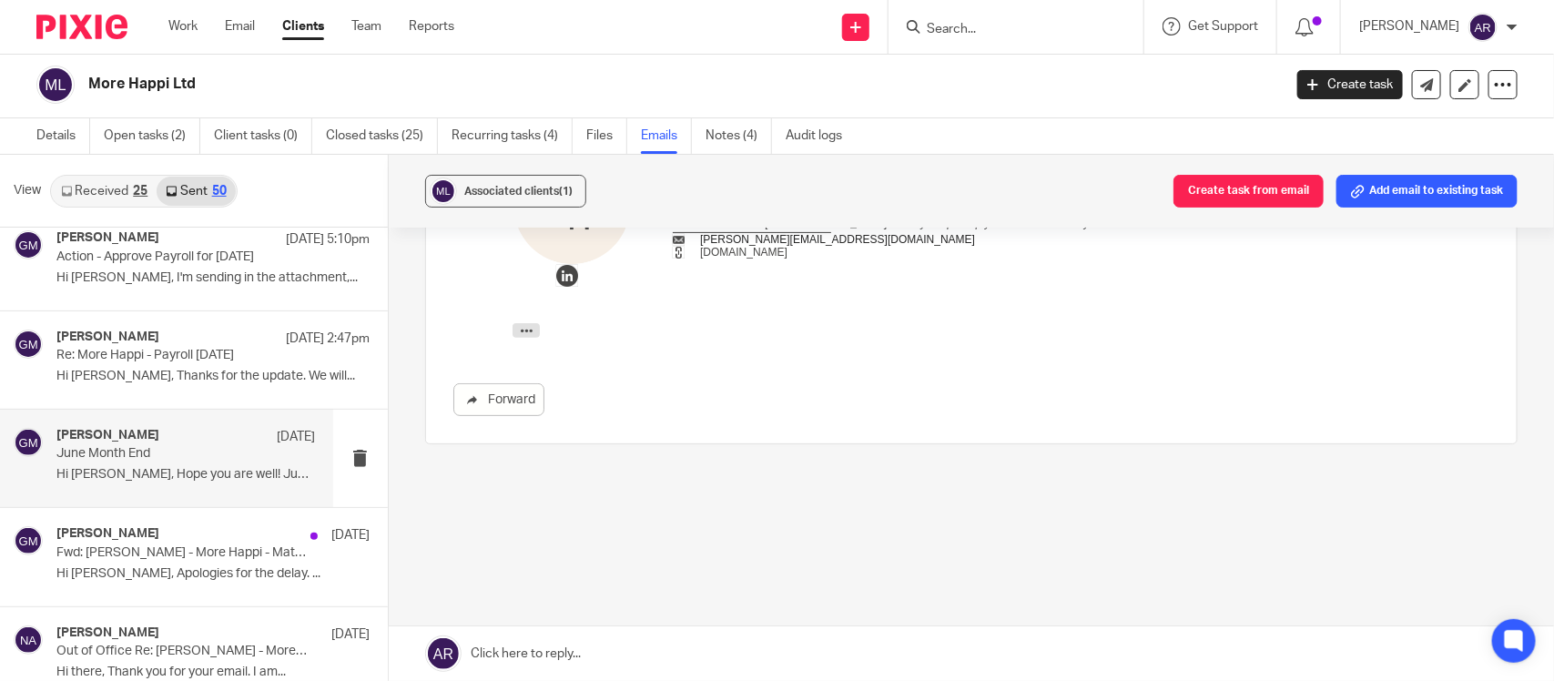
click at [169, 462] on div "Geetha M 2 Jul June Month End Hi Alexis, Hope you are well! Just..." at bounding box center [185, 458] width 258 height 61
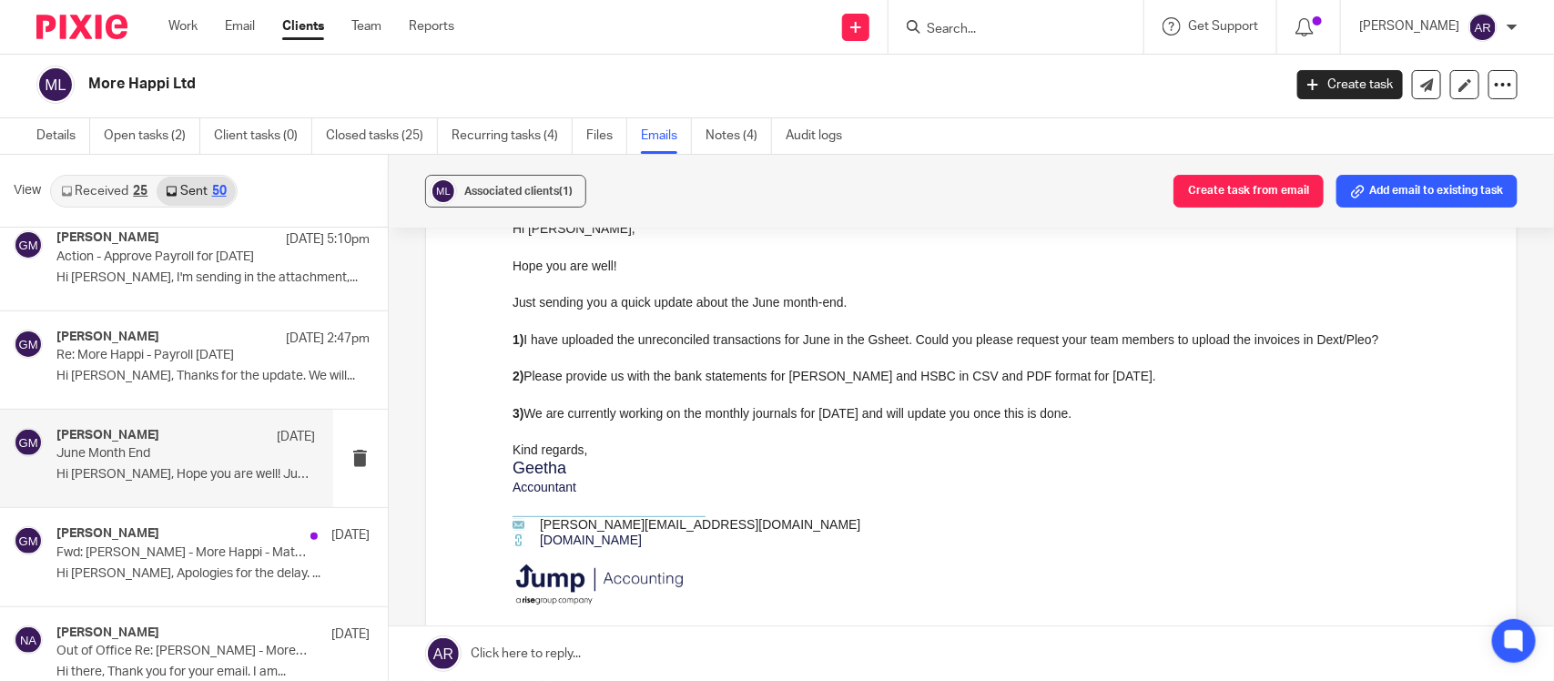
scroll to position [479, 0]
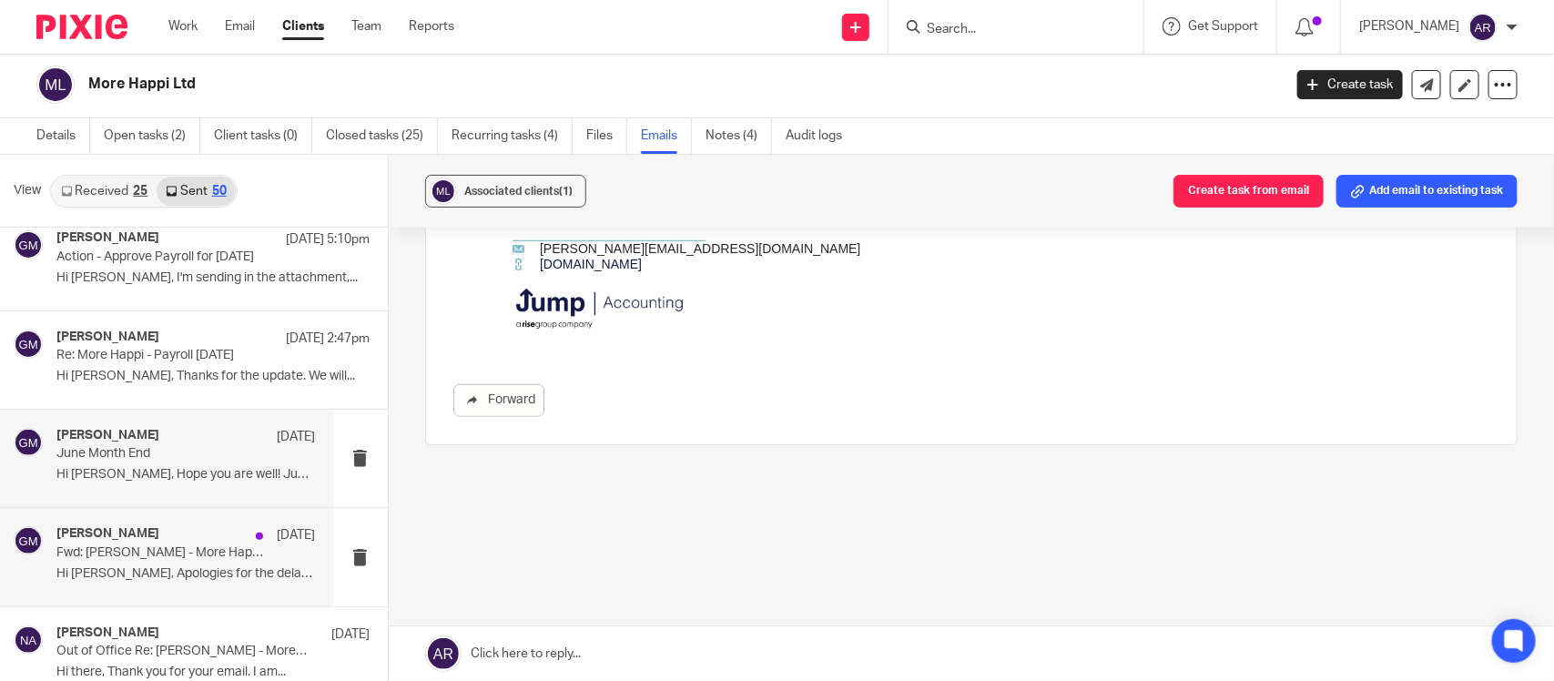
click at [214, 522] on div "Geetha M 1 Jul Fwd: Katie Campbell - More Happi - Mat Leave 2025-26 Hi Alexis, …" at bounding box center [166, 556] width 333 height 97
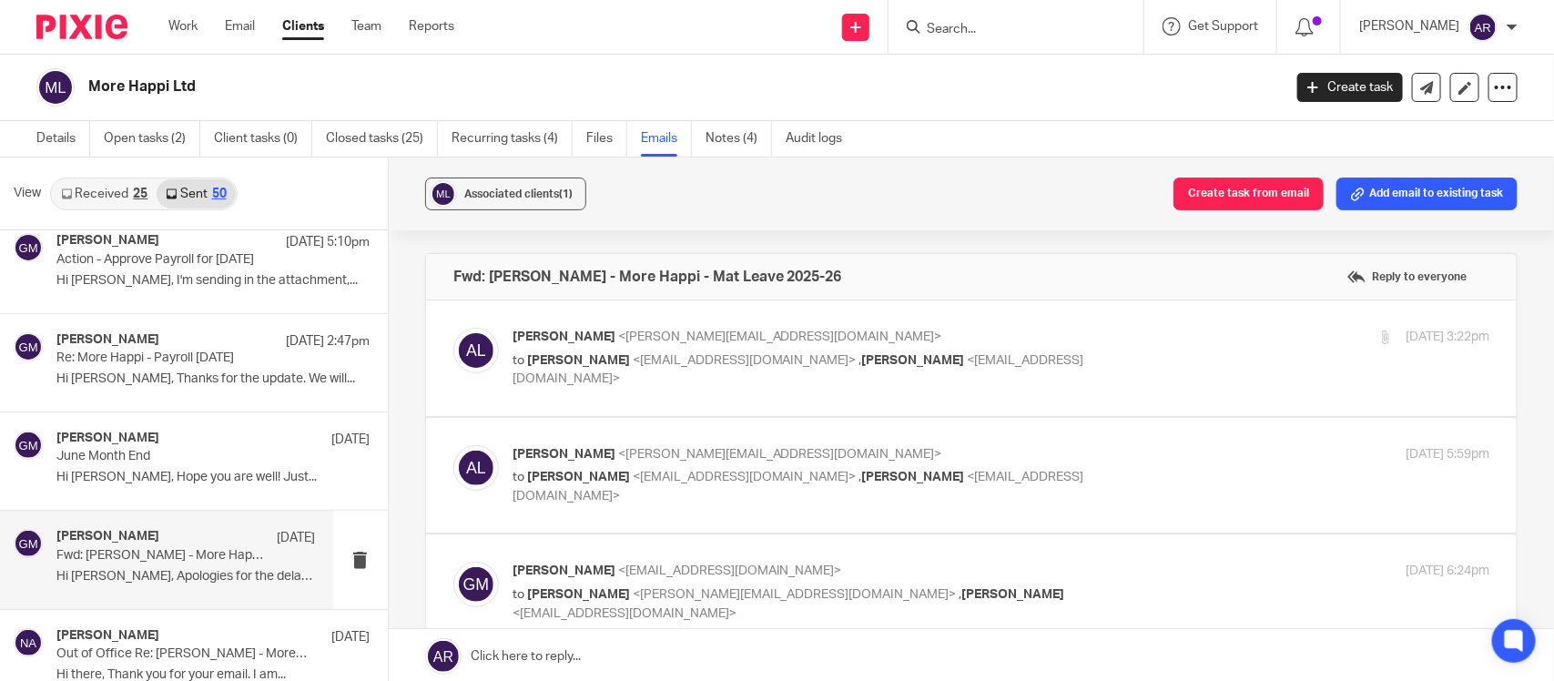
scroll to position [0, 0]
click at [633, 361] on span "<geetha@jumpaccounting.co.uk>" at bounding box center [745, 360] width 224 height 13
checkbox input "true"
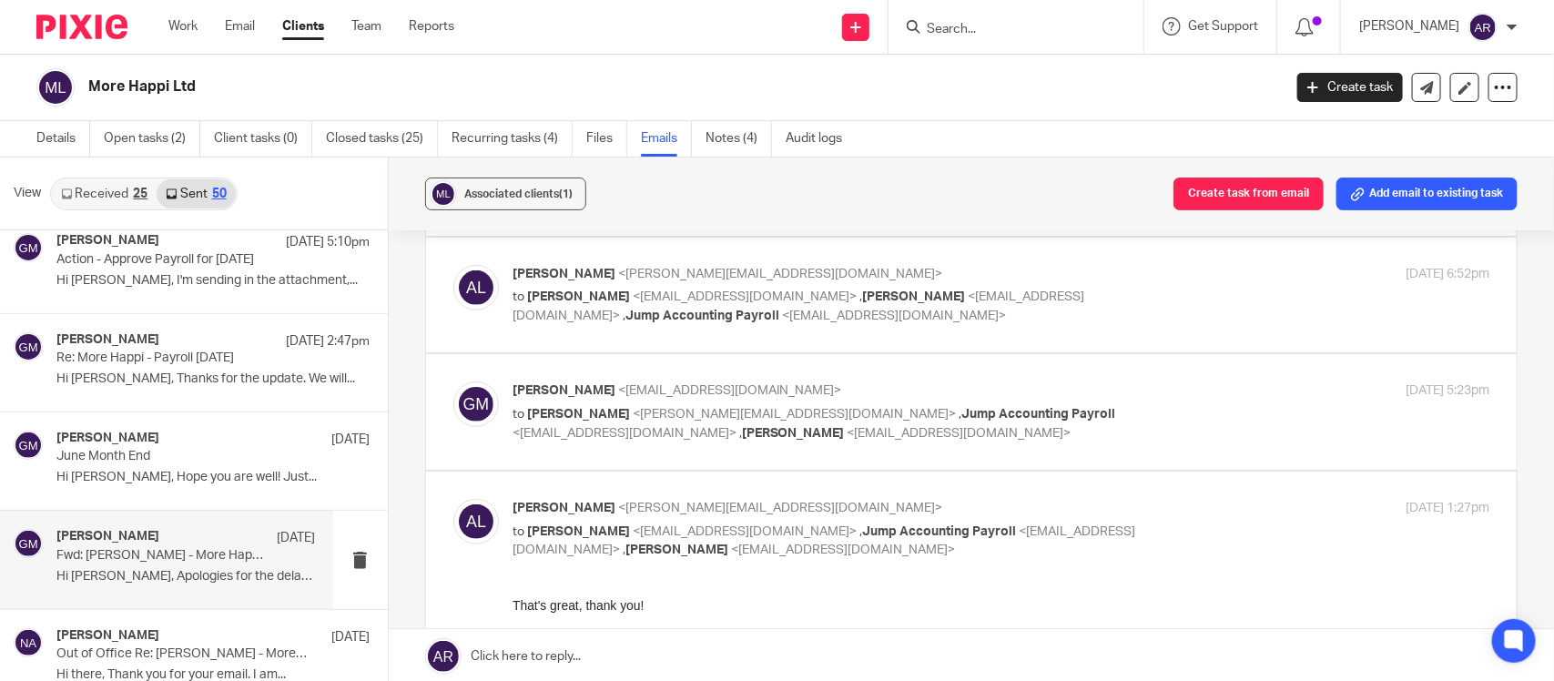
scroll to position [3413, 0]
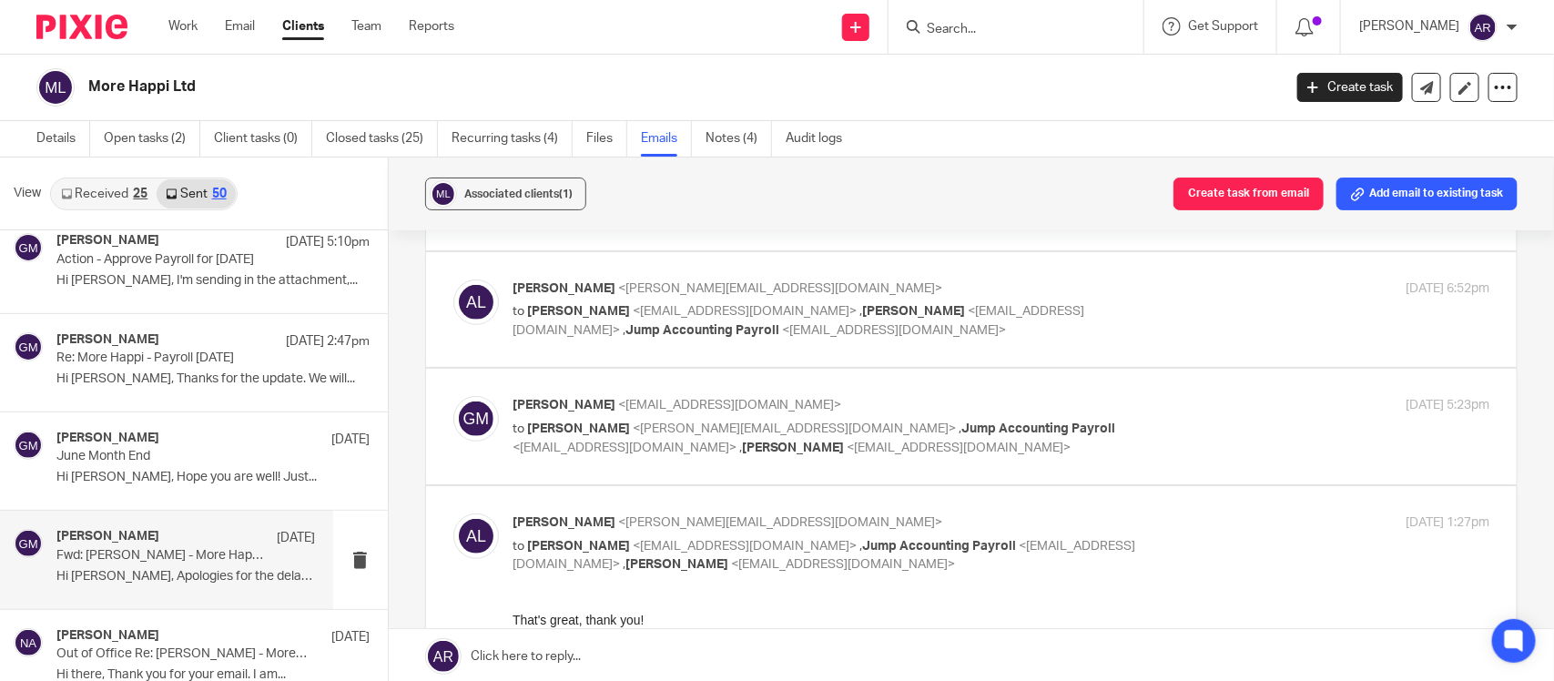
click at [618, 411] on span "<geetha@jumpaccounting.co.uk>" at bounding box center [730, 405] width 224 height 13
checkbox input "true"
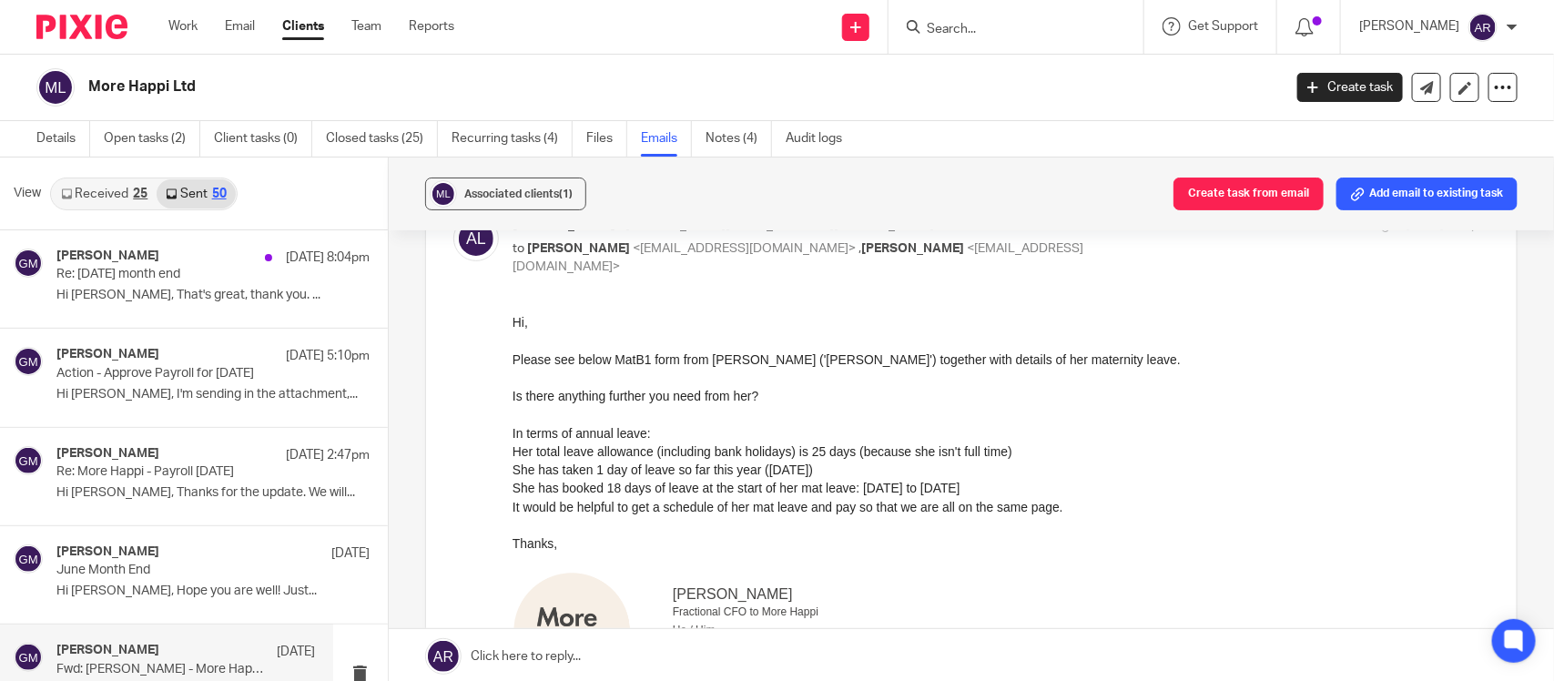
scroll to position [0, 0]
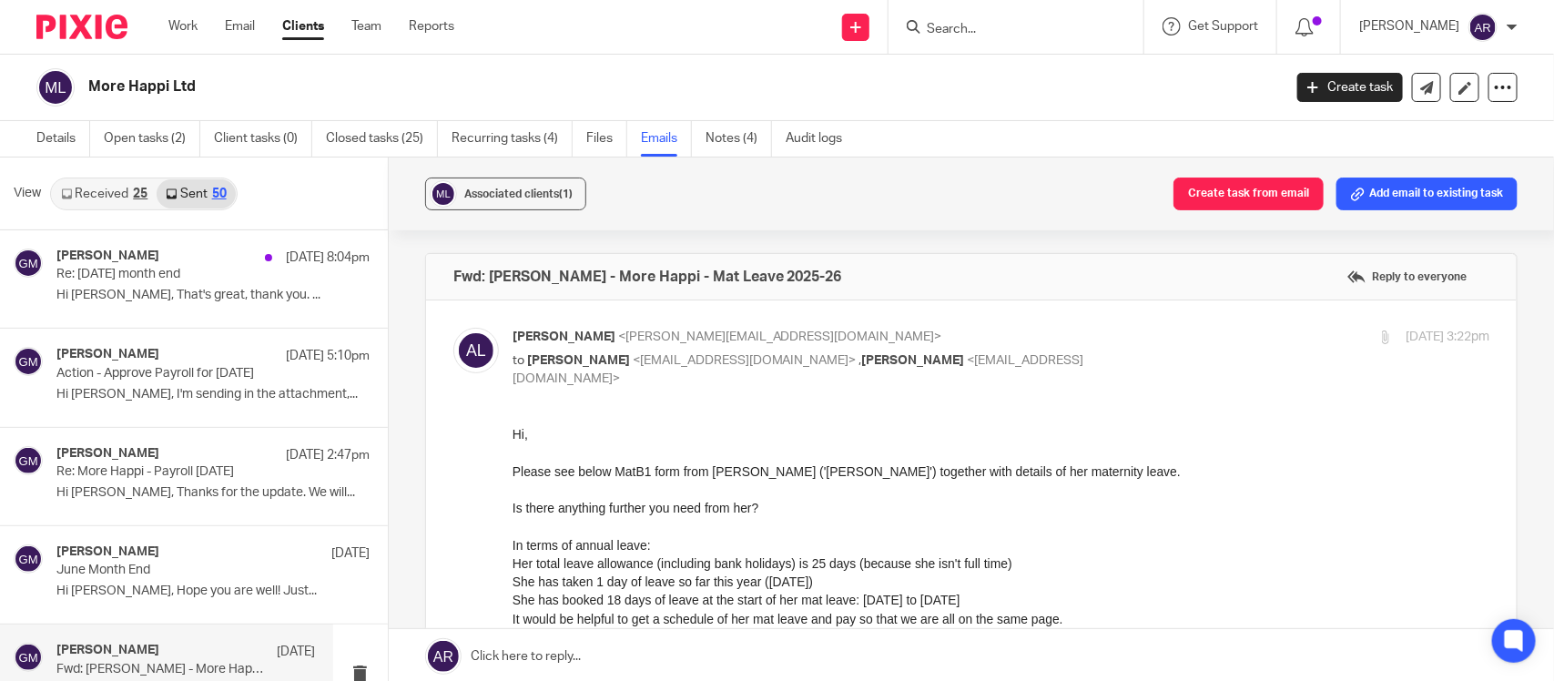
click at [925, 18] on form at bounding box center [1022, 26] width 194 height 23
click at [925, 24] on input "Search" at bounding box center [1007, 30] width 164 height 16
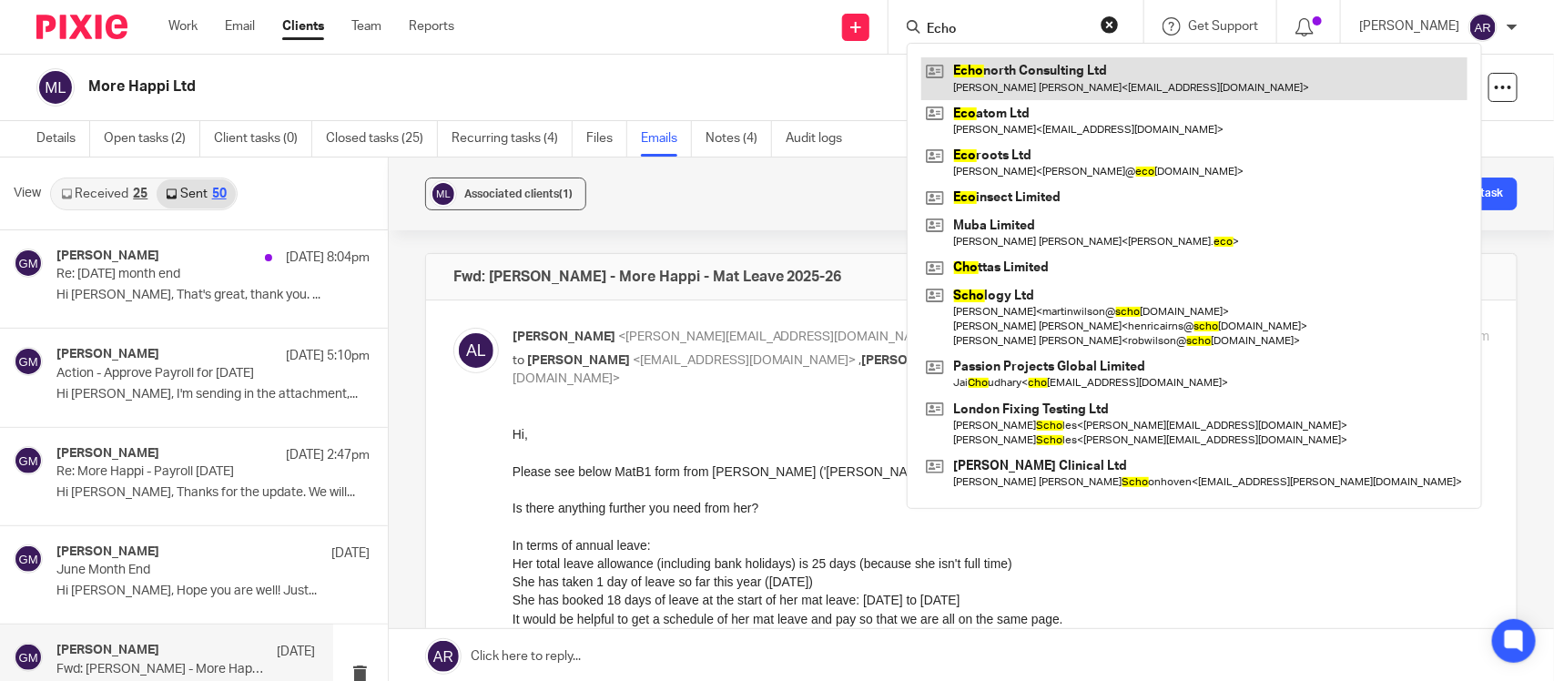
type input "Echo"
click at [976, 97] on link at bounding box center [1194, 78] width 546 height 42
click at [970, 79] on link at bounding box center [1194, 78] width 546 height 42
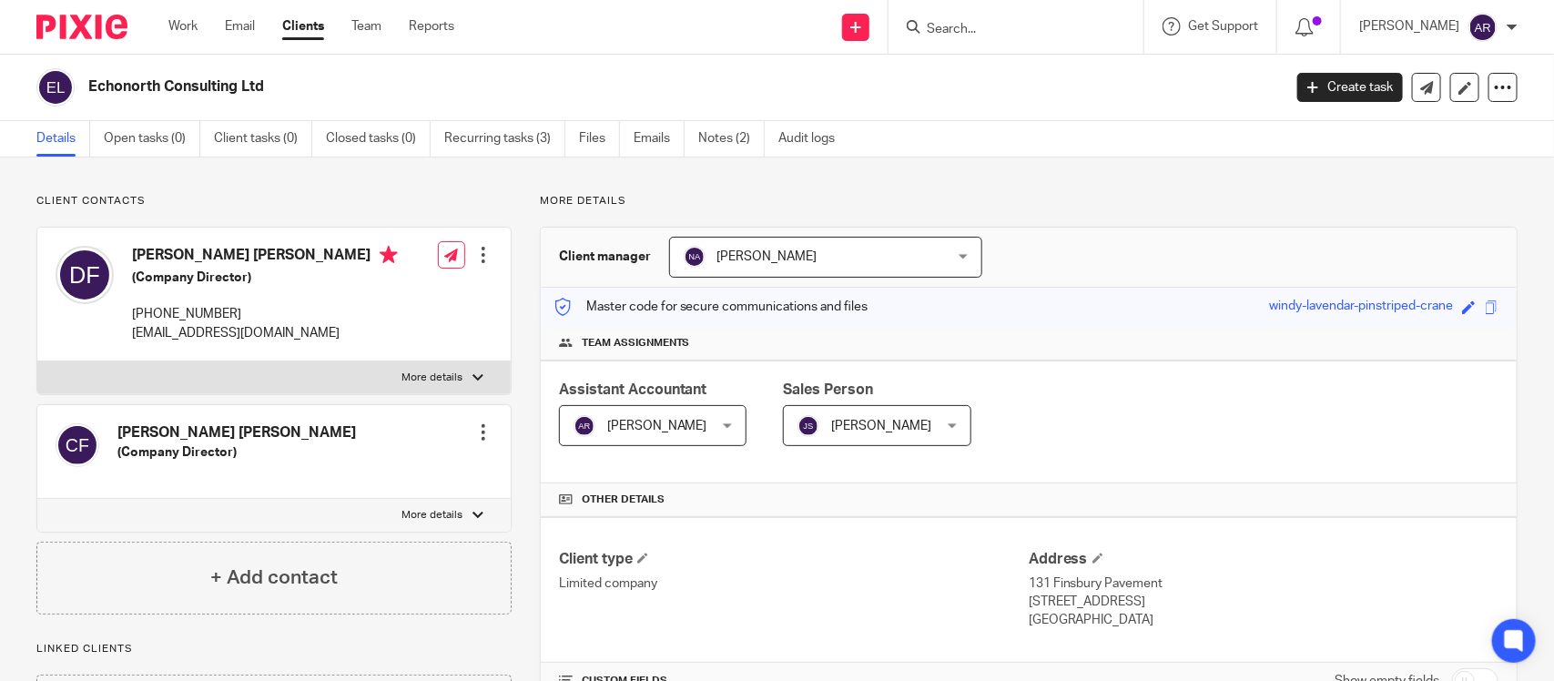
click at [1107, 227] on div "Client manager Nimra Amin Nimra Amin Aashish A Abinandhana P.K Abirami Senthilk…" at bounding box center [1029, 640] width 978 height 827
click at [724, 127] on link "Notes (2)" at bounding box center [731, 138] width 66 height 35
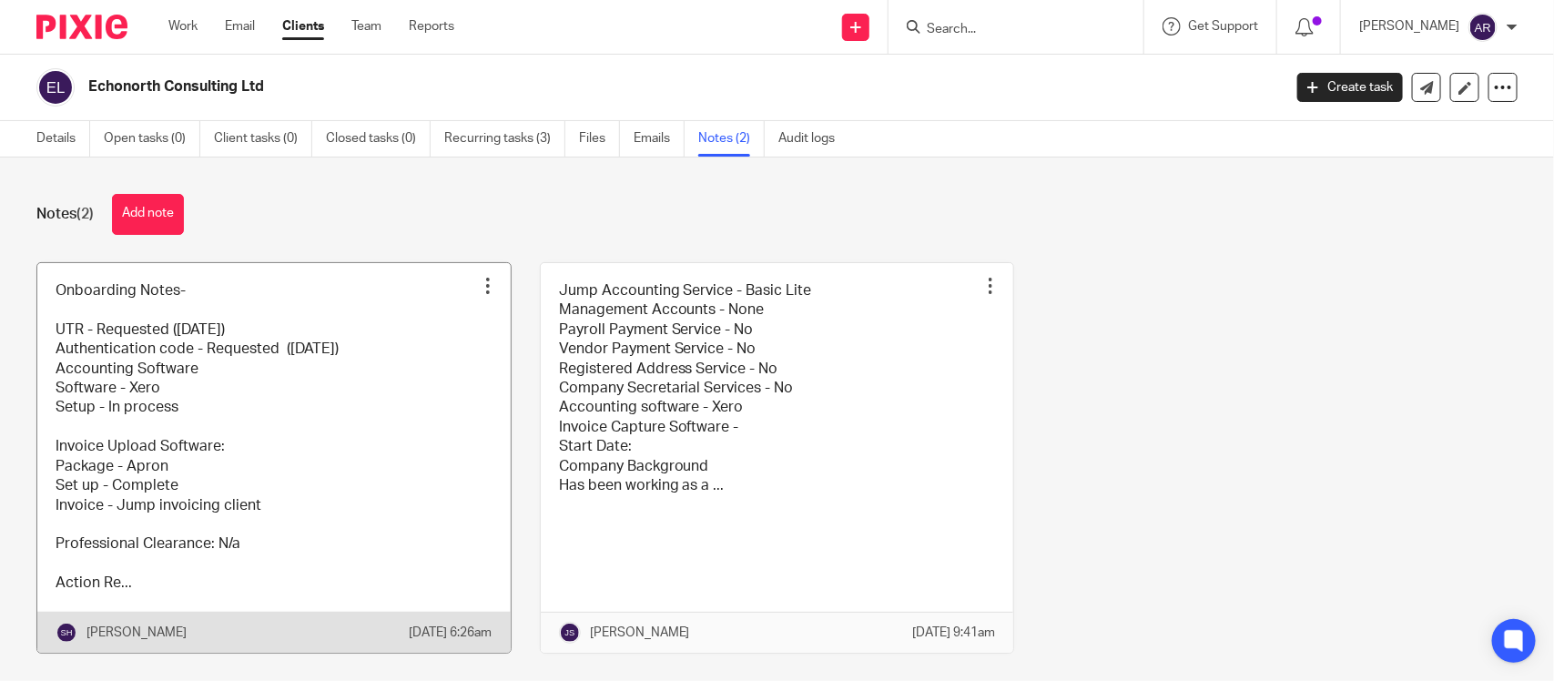
click at [258, 411] on link at bounding box center [273, 458] width 473 height 390
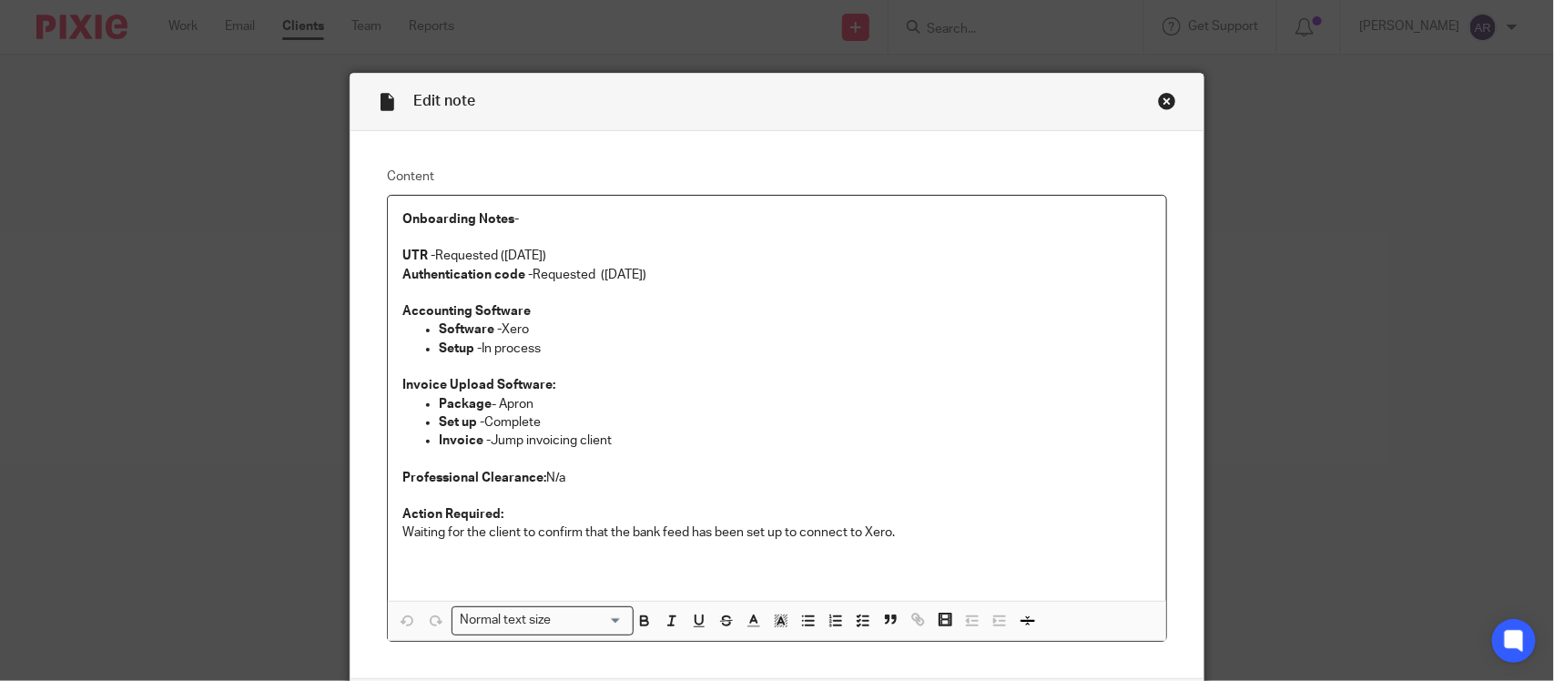
click at [1160, 96] on div "Close this dialog window" at bounding box center [1167, 101] width 18 height 18
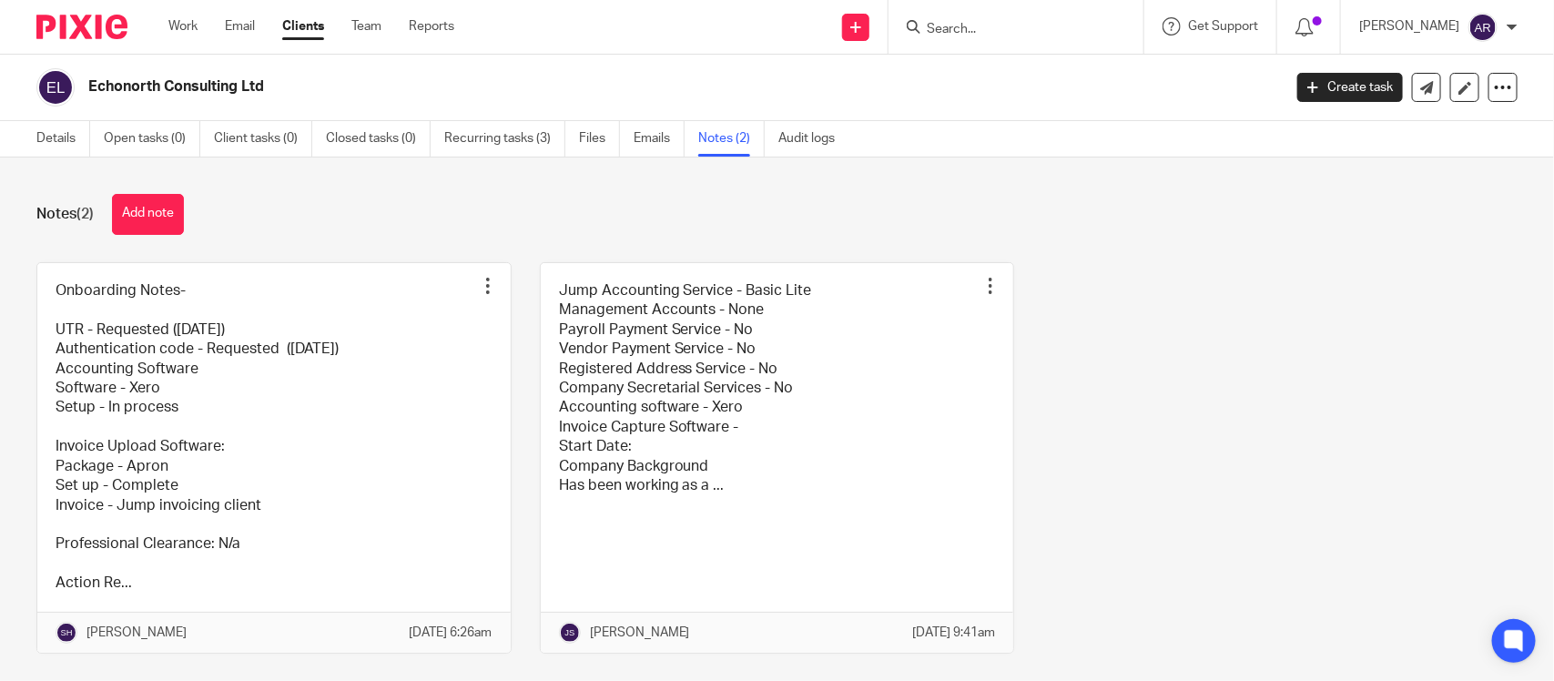
click at [648, 183] on div "Notes (2) Add note Onboarding Notes- UTR - Requested ([DATE]) Authentication co…" at bounding box center [777, 418] width 1554 height 523
click at [302, 27] on link "Clients" at bounding box center [303, 26] width 42 height 18
click at [185, 18] on link "Work" at bounding box center [182, 26] width 29 height 18
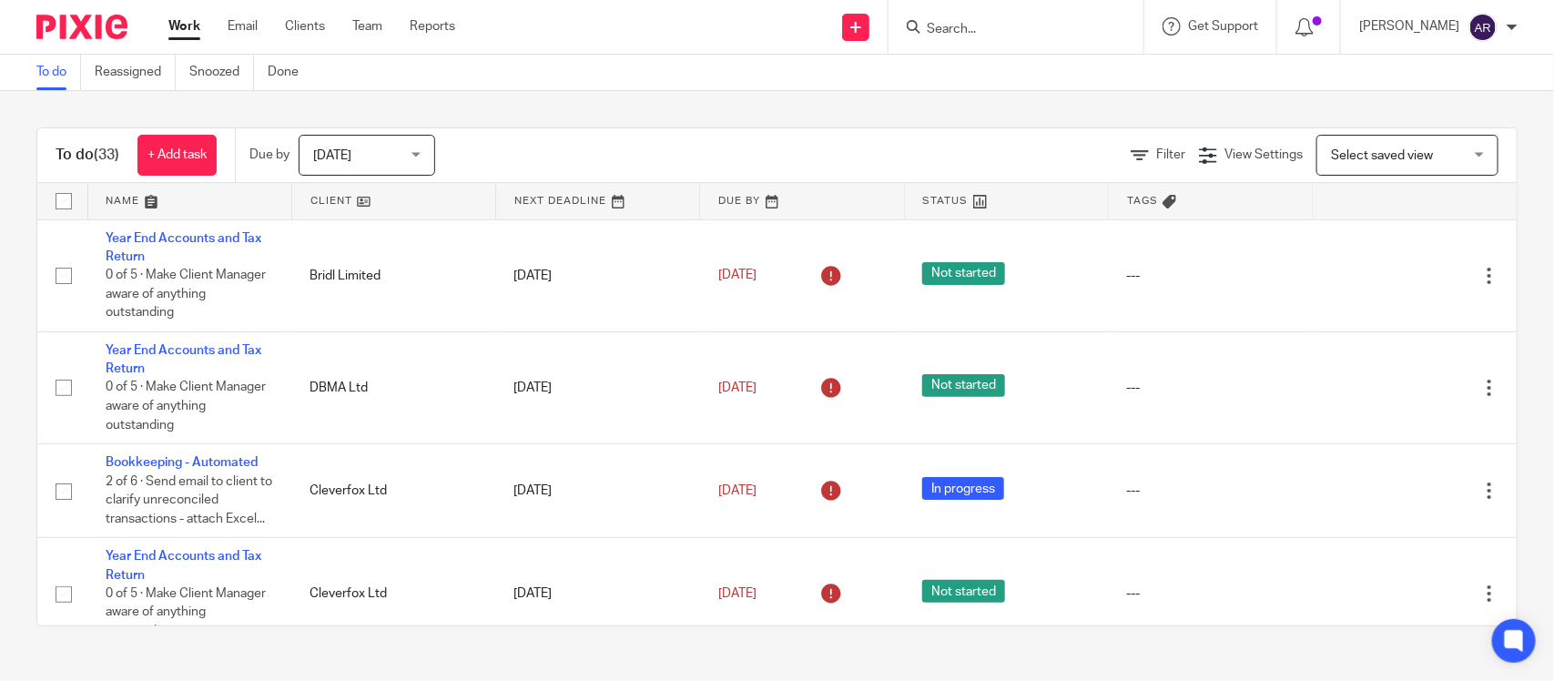
click at [173, 34] on link "Work" at bounding box center [184, 26] width 32 height 18
click at [308, 23] on link "Clients" at bounding box center [305, 26] width 40 height 18
click at [1368, 155] on span "Select saved view" at bounding box center [1382, 155] width 102 height 13
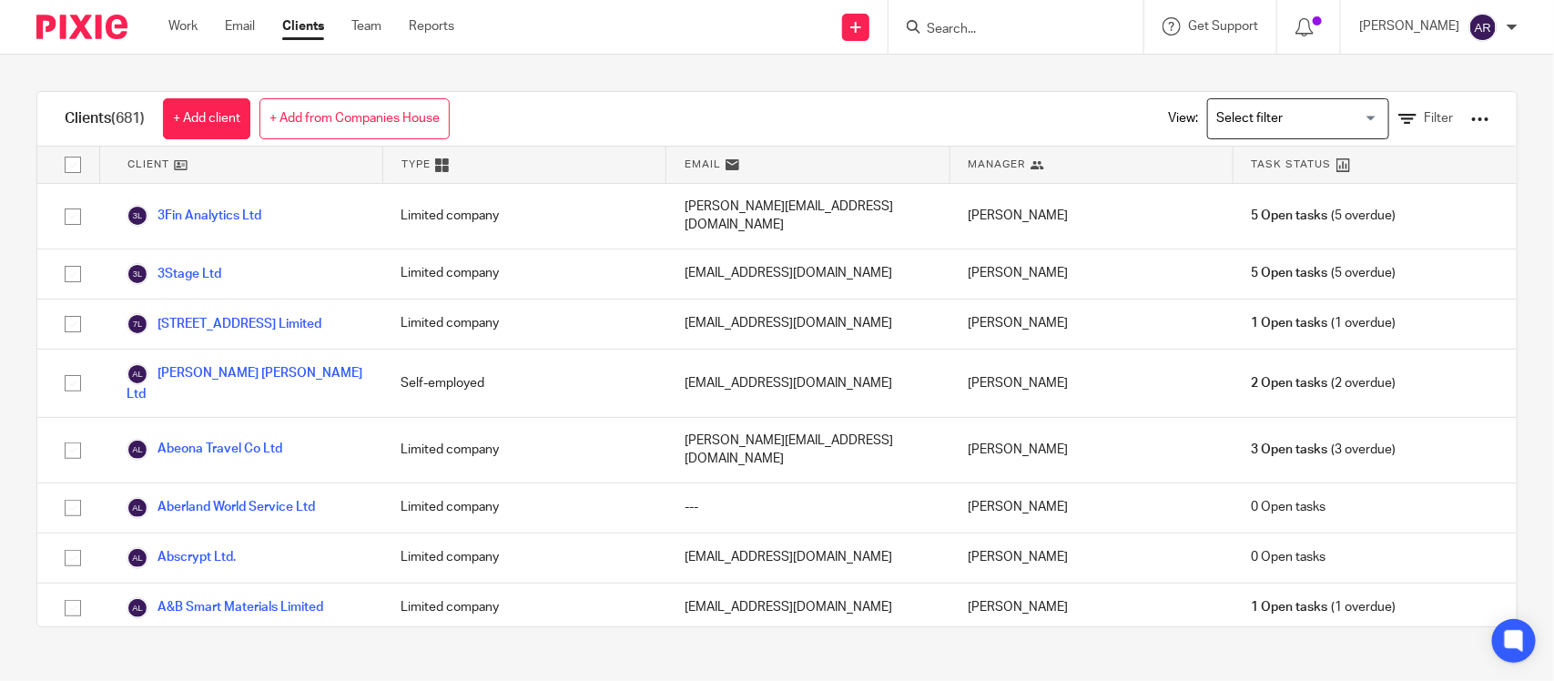
click at [1243, 112] on input "Search for option" at bounding box center [1294, 119] width 168 height 32
click at [1333, 121] on input "Search for option" at bounding box center [1294, 119] width 168 height 32
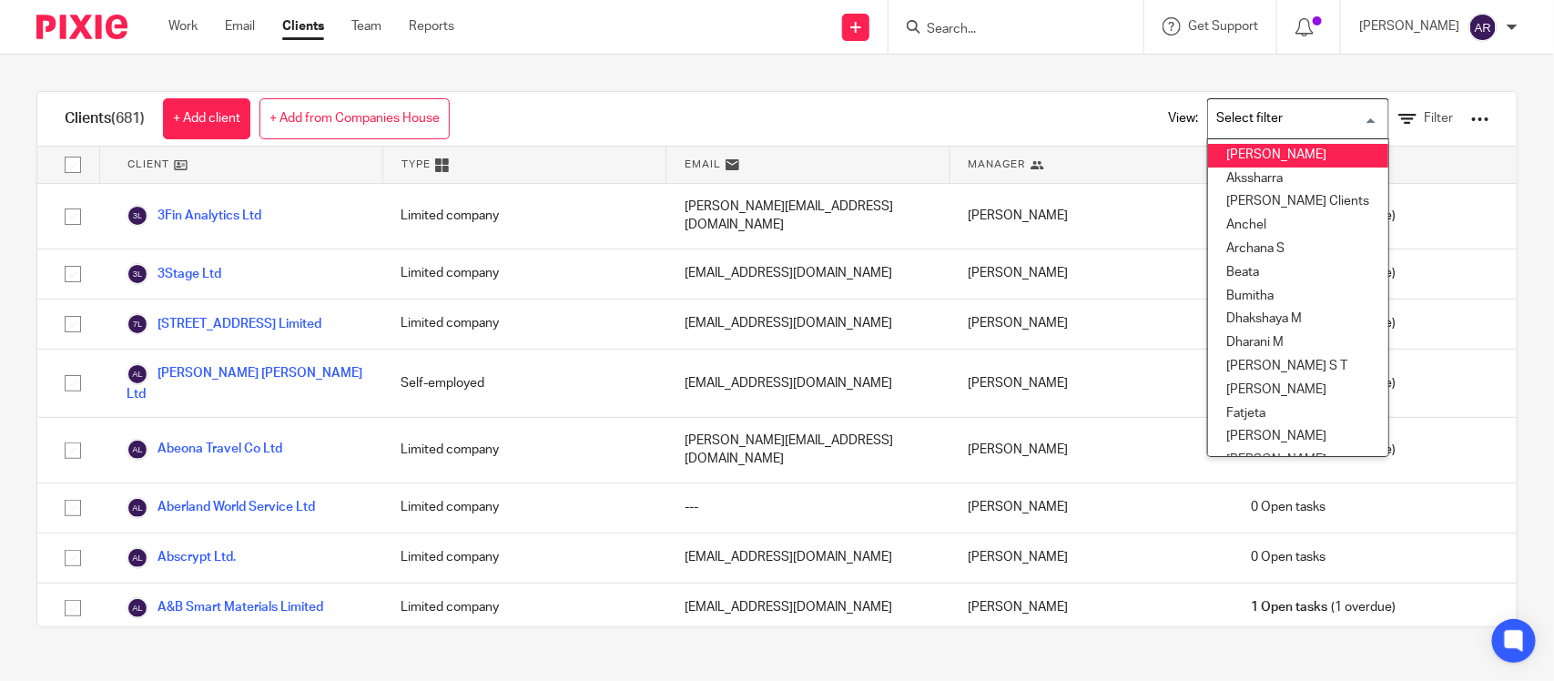
click at [1215, 151] on li "[PERSON_NAME]" at bounding box center [1298, 156] width 180 height 24
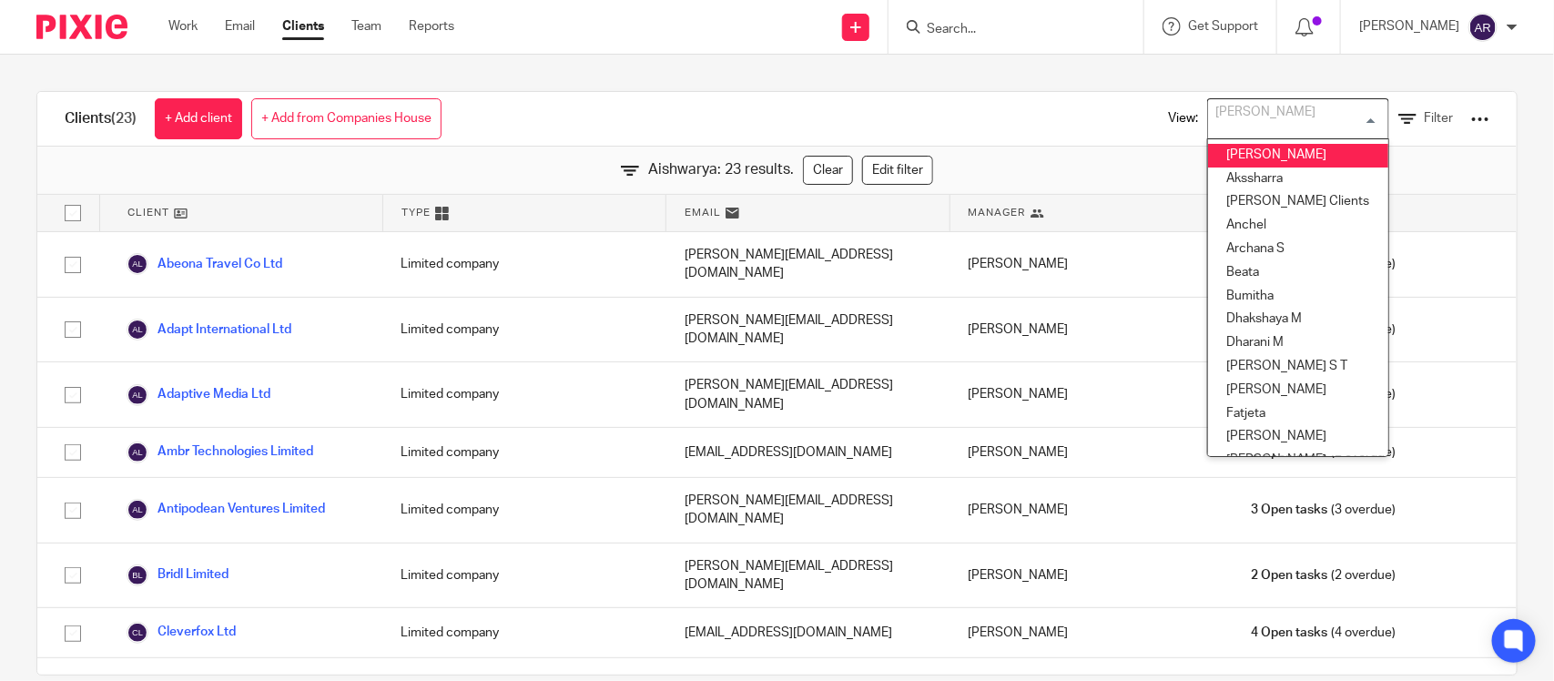
click at [1238, 107] on div "[PERSON_NAME]" at bounding box center [1294, 116] width 172 height 35
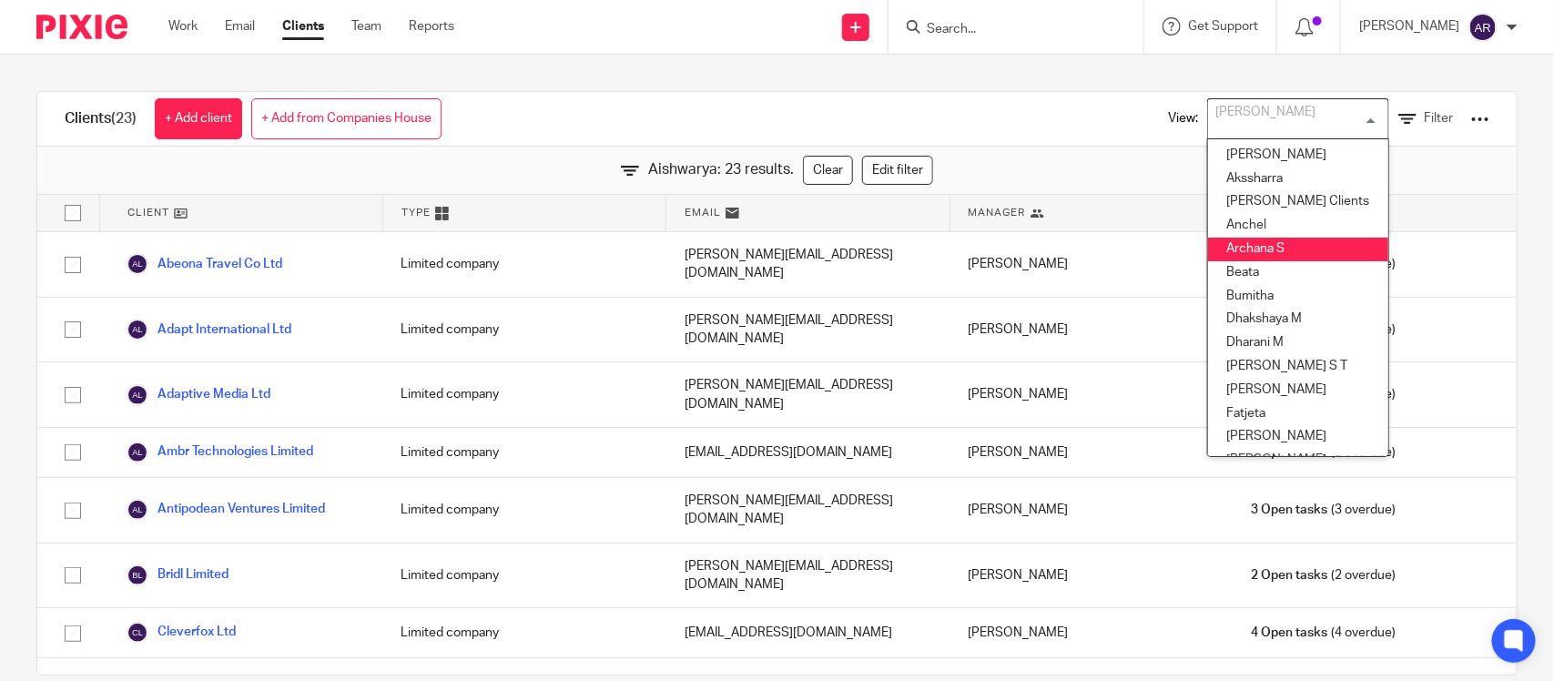
click at [1231, 250] on li "Archana S" at bounding box center [1298, 250] width 180 height 24
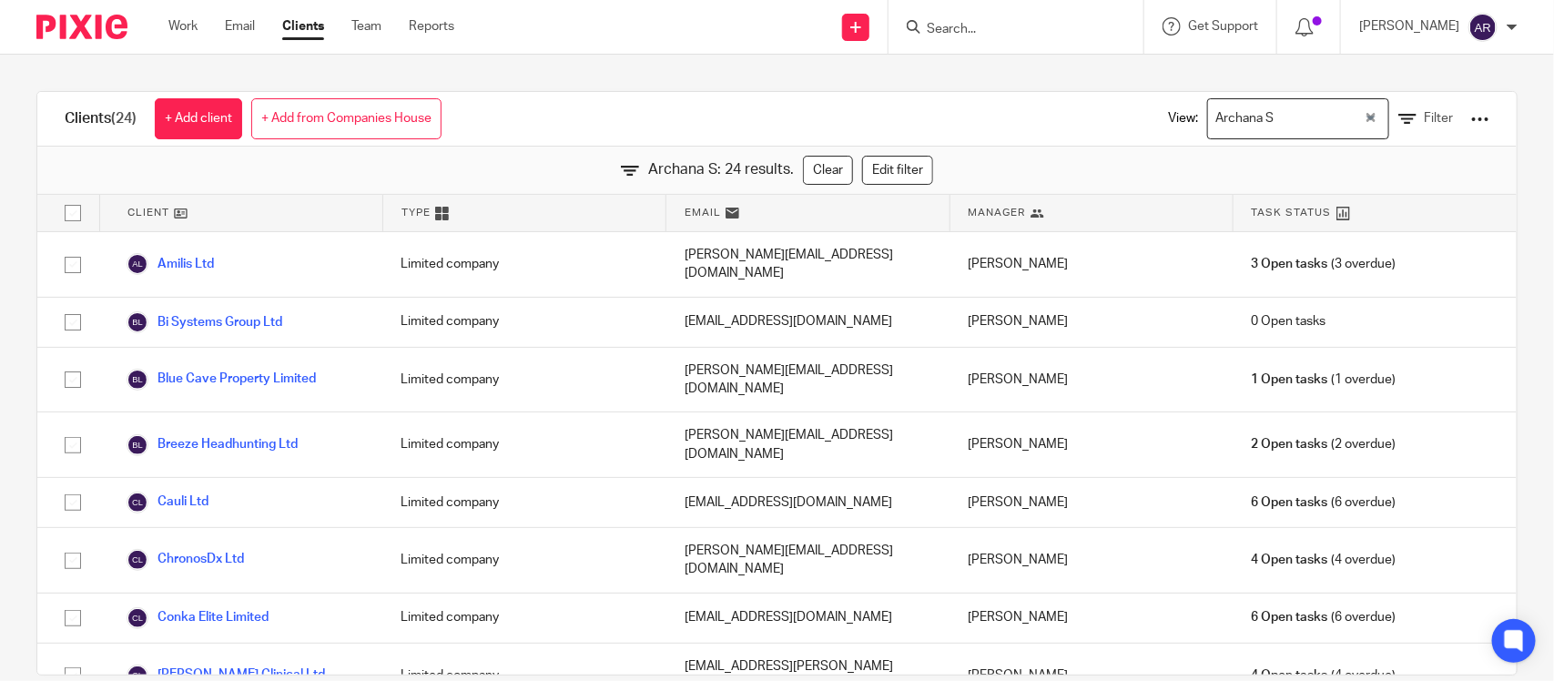
click at [1292, 128] on input "Search for option" at bounding box center [1321, 119] width 82 height 32
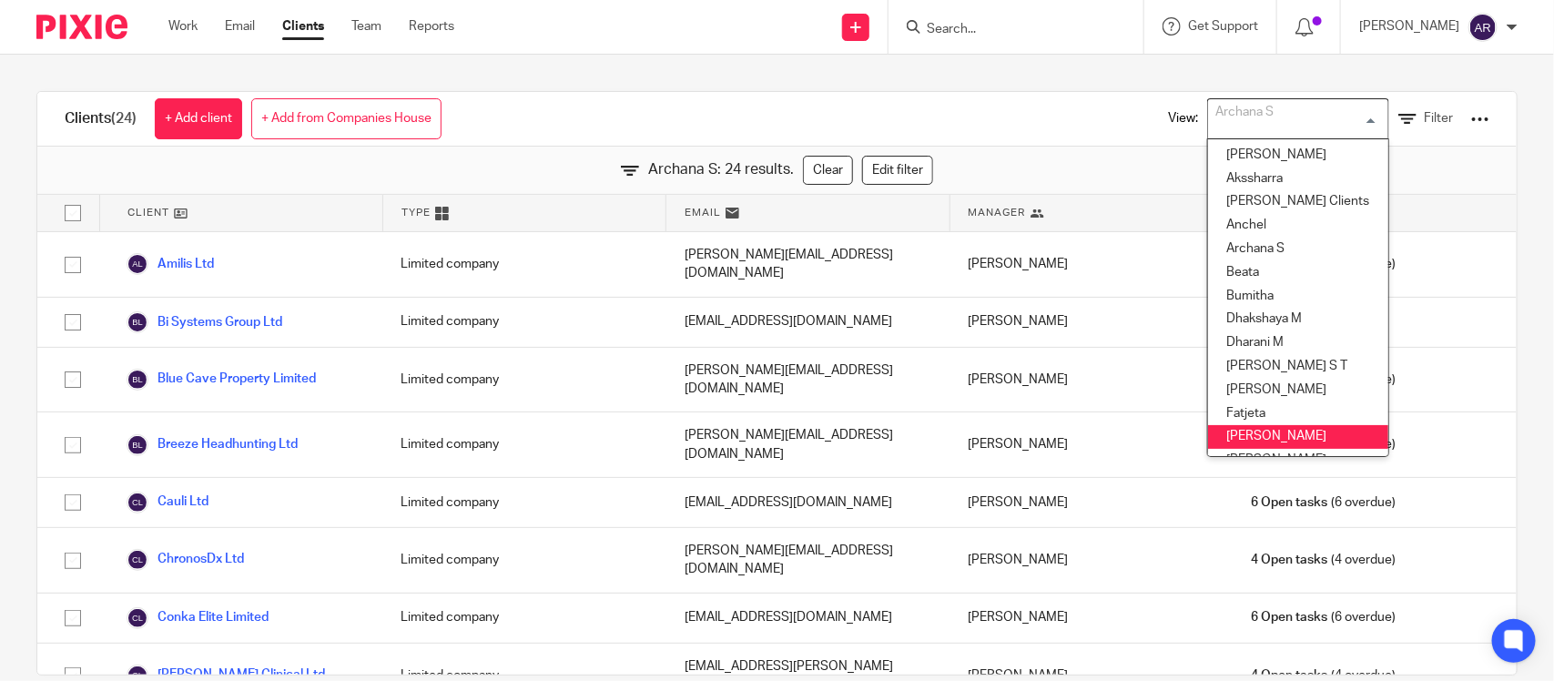
click at [1243, 432] on li "[PERSON_NAME]" at bounding box center [1298, 437] width 180 height 24
